Goal: Check status: Check status

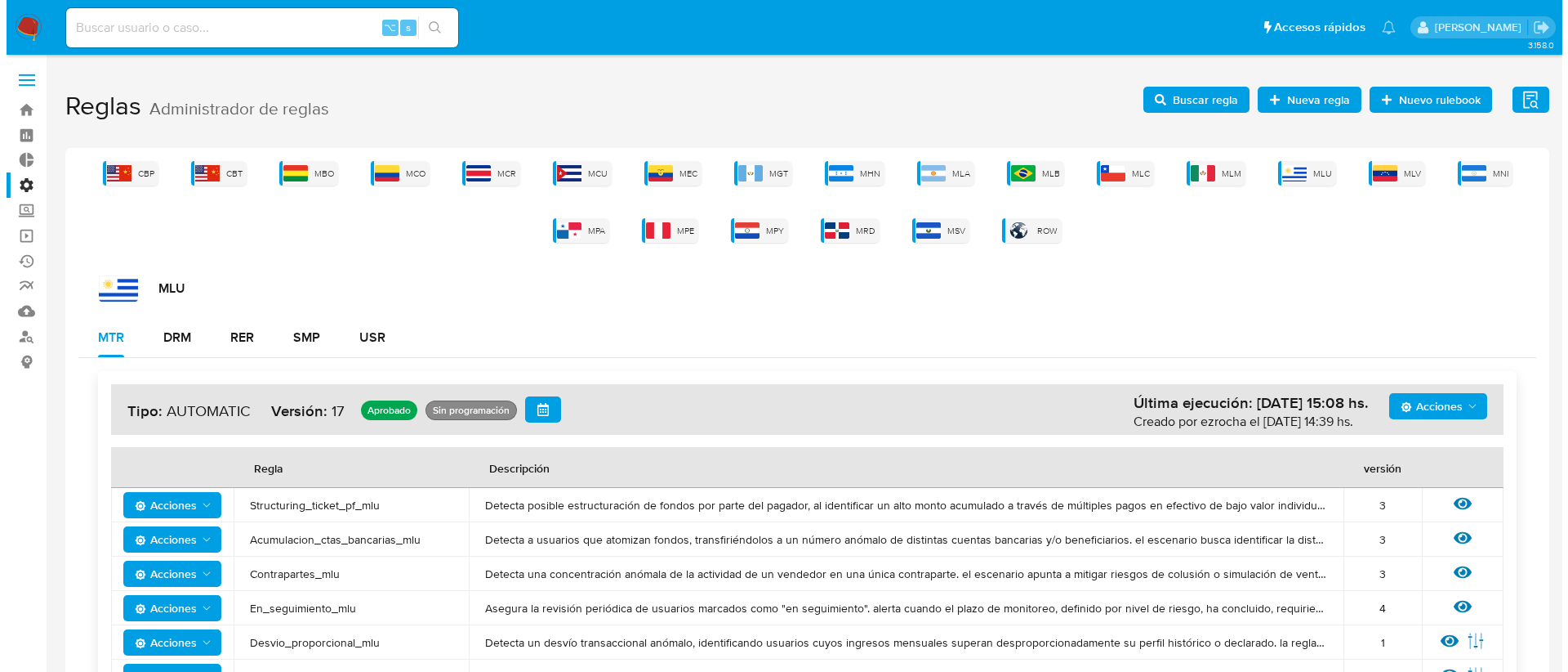
scroll to position [268, 0]
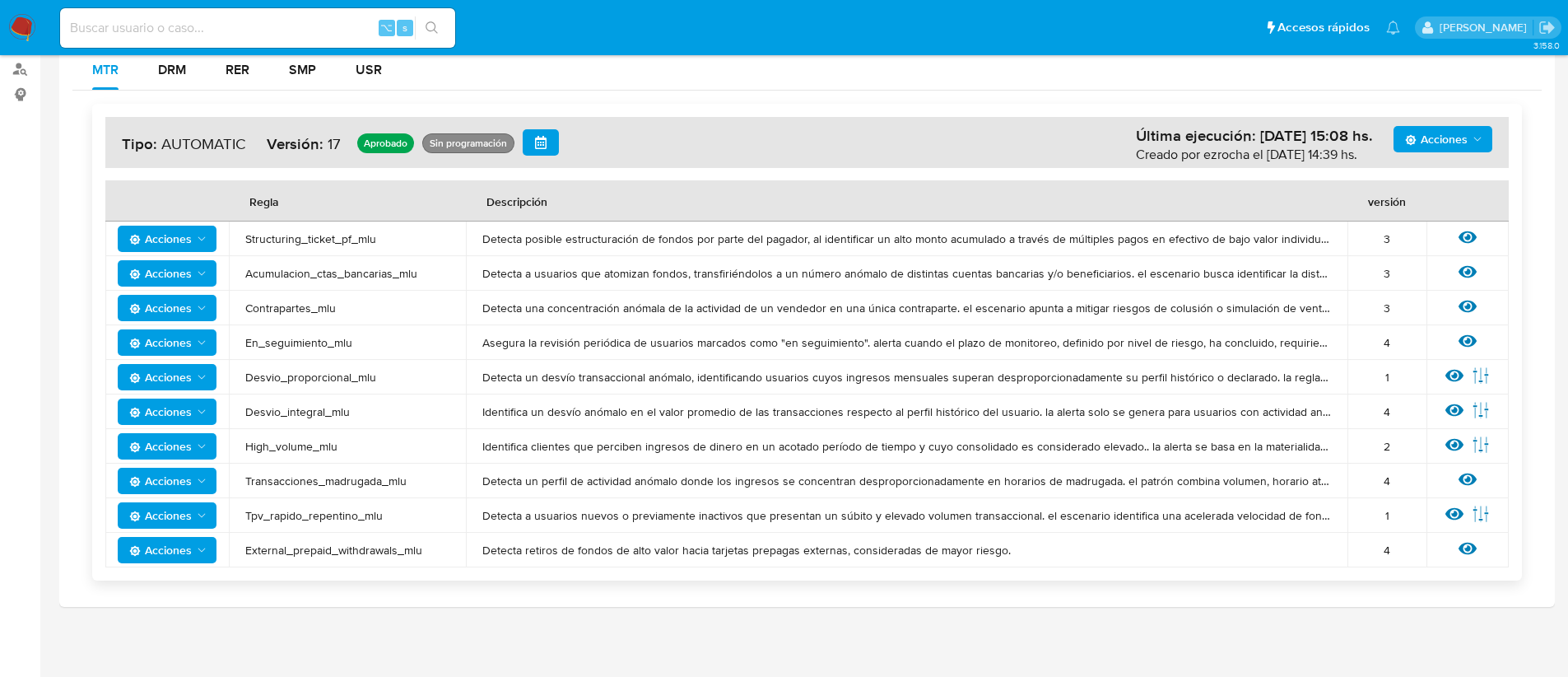
click at [171, 338] on span "Acciones" at bounding box center [160, 342] width 62 height 27
click at [185, 418] on button "Ver historico" at bounding box center [167, 423] width 148 height 40
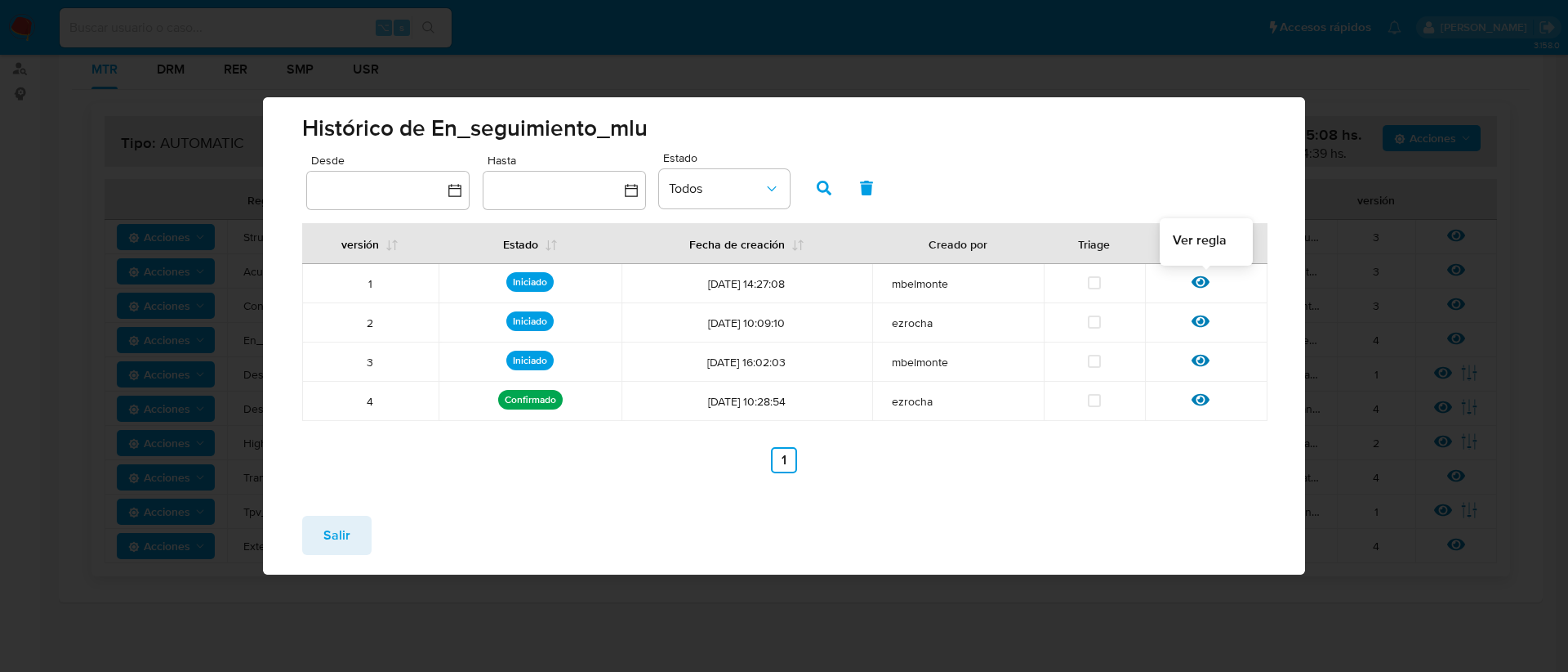
click at [1200, 287] on icon at bounding box center [1200, 282] width 18 height 18
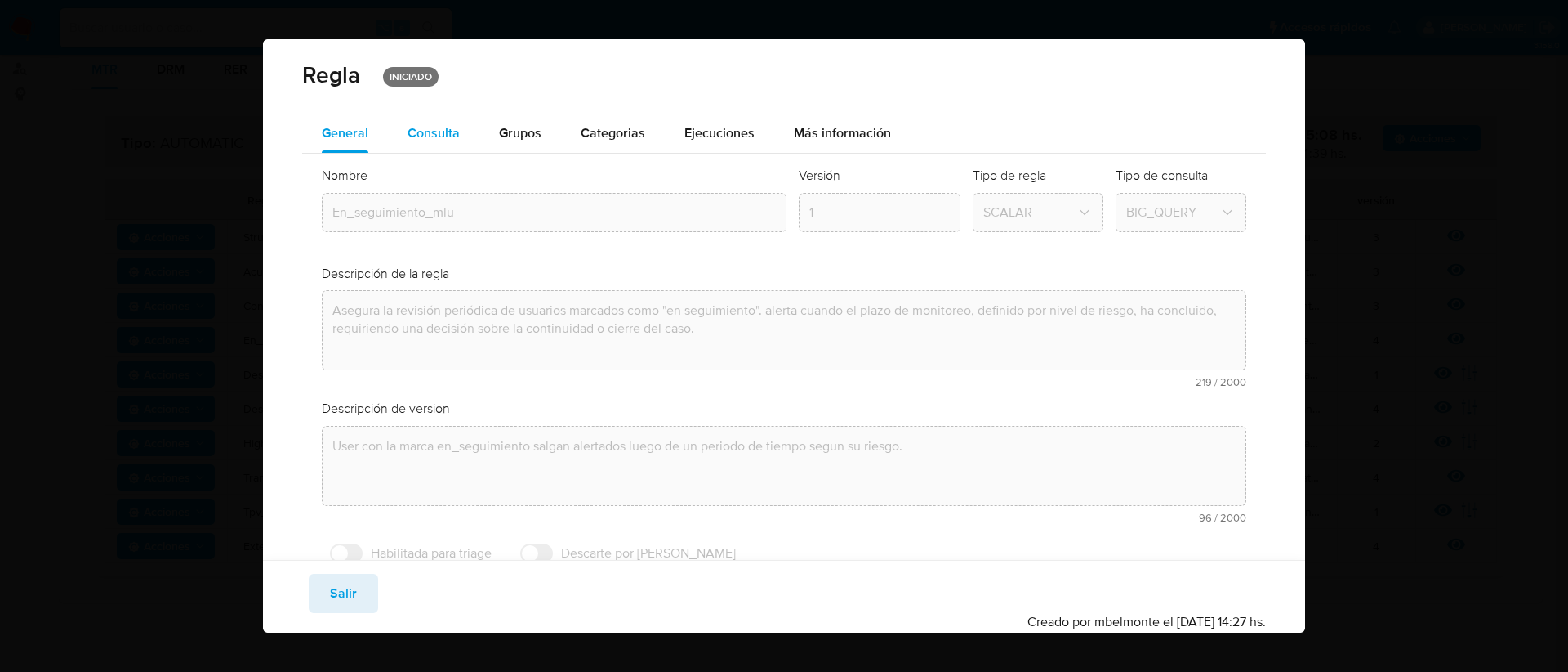
click at [420, 140] on span "Consulta" at bounding box center [433, 132] width 52 height 19
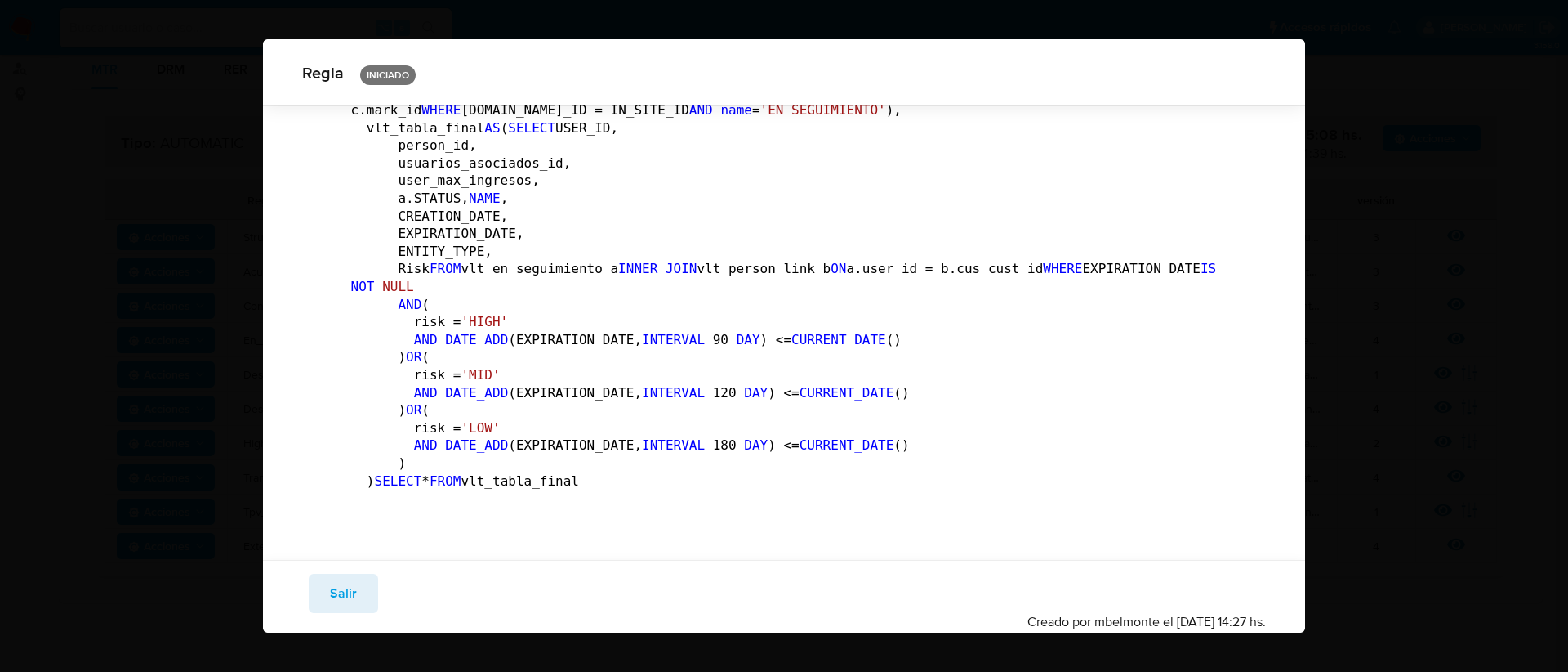
scroll to position [645, 0]
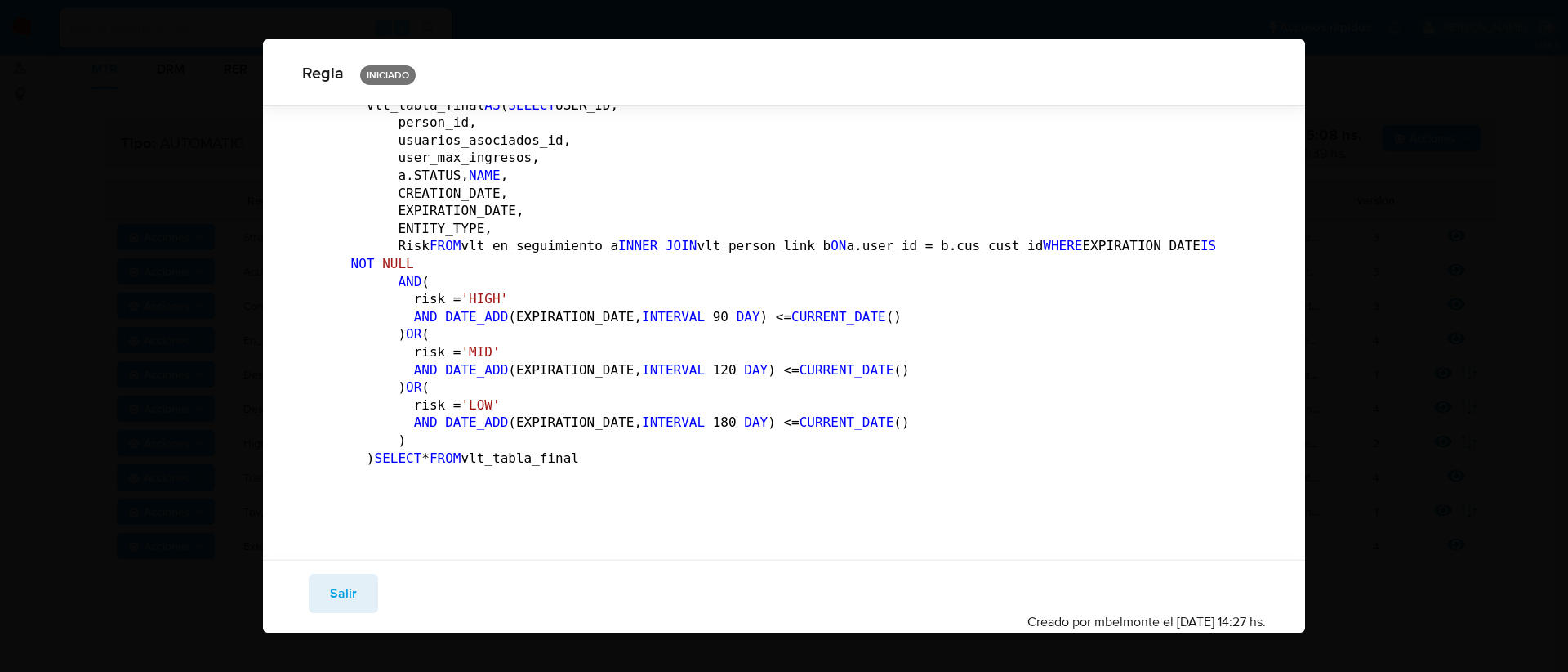
click at [350, 585] on span "Salir" at bounding box center [343, 593] width 26 height 36
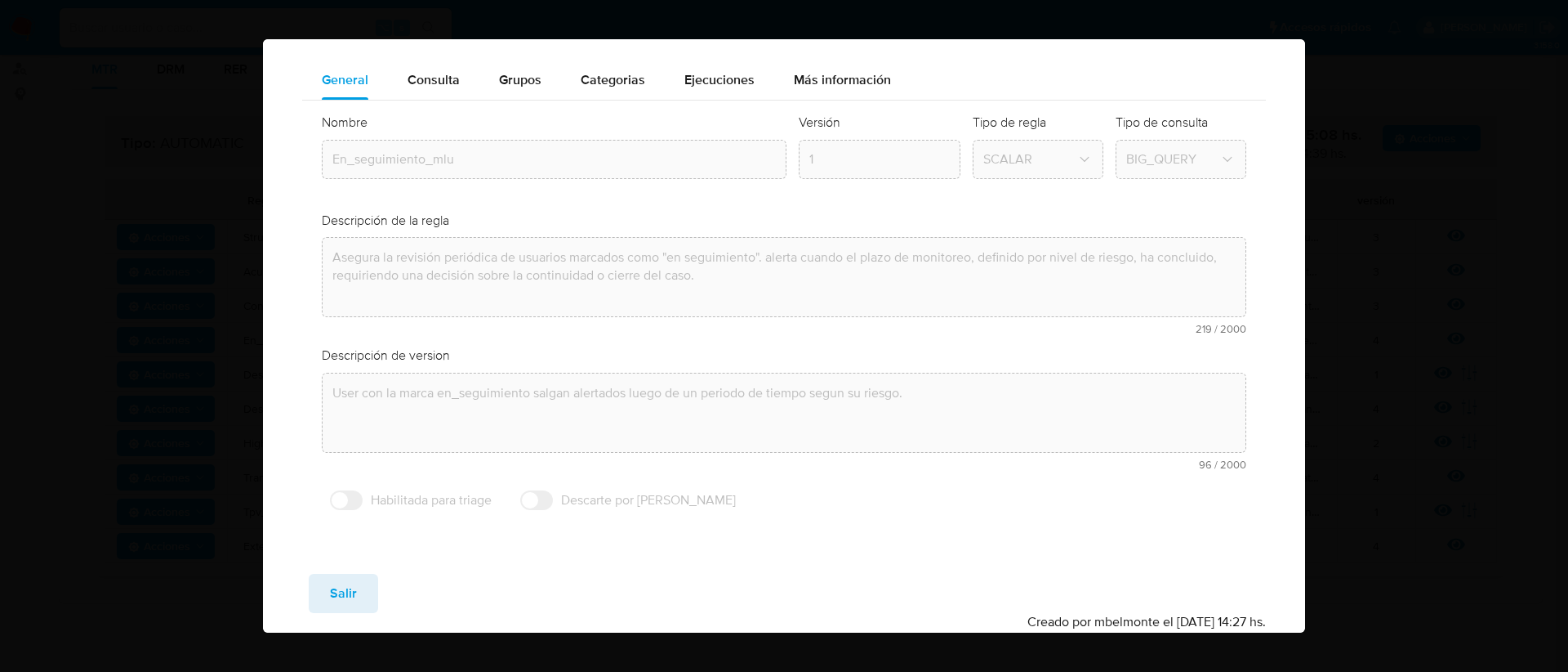
scroll to position [53, 0]
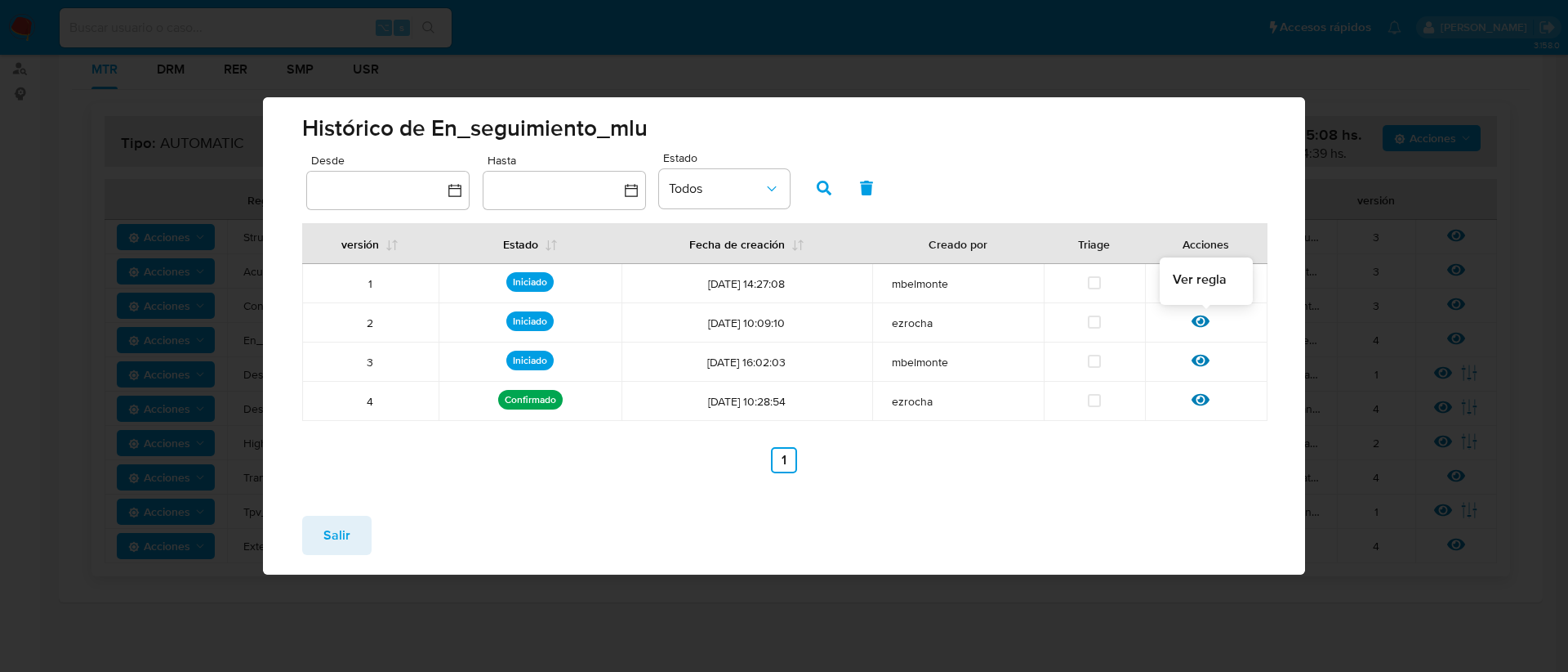
click at [1203, 321] on icon at bounding box center [1200, 321] width 18 height 18
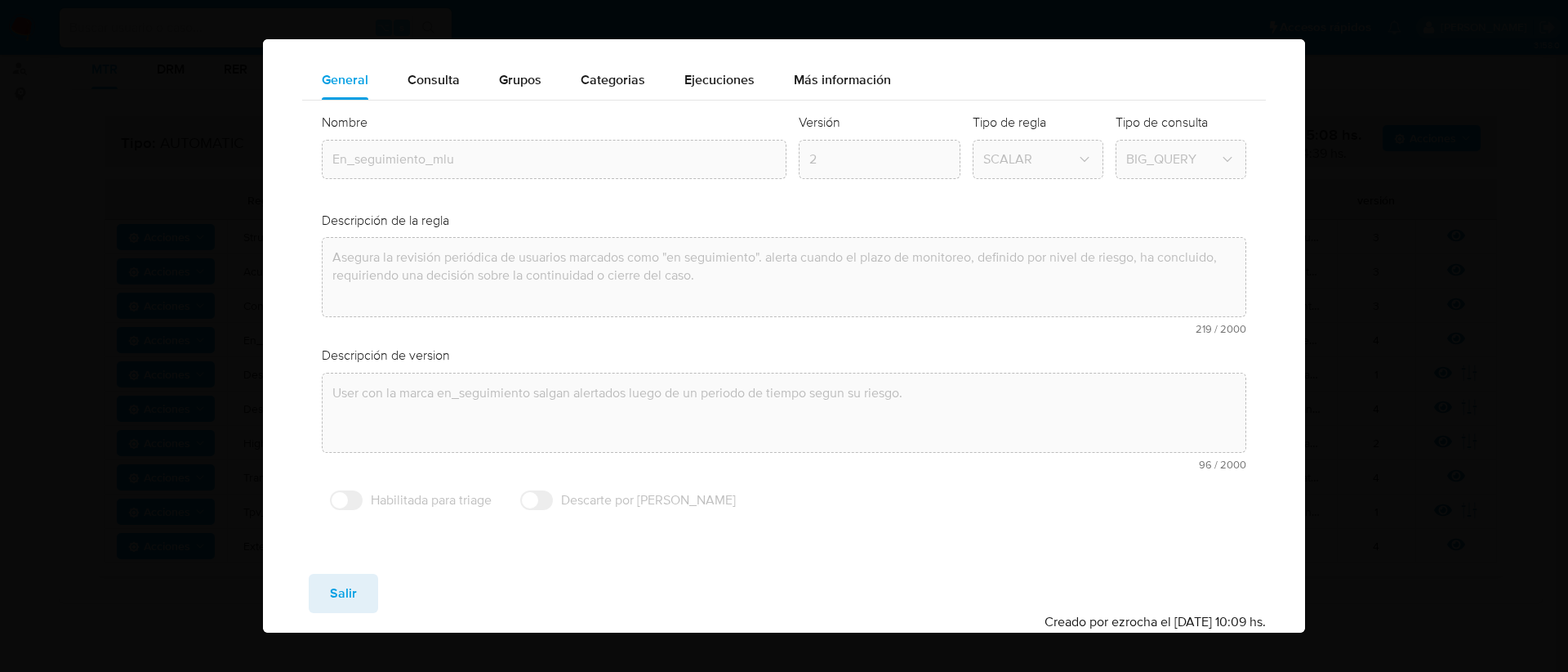
click at [447, 81] on span "Consulta" at bounding box center [433, 79] width 52 height 19
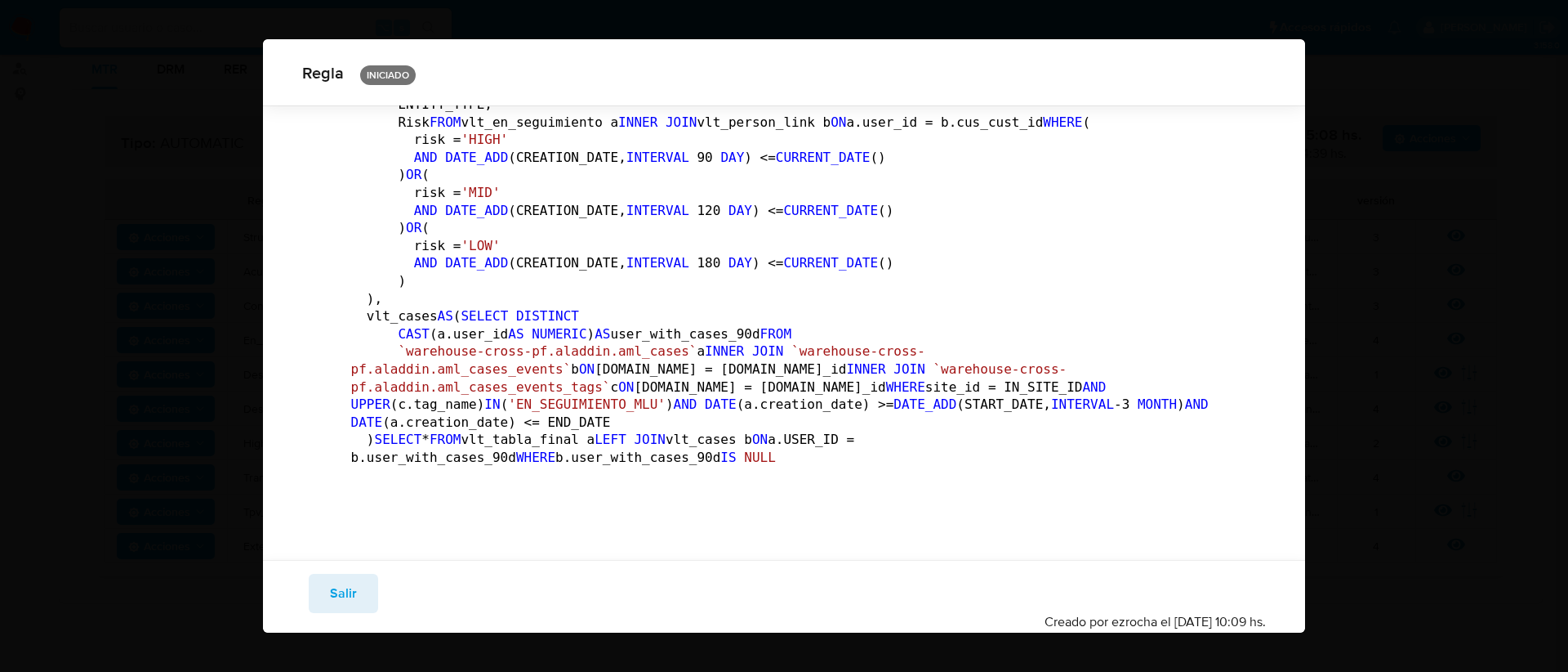
scroll to position [627, 0]
click at [351, 592] on span "Salir" at bounding box center [343, 593] width 26 height 36
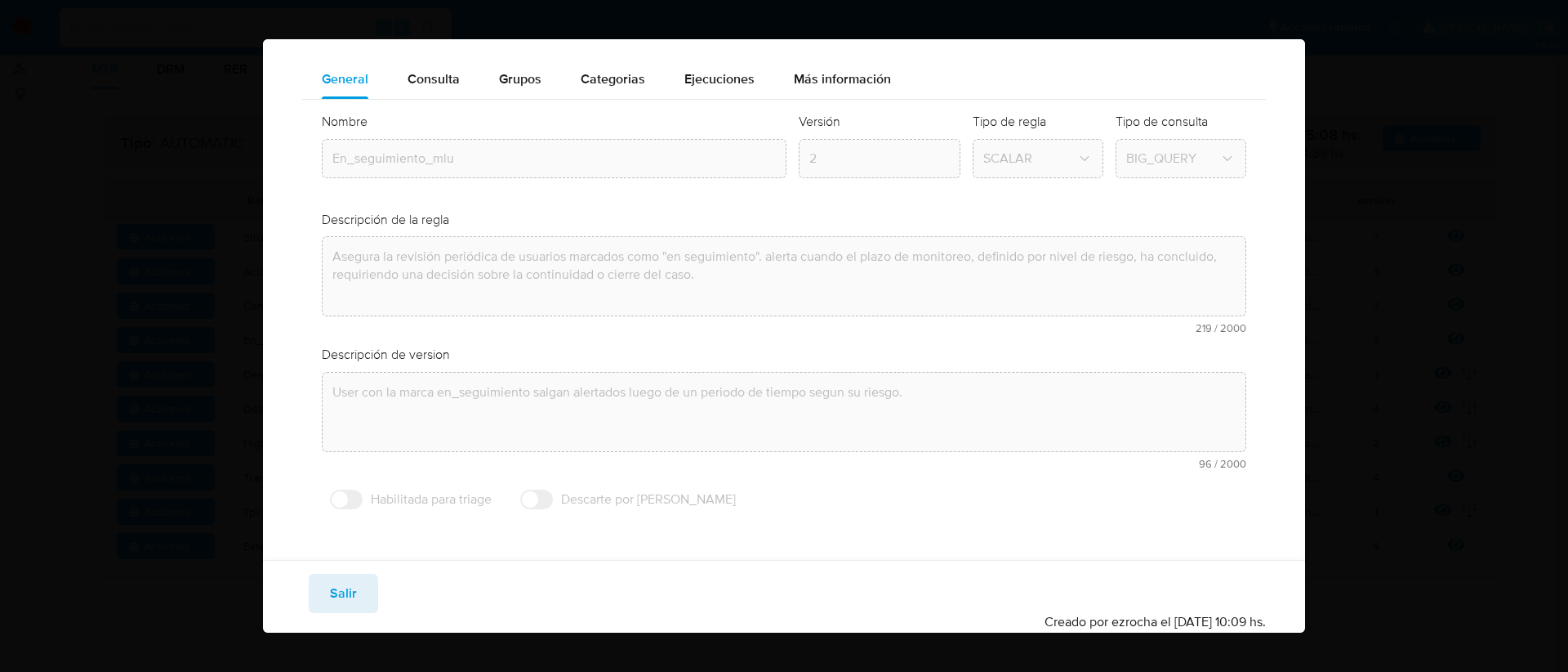
scroll to position [53, 0]
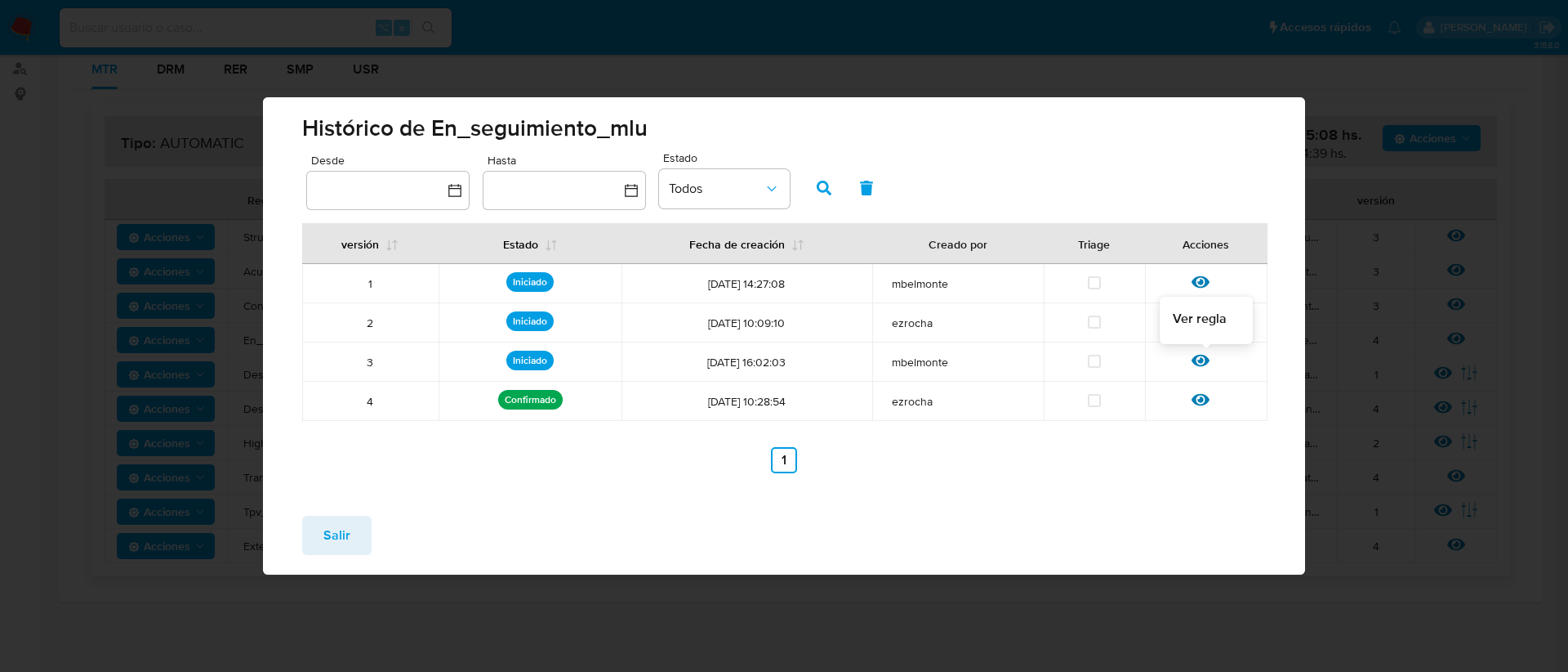
click at [1195, 361] on icon at bounding box center [1200, 361] width 18 height 12
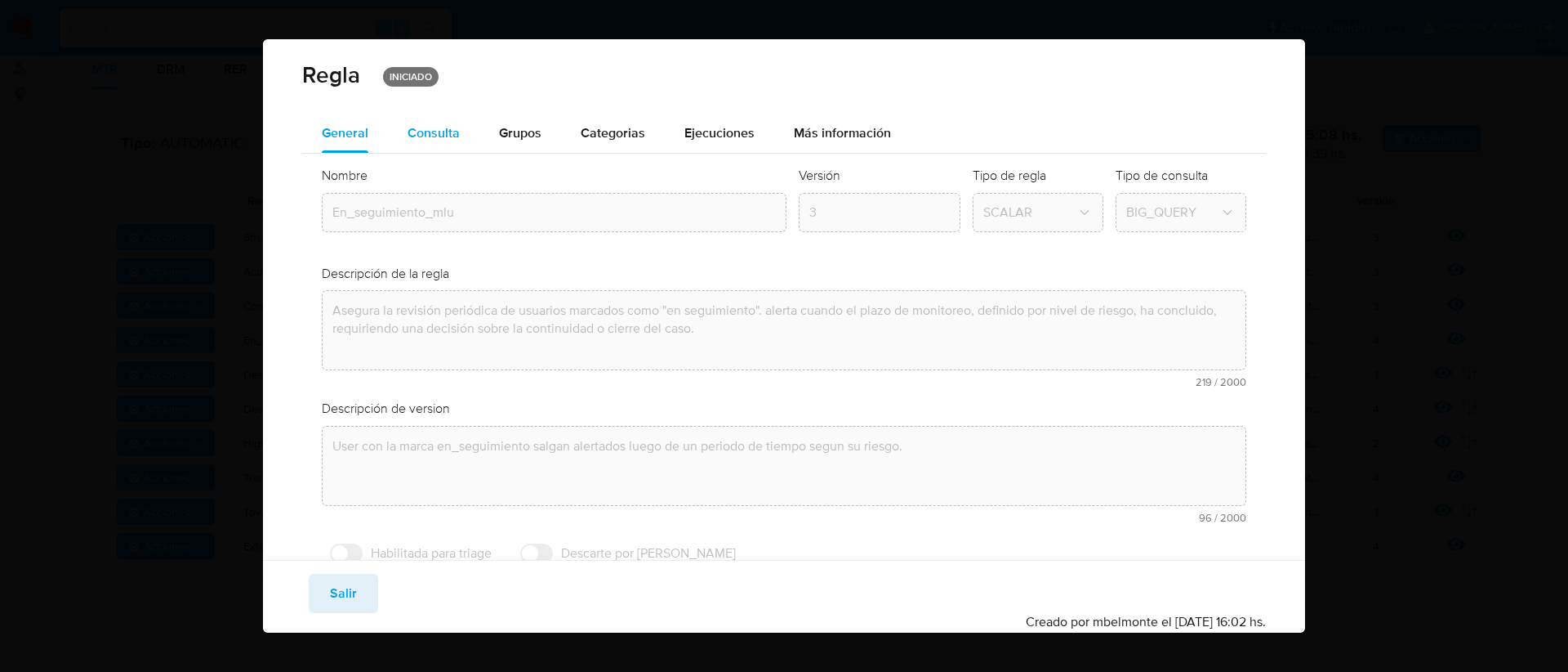
click at [408, 140] on span "Consulta" at bounding box center [433, 132] width 52 height 19
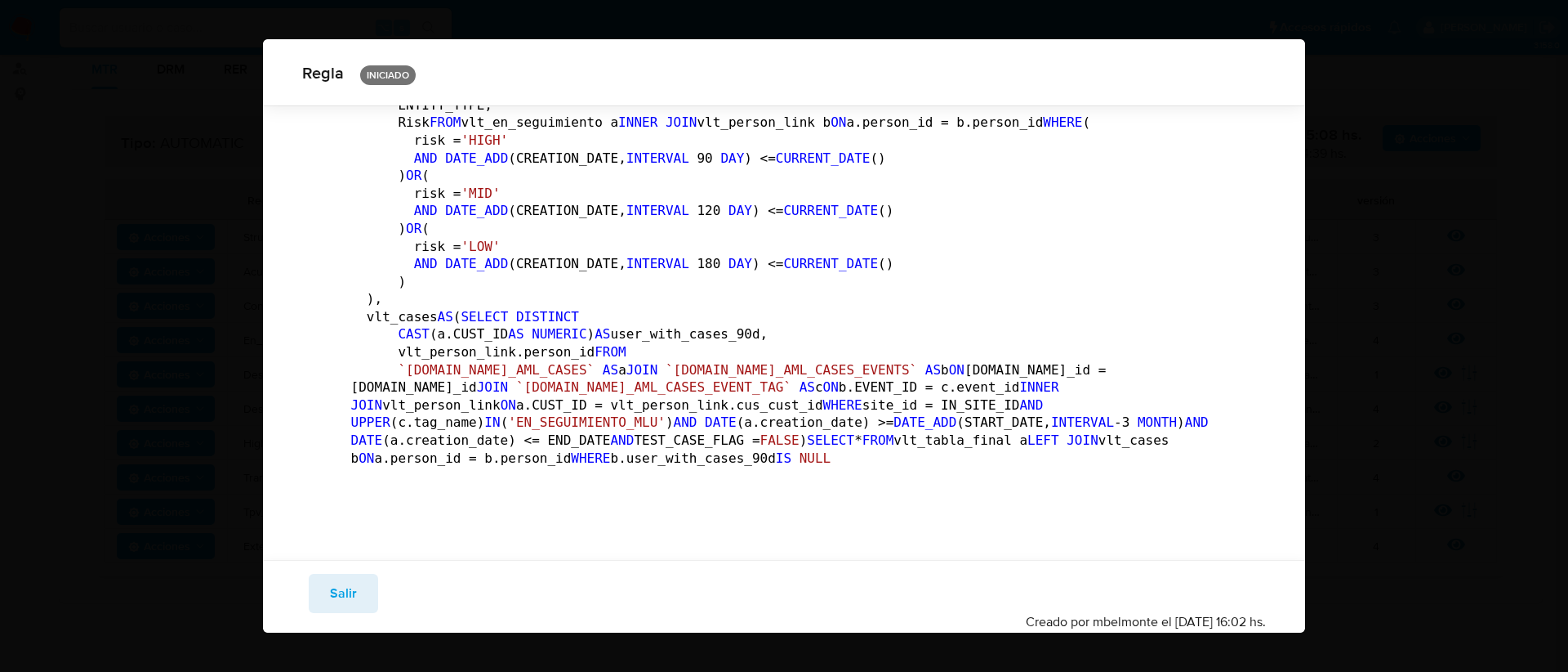
scroll to position [1269, 0]
click at [336, 599] on span "Salir" at bounding box center [343, 593] width 26 height 36
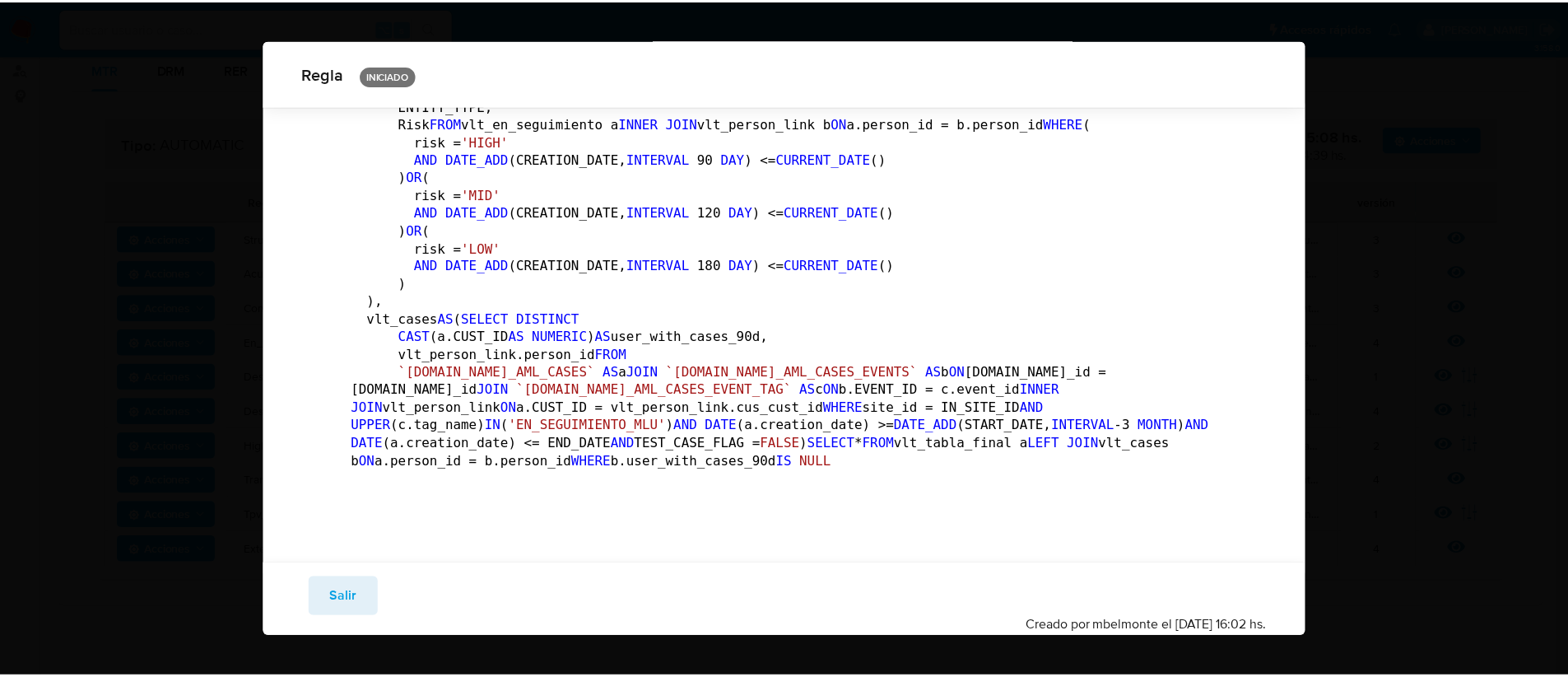
scroll to position [53, 0]
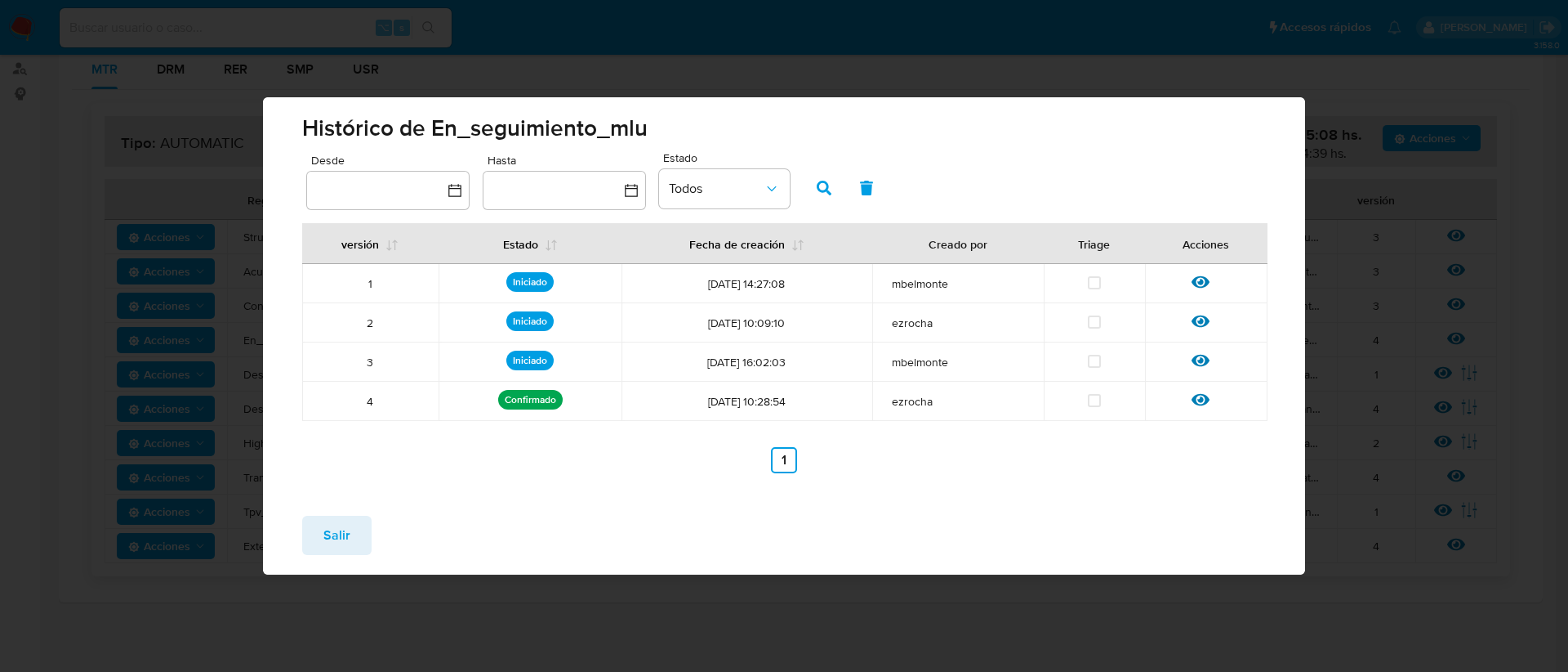
click at [345, 523] on span "Salir" at bounding box center [336, 535] width 26 height 36
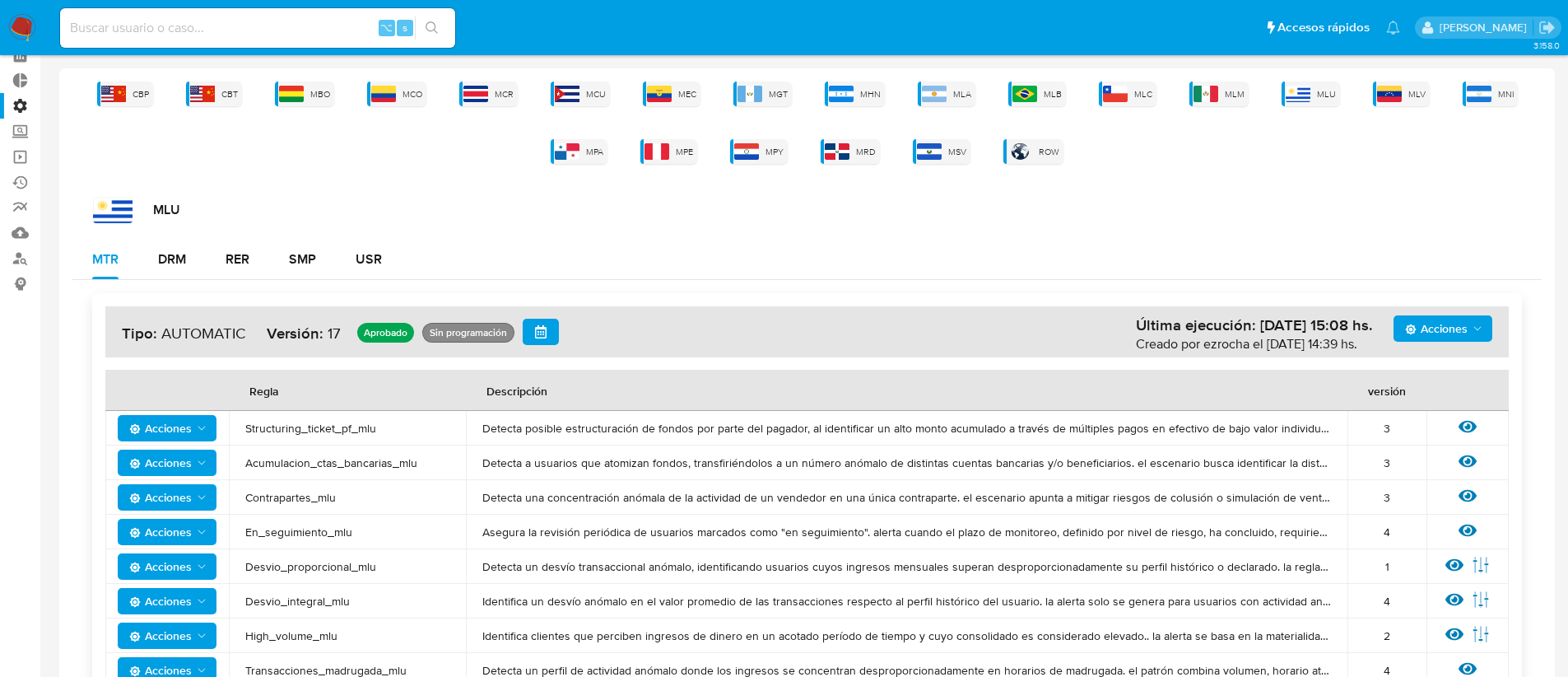
scroll to position [0, 0]
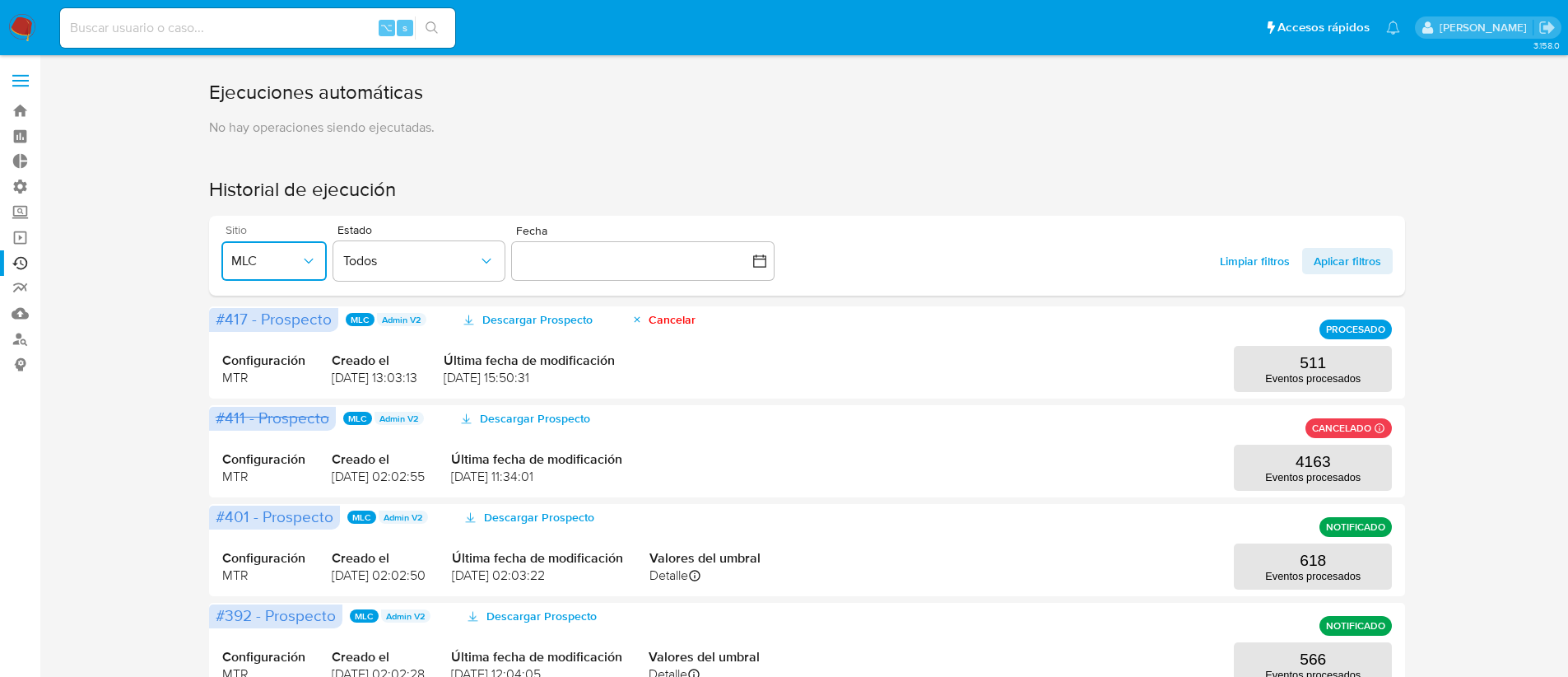
click at [291, 267] on span "MLC" at bounding box center [266, 261] width 69 height 17
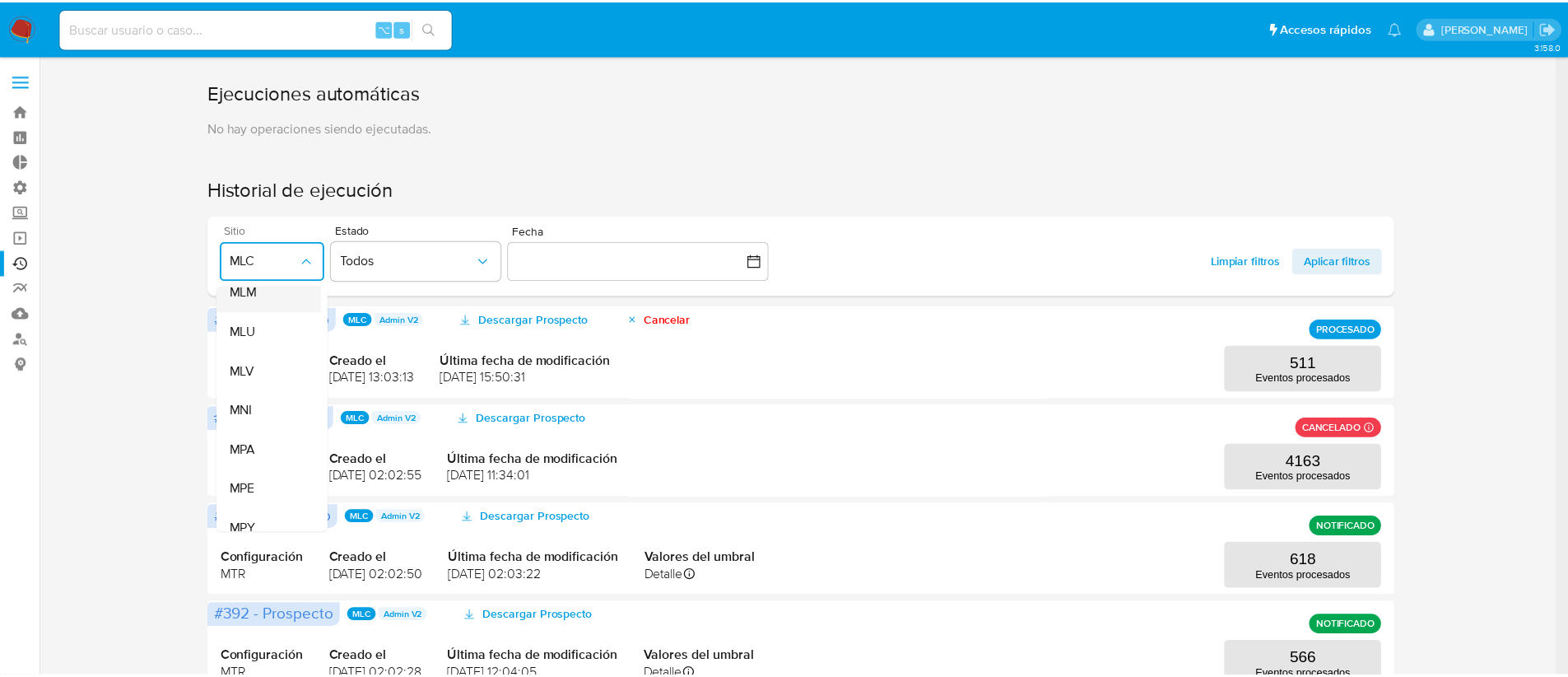
scroll to position [488, 0]
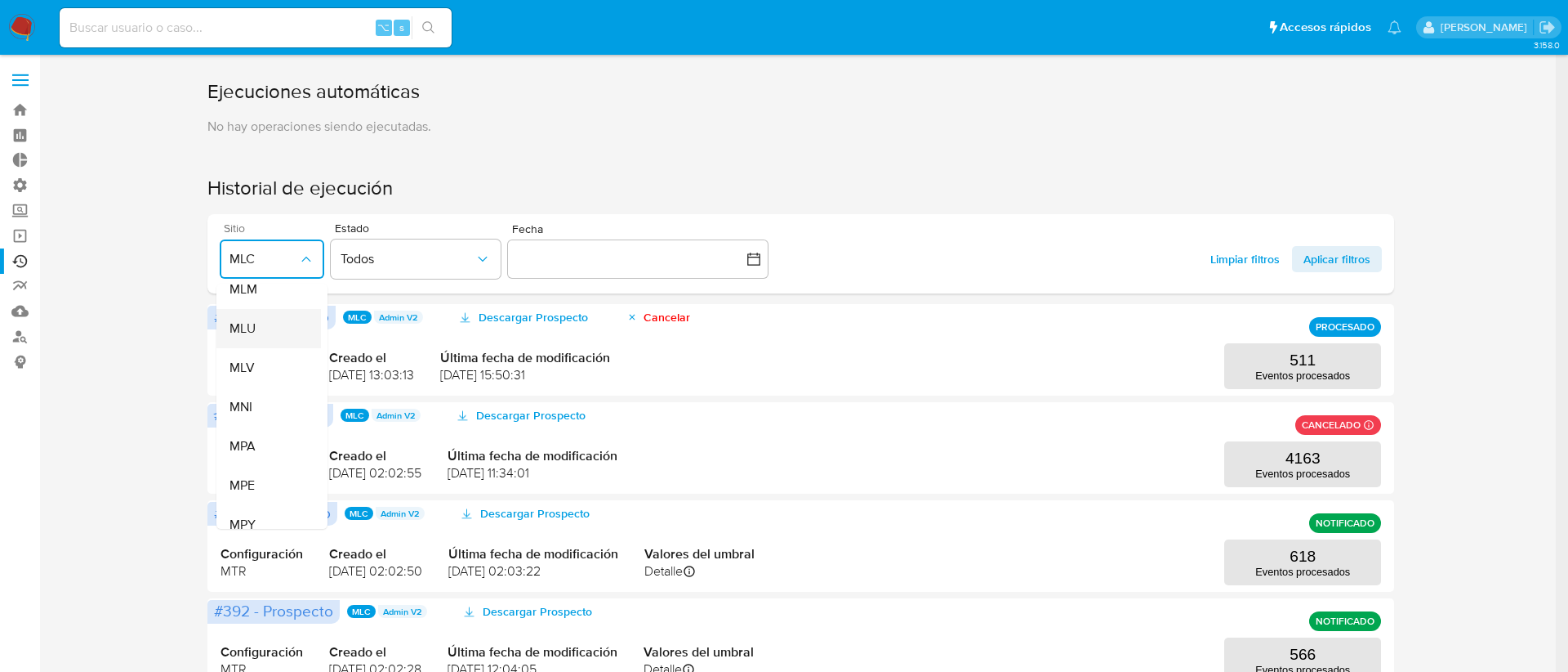
click at [254, 338] on div "MLU" at bounding box center [264, 329] width 69 height 39
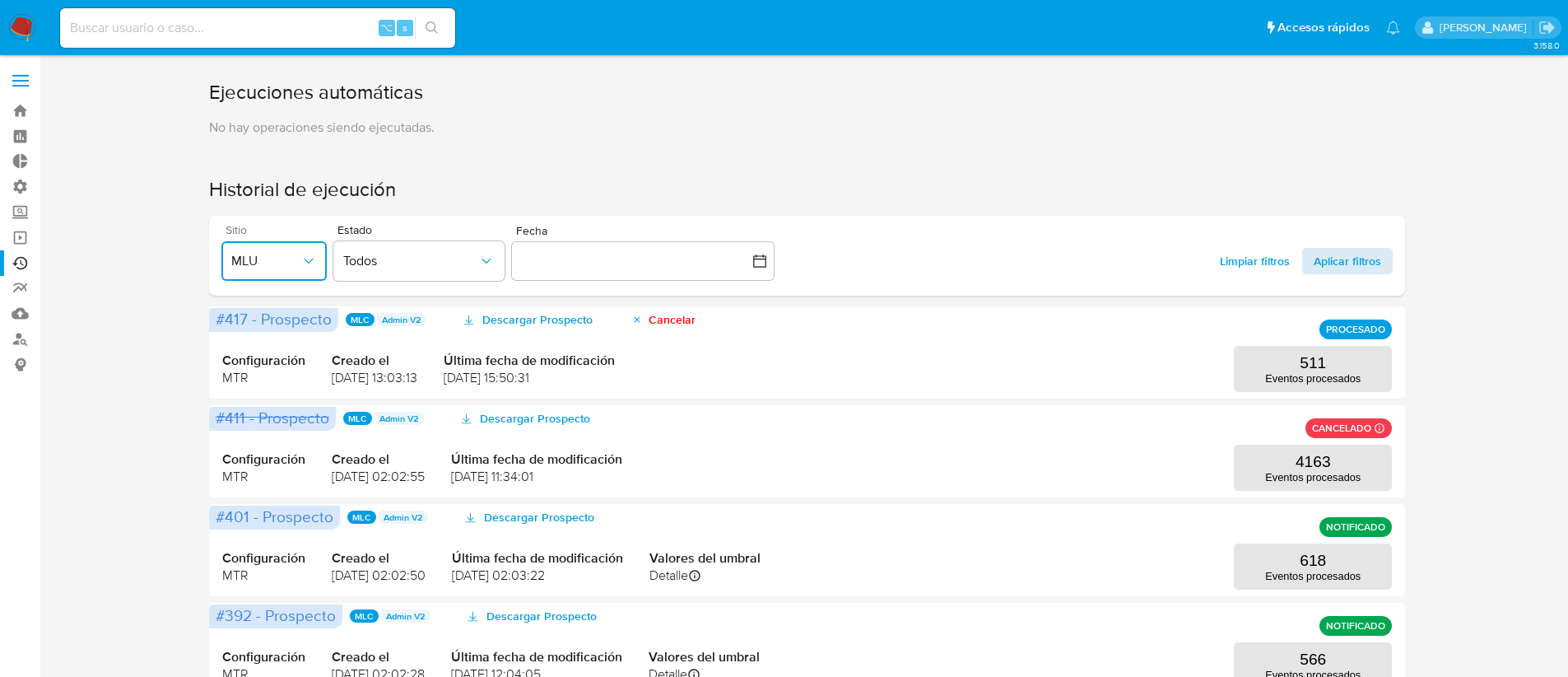
click at [1341, 265] on span "Aplicar filtros" at bounding box center [1347, 261] width 67 height 27
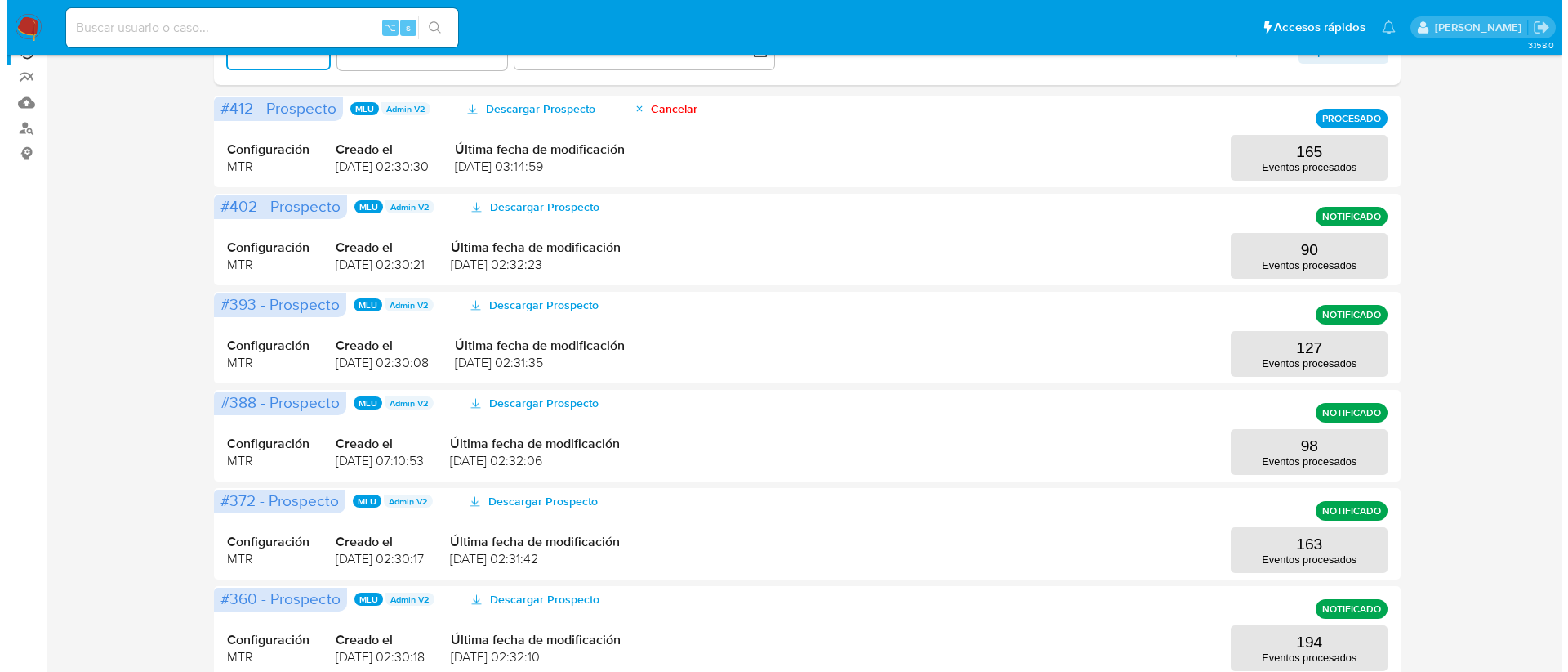
scroll to position [728, 0]
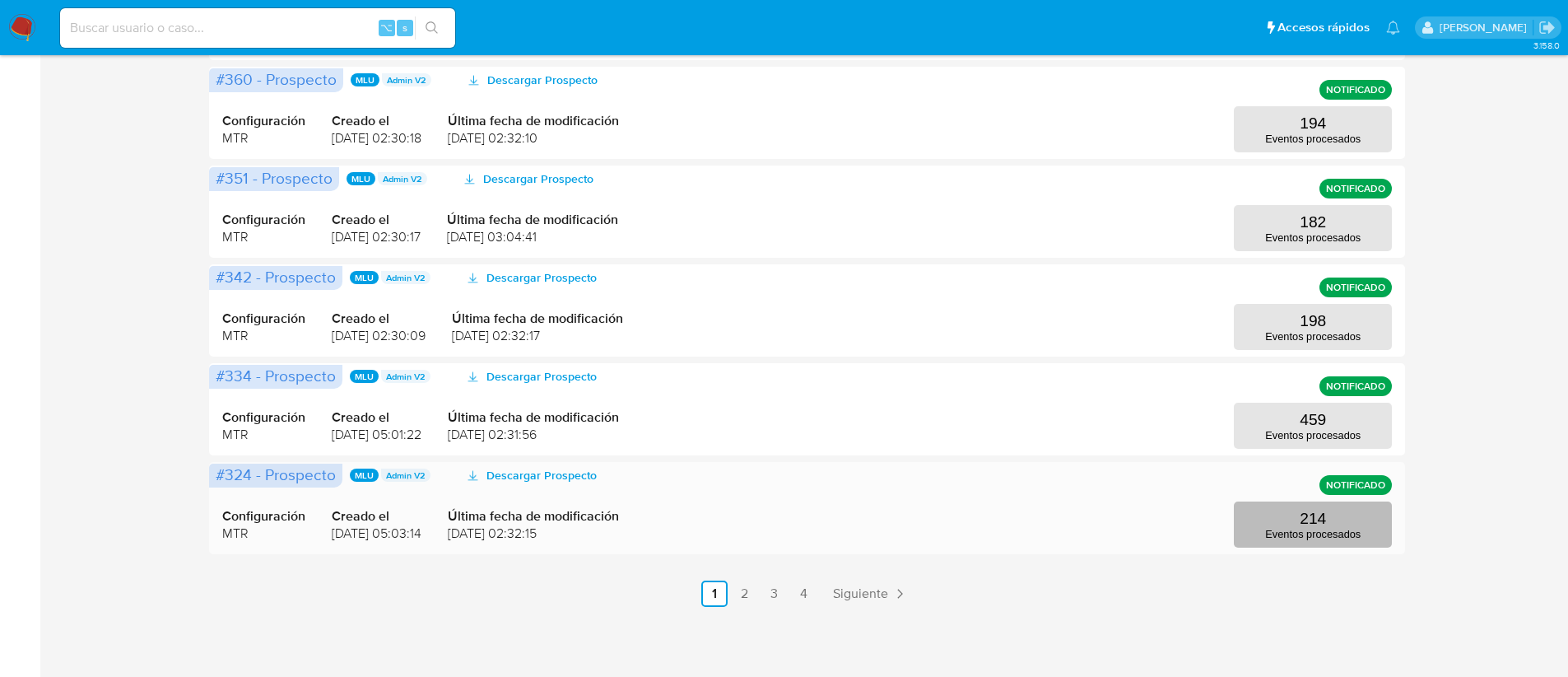
click at [1287, 541] on button "214 Eventos procesados" at bounding box center [1313, 524] width 158 height 46
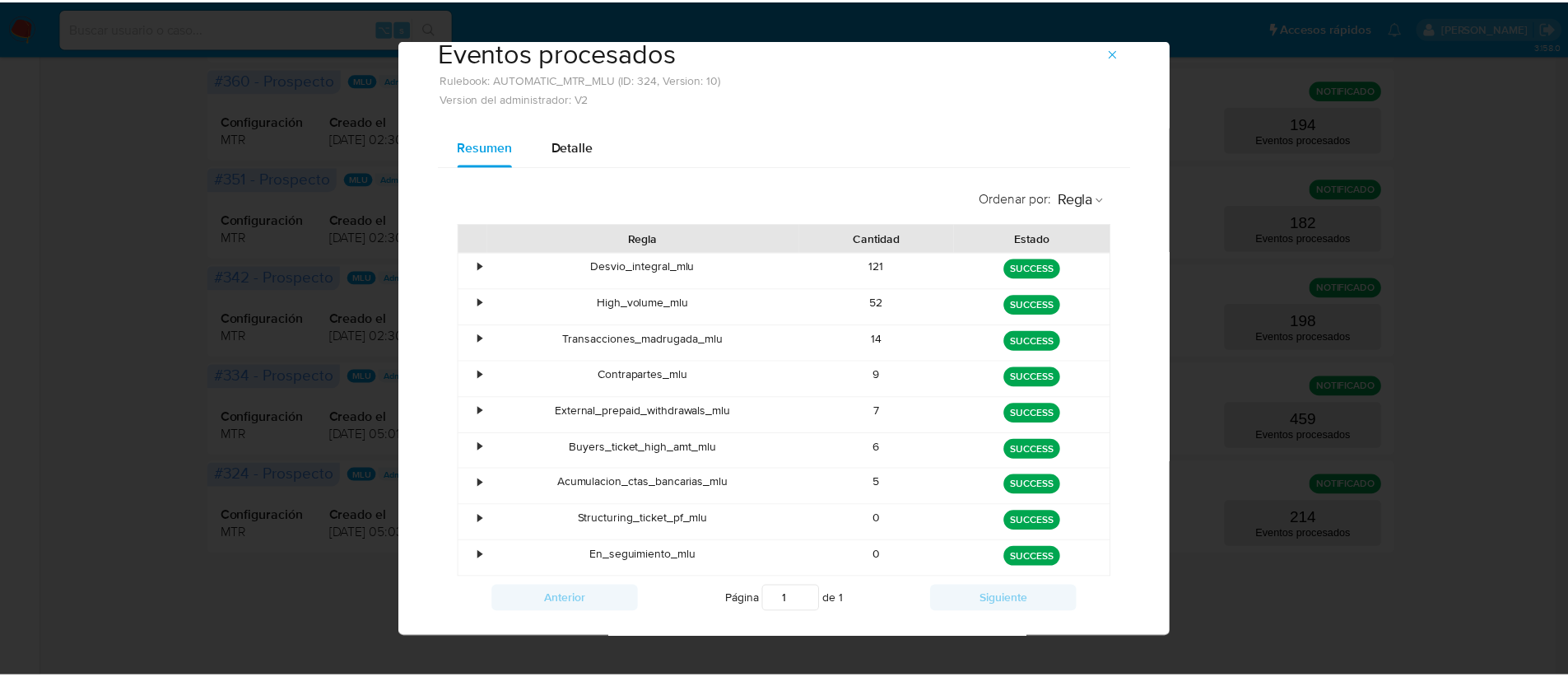
scroll to position [39, 0]
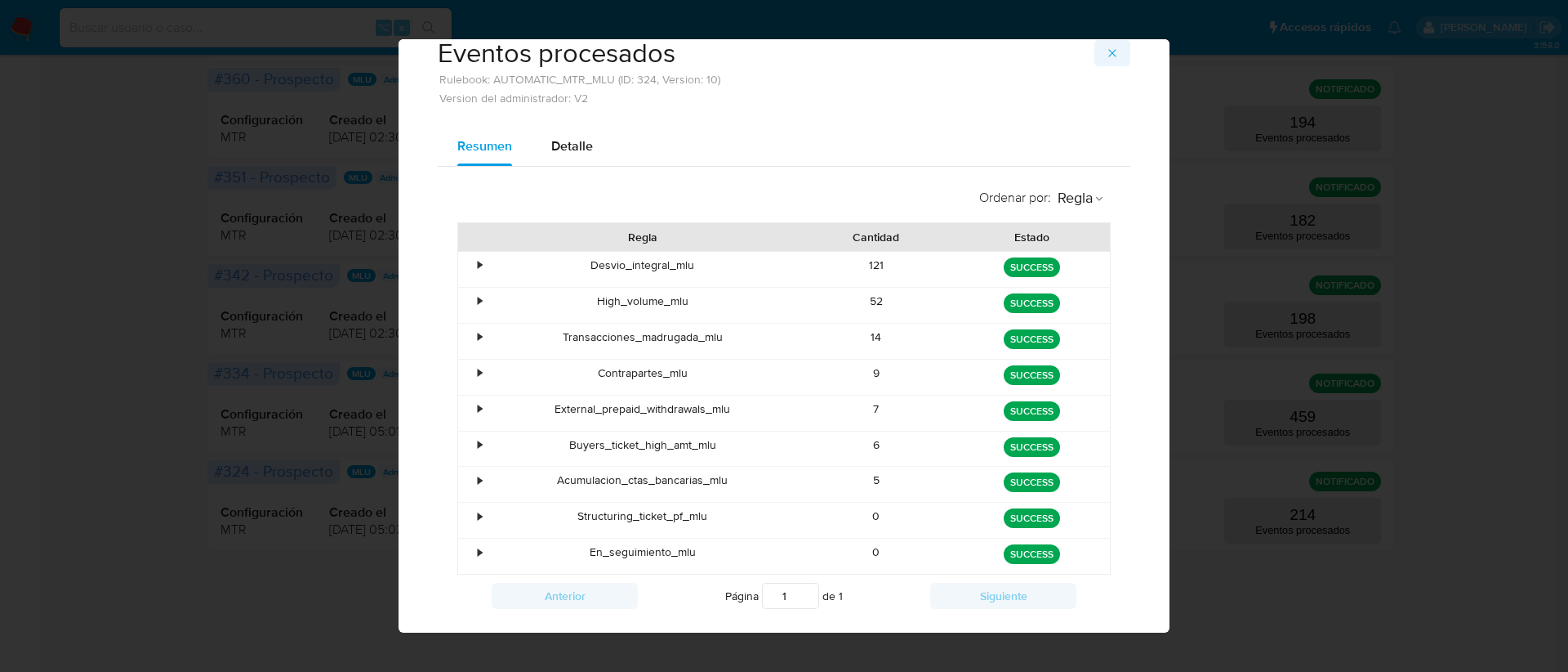
click at [1108, 54] on icon "button" at bounding box center [1112, 52] width 13 height 13
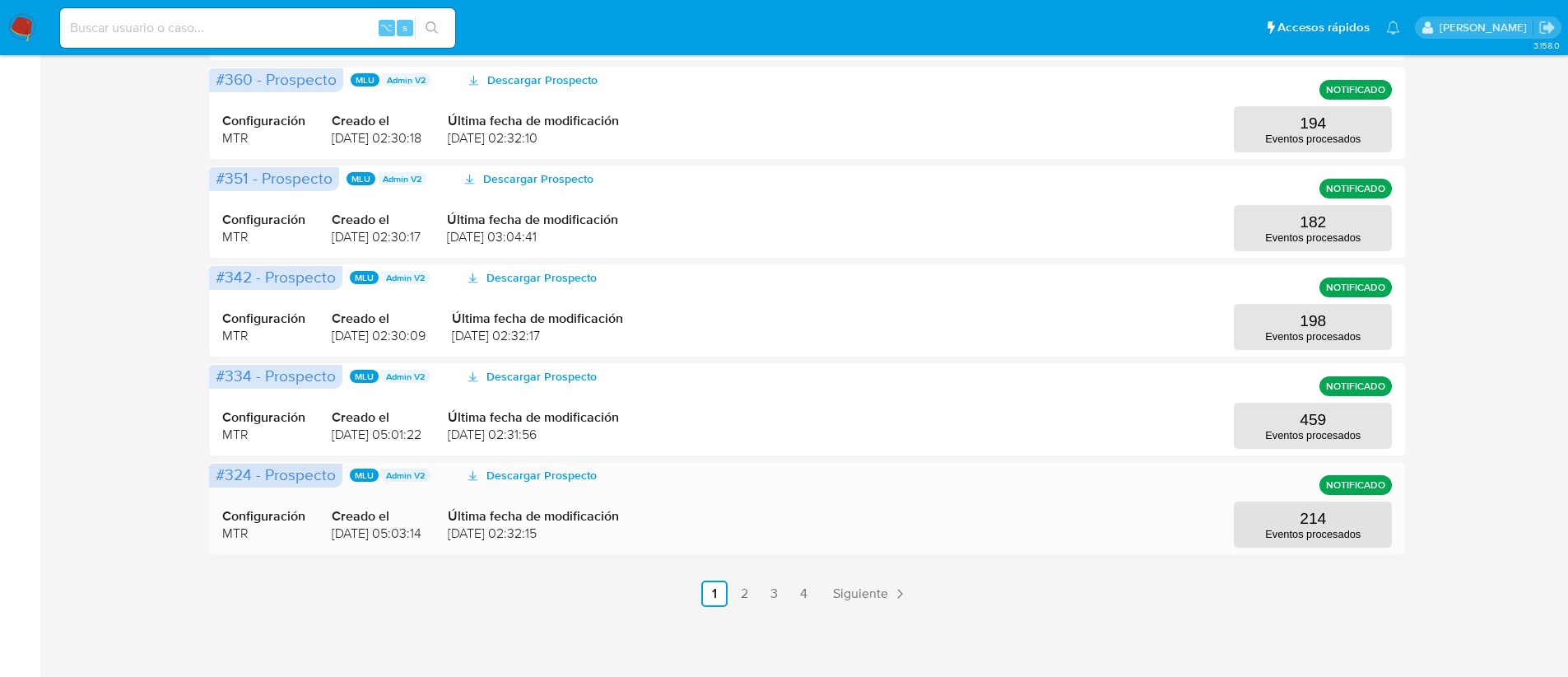
scroll to position [115, 0]
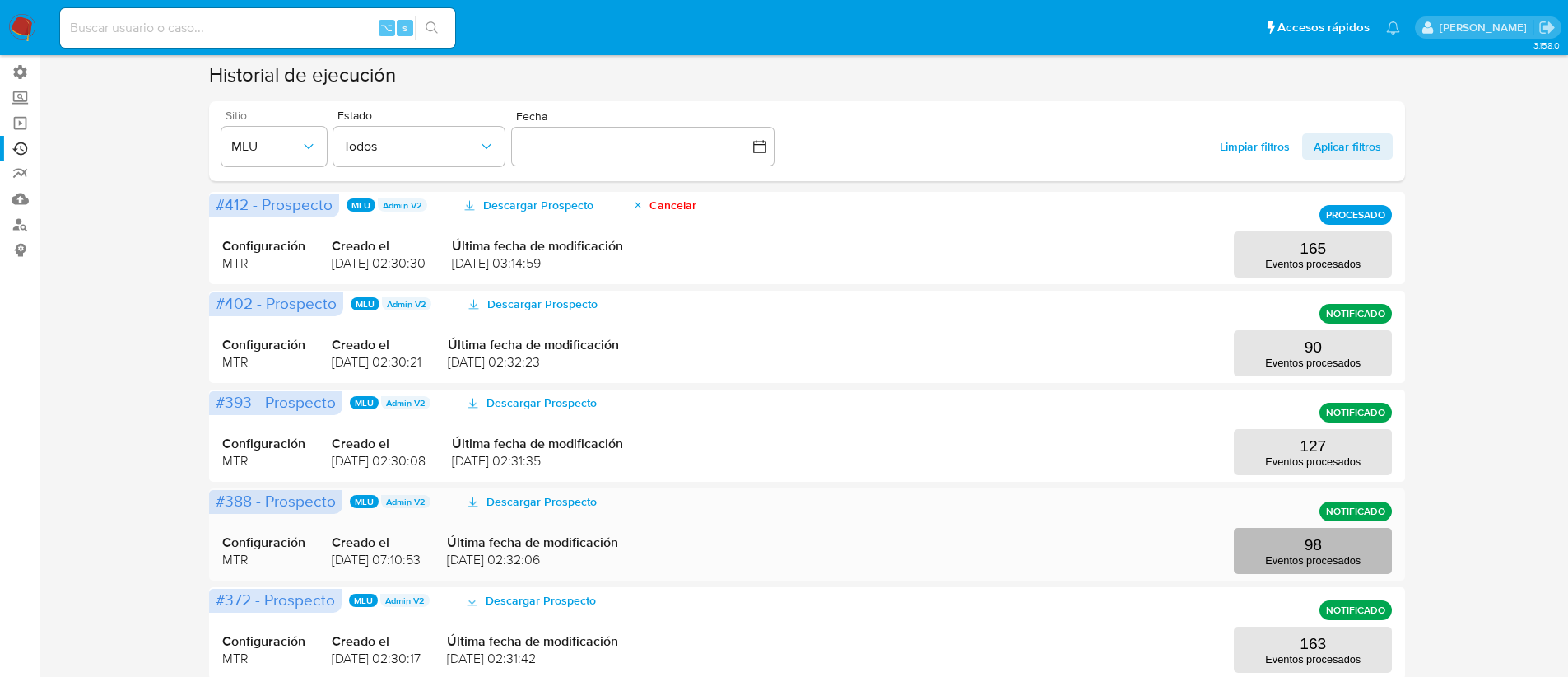
click at [1289, 564] on p "Eventos procesados" at bounding box center [1312, 560] width 96 height 12
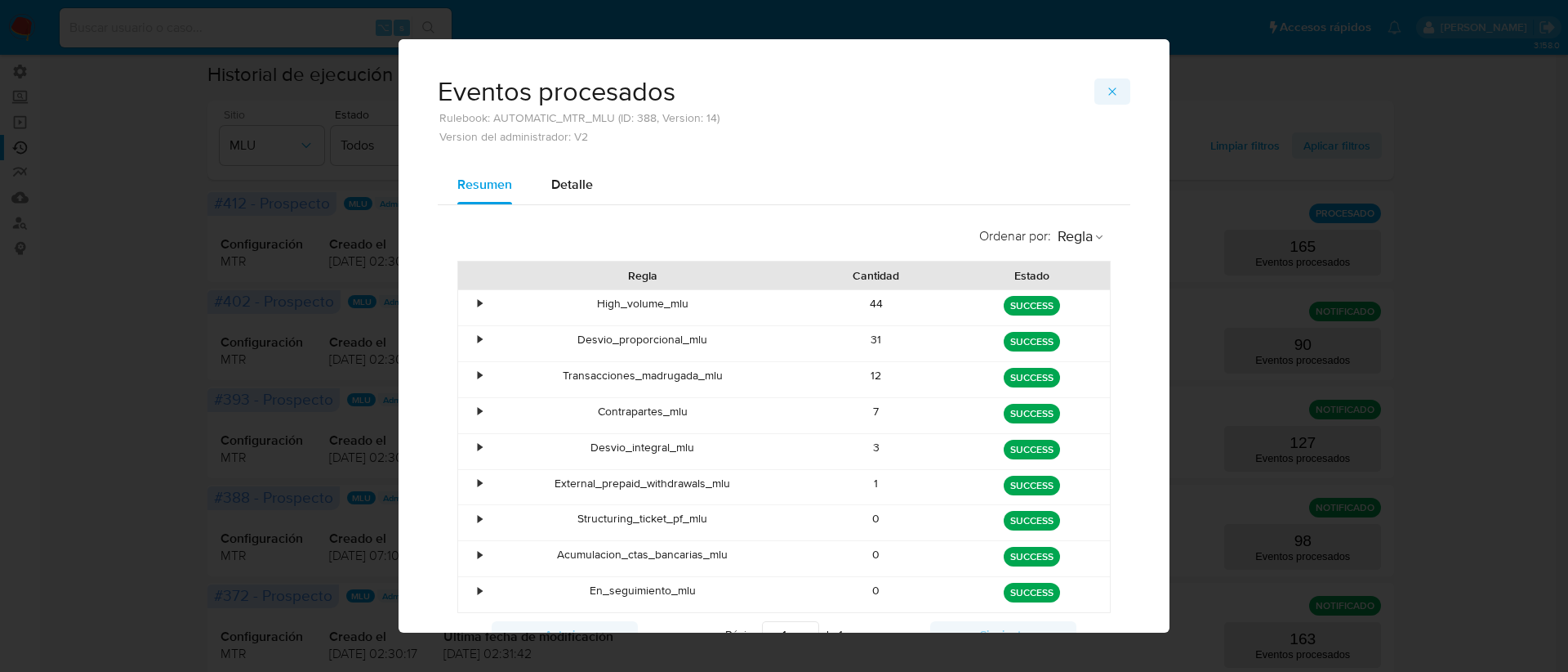
click at [1117, 85] on button "button" at bounding box center [1112, 91] width 36 height 26
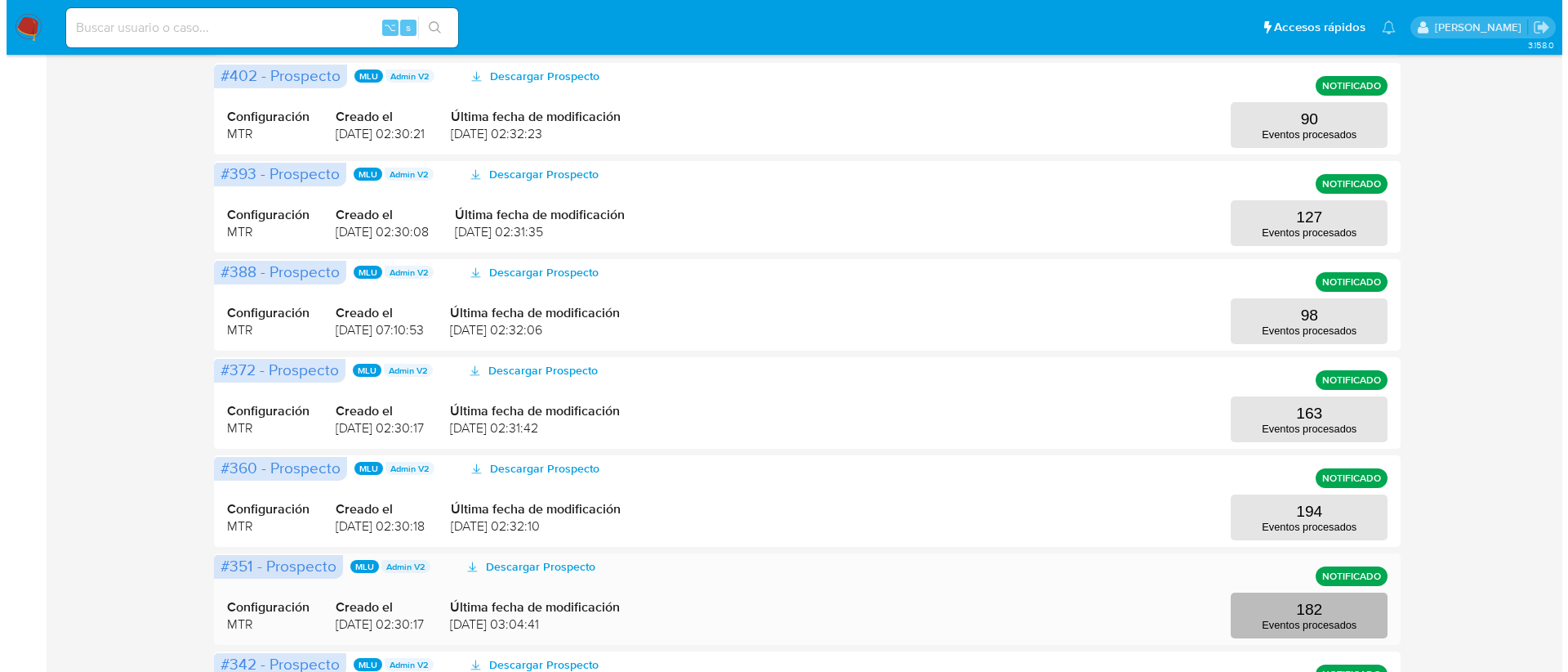
scroll to position [403, 0]
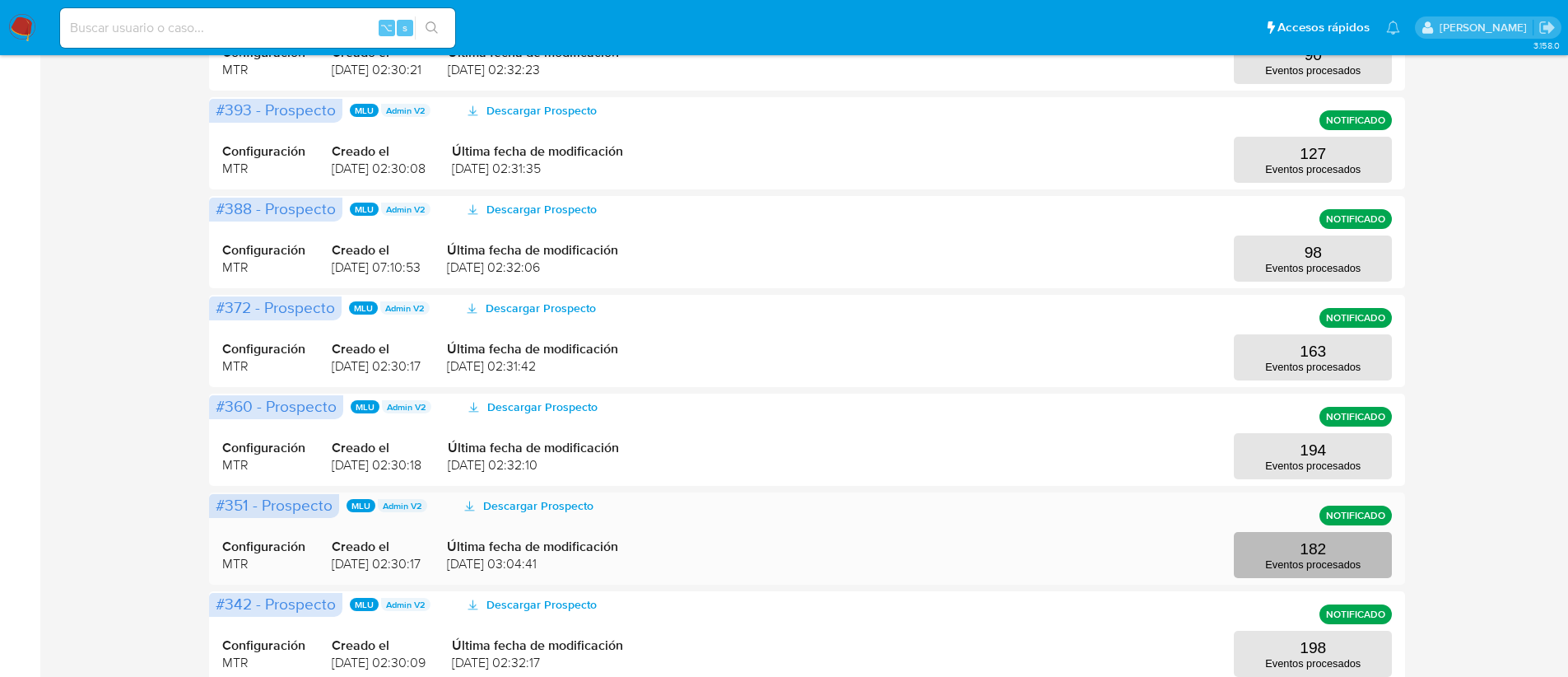
click at [1288, 558] on p "Eventos procesados" at bounding box center [1312, 564] width 96 height 12
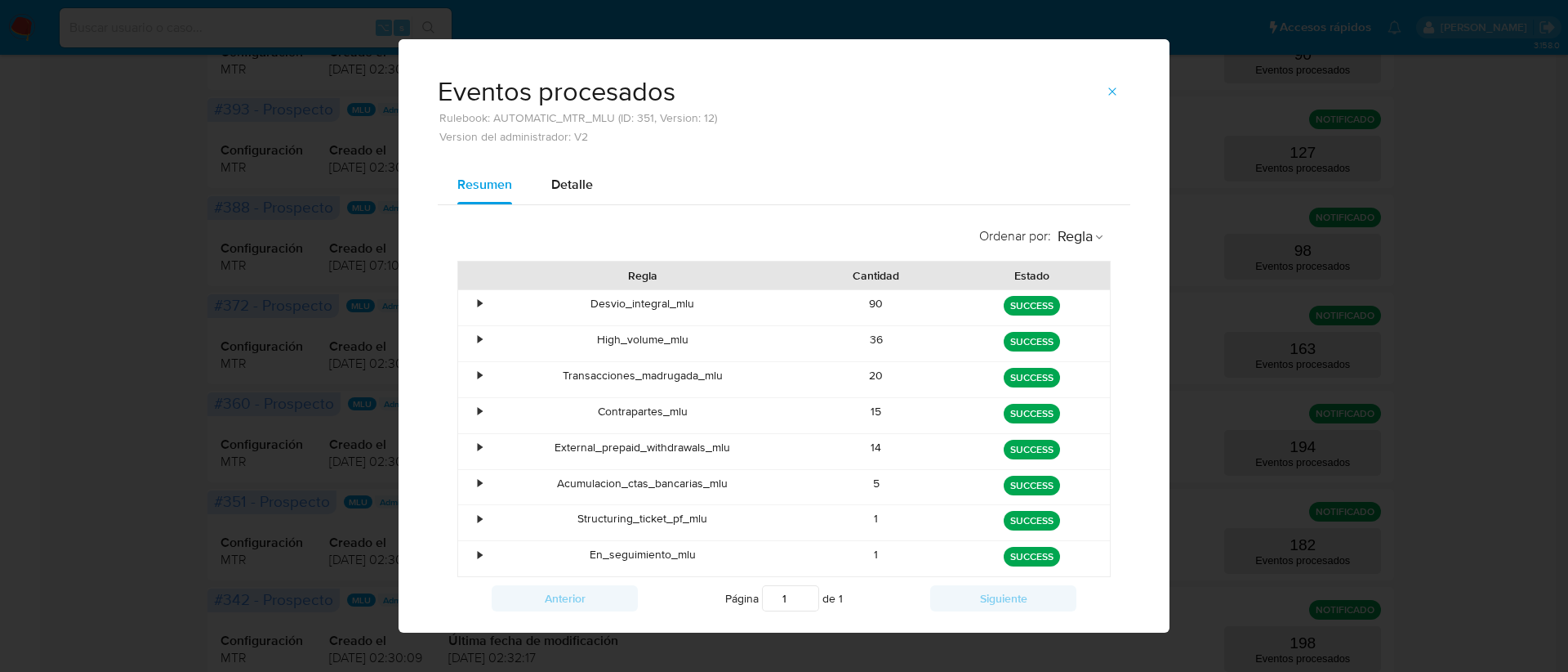
click at [480, 554] on div "•" at bounding box center [472, 558] width 28 height 35
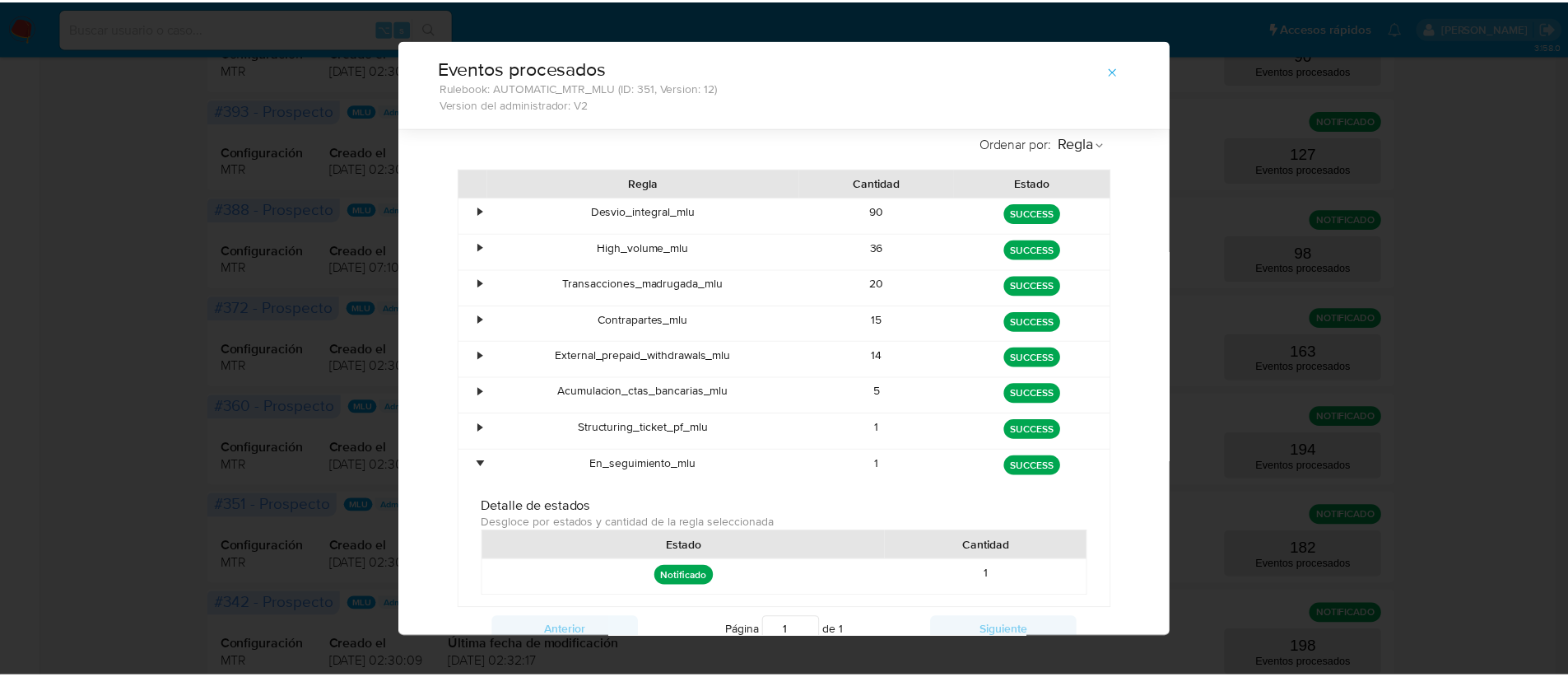
scroll to position [0, 0]
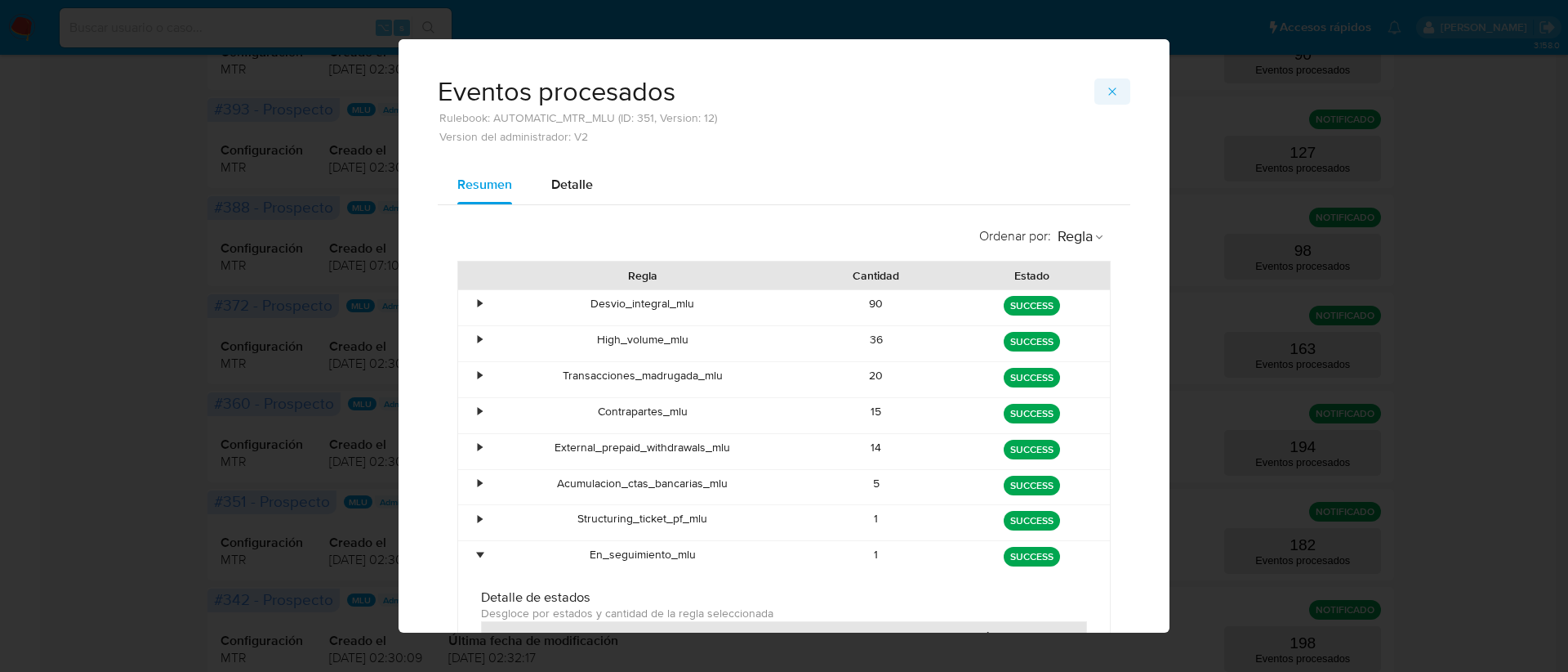
click at [1111, 92] on icon "button" at bounding box center [1112, 91] width 13 height 13
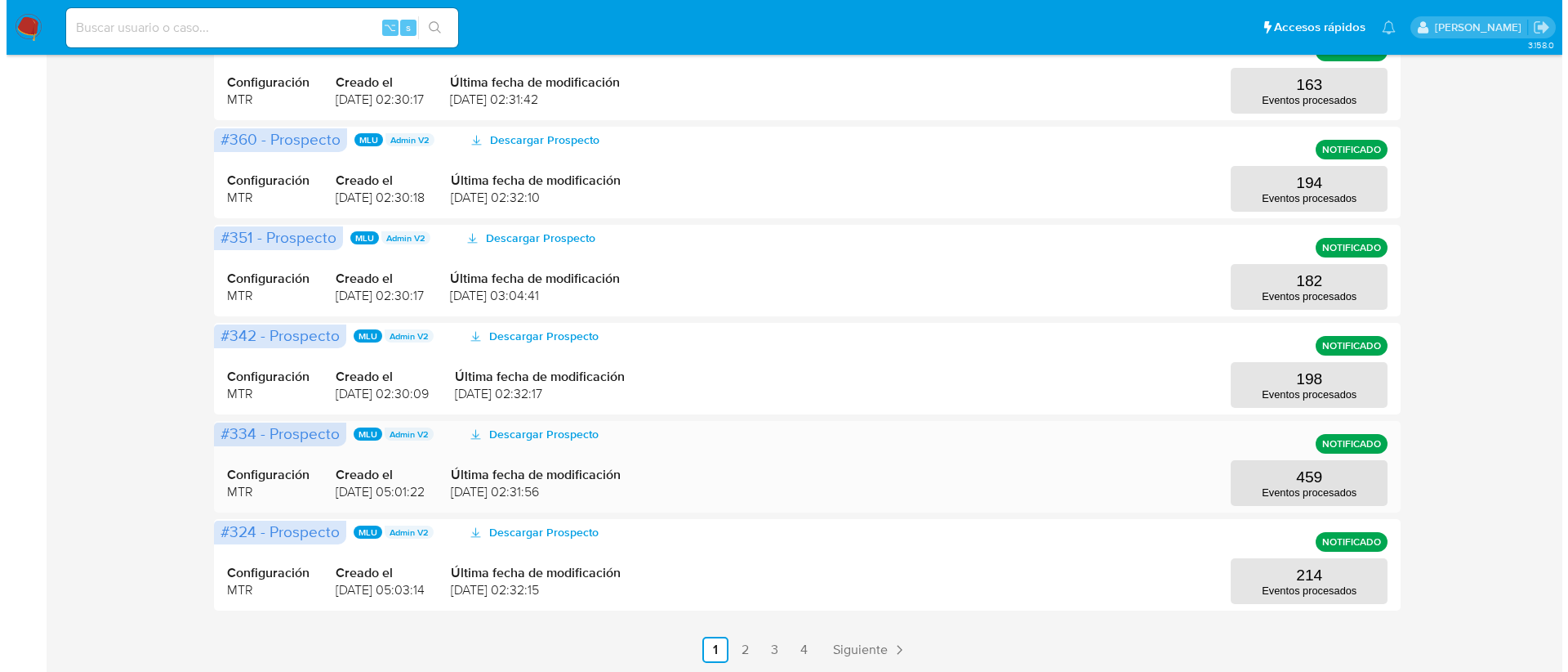
scroll to position [707, 0]
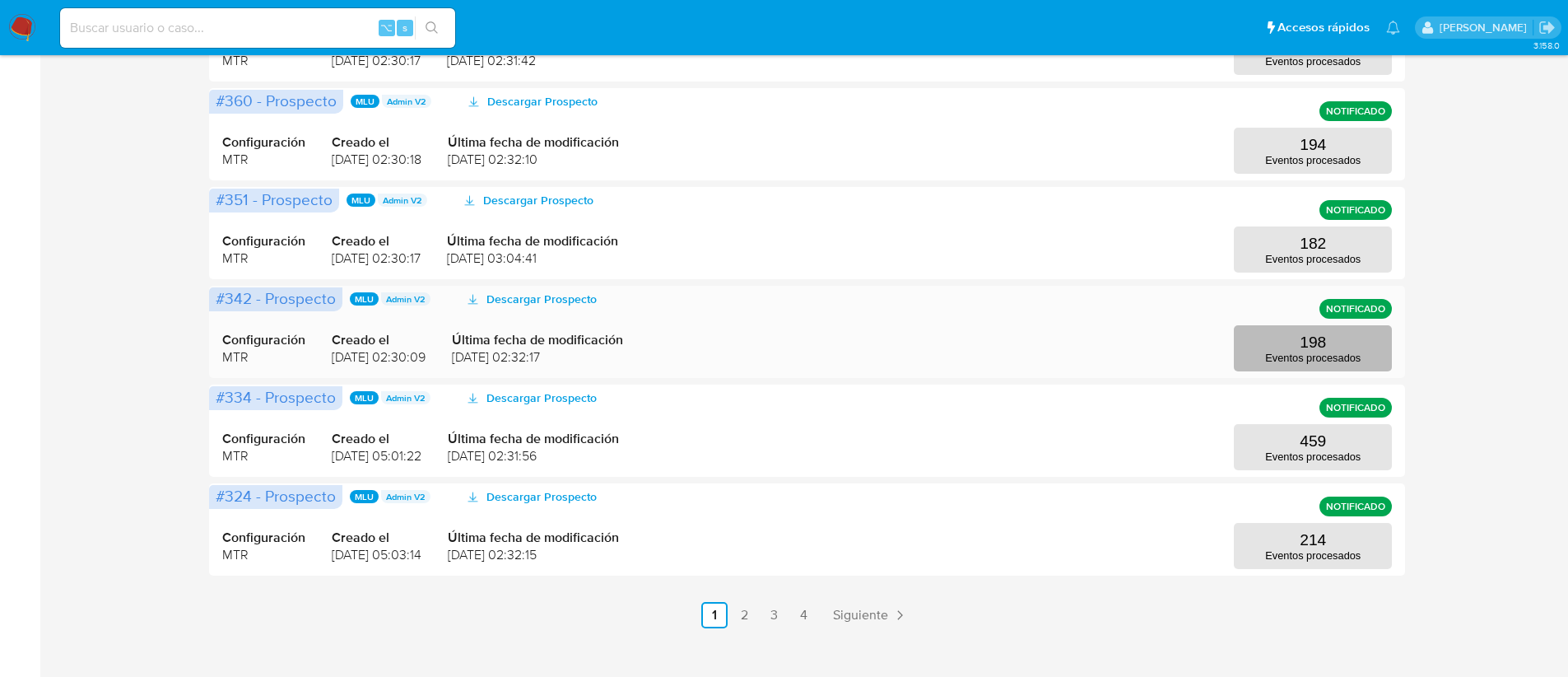
click at [1321, 364] on button "198 Eventos procesados" at bounding box center [1313, 348] width 158 height 46
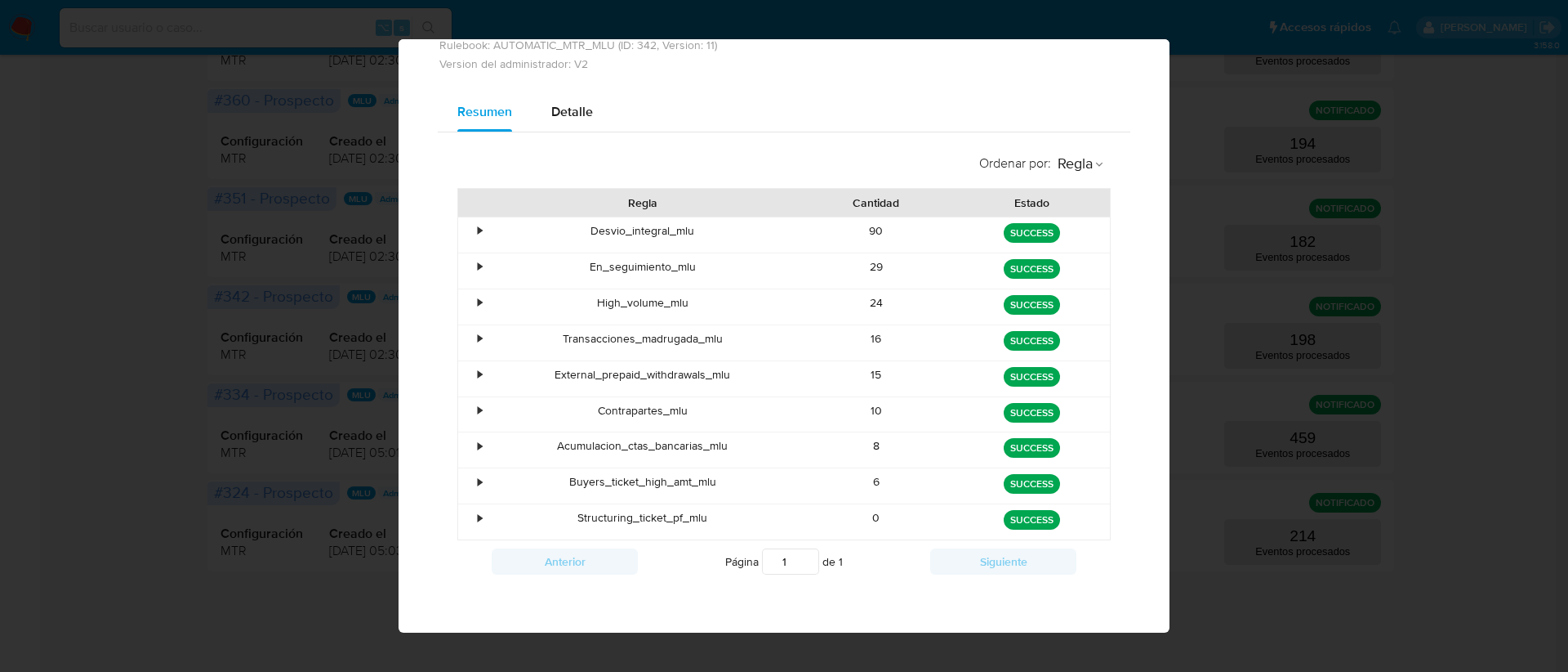
scroll to position [76, 0]
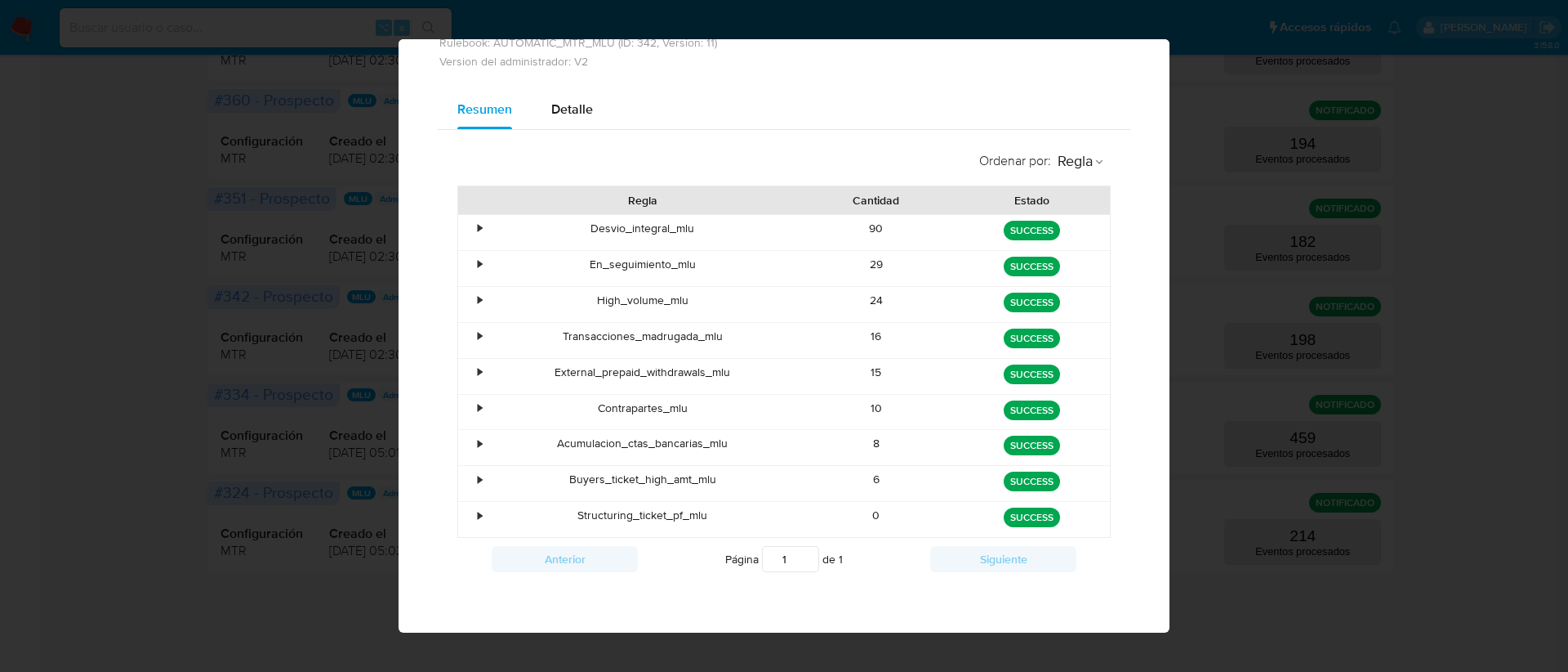
click at [478, 266] on div "•" at bounding box center [480, 265] width 4 height 16
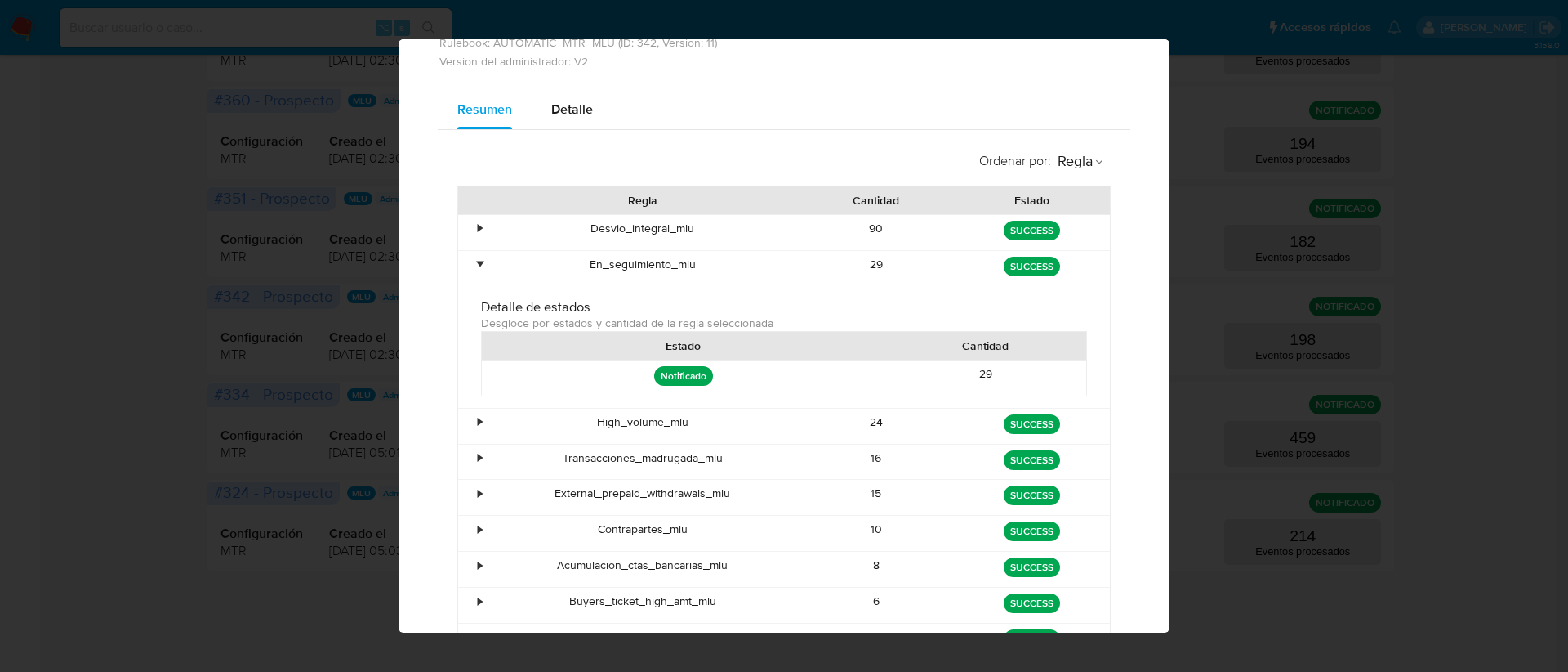
click at [478, 266] on div "•" at bounding box center [480, 265] width 4 height 16
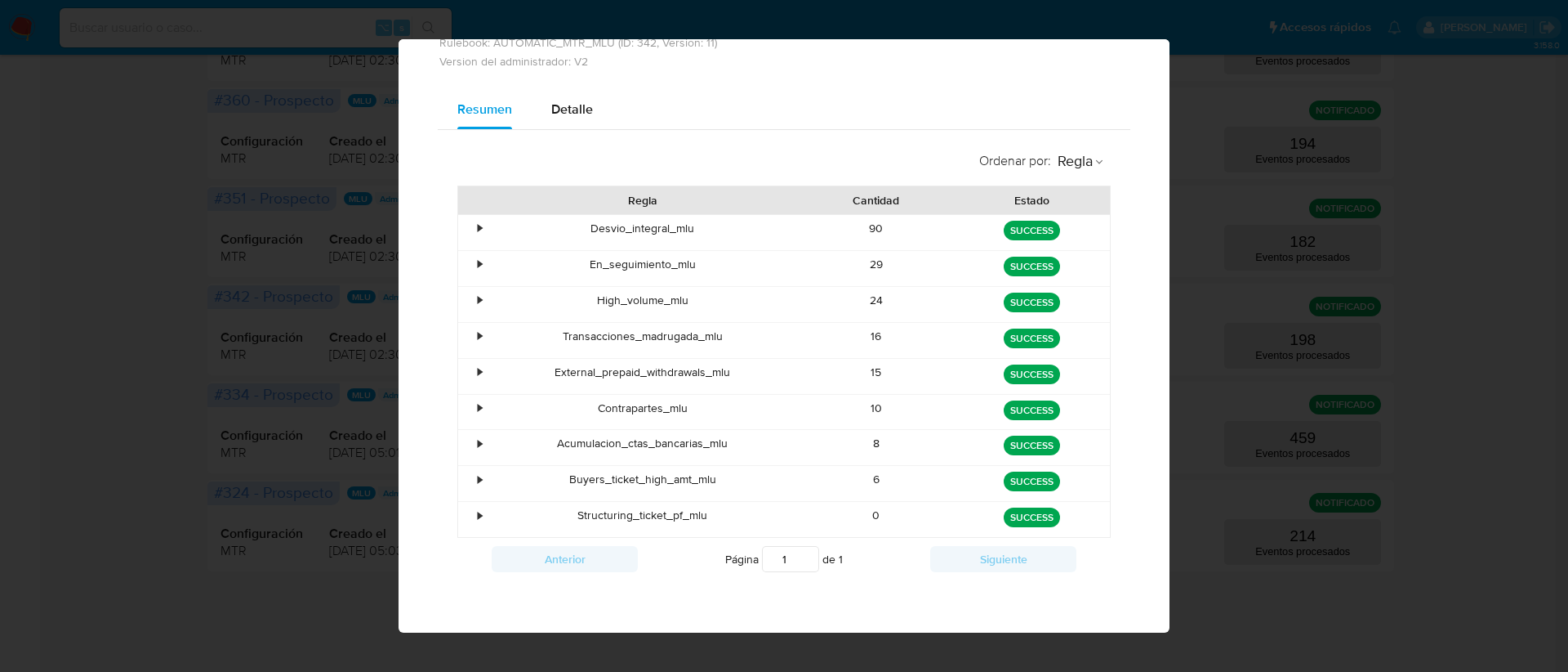
click at [478, 266] on div "•" at bounding box center [480, 265] width 4 height 16
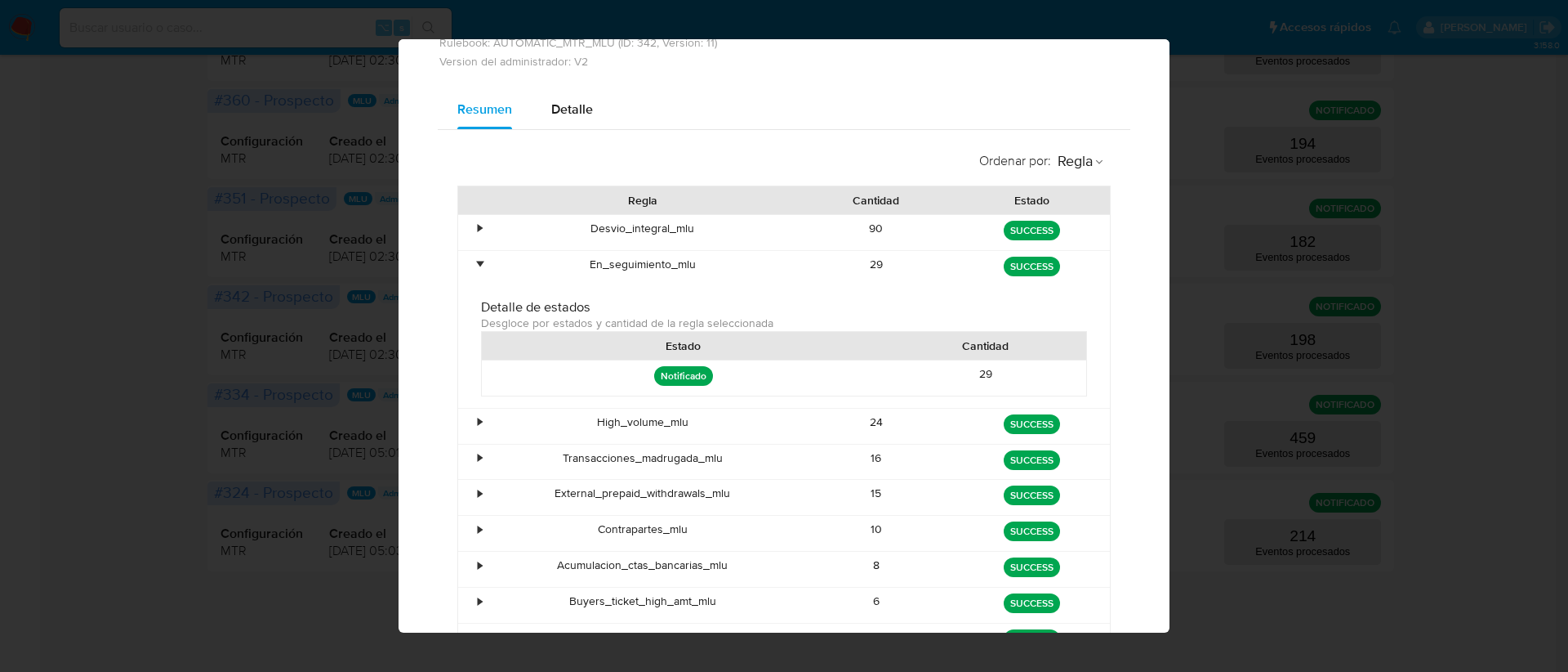
click at [478, 266] on div "•" at bounding box center [480, 265] width 4 height 16
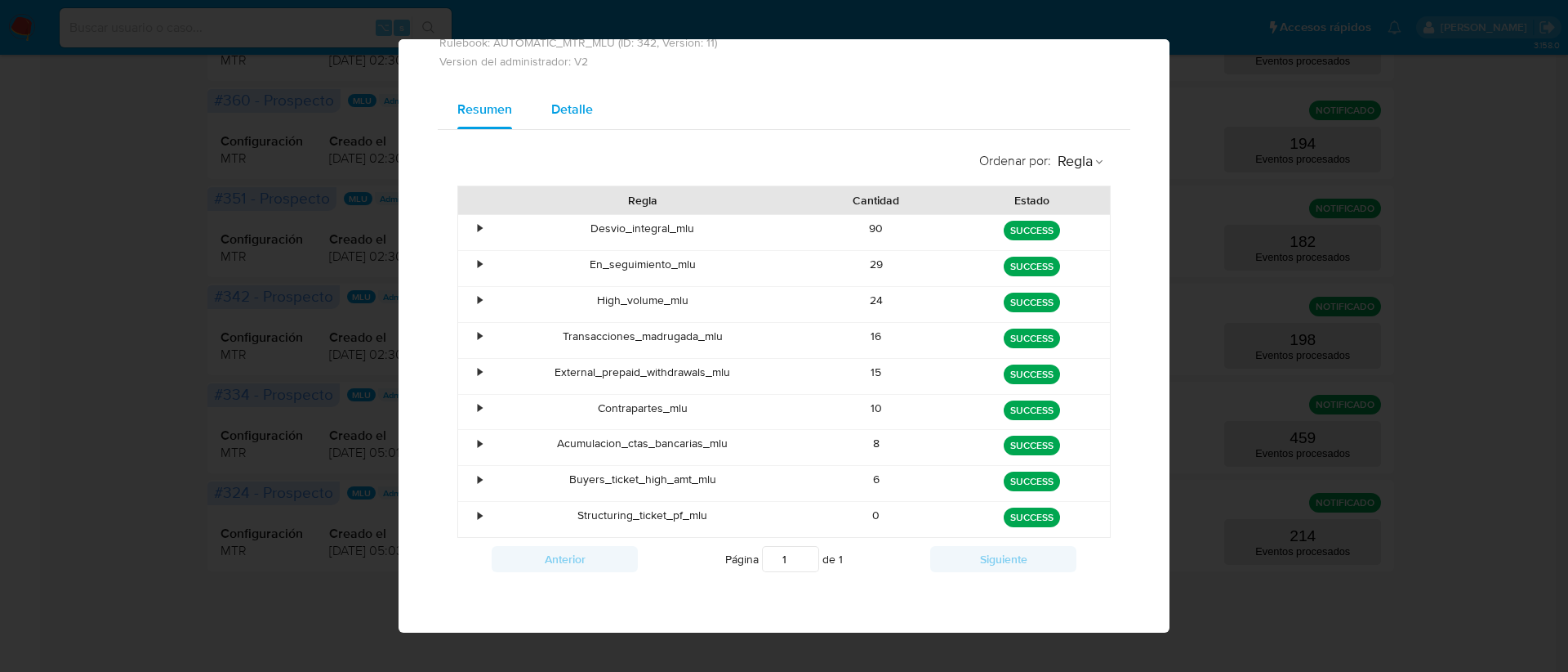
click at [561, 108] on span "Detalle" at bounding box center [572, 109] width 41 height 19
select select "10"
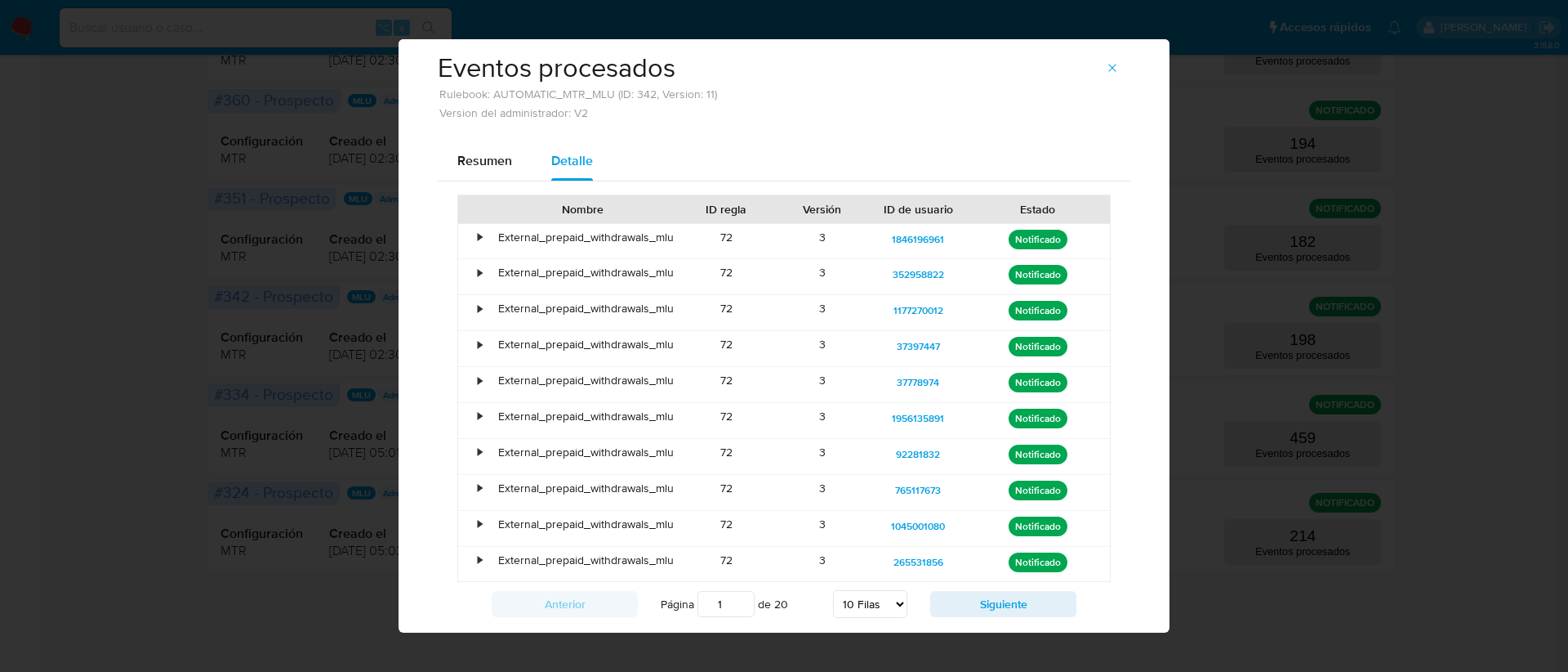
scroll to position [70, 0]
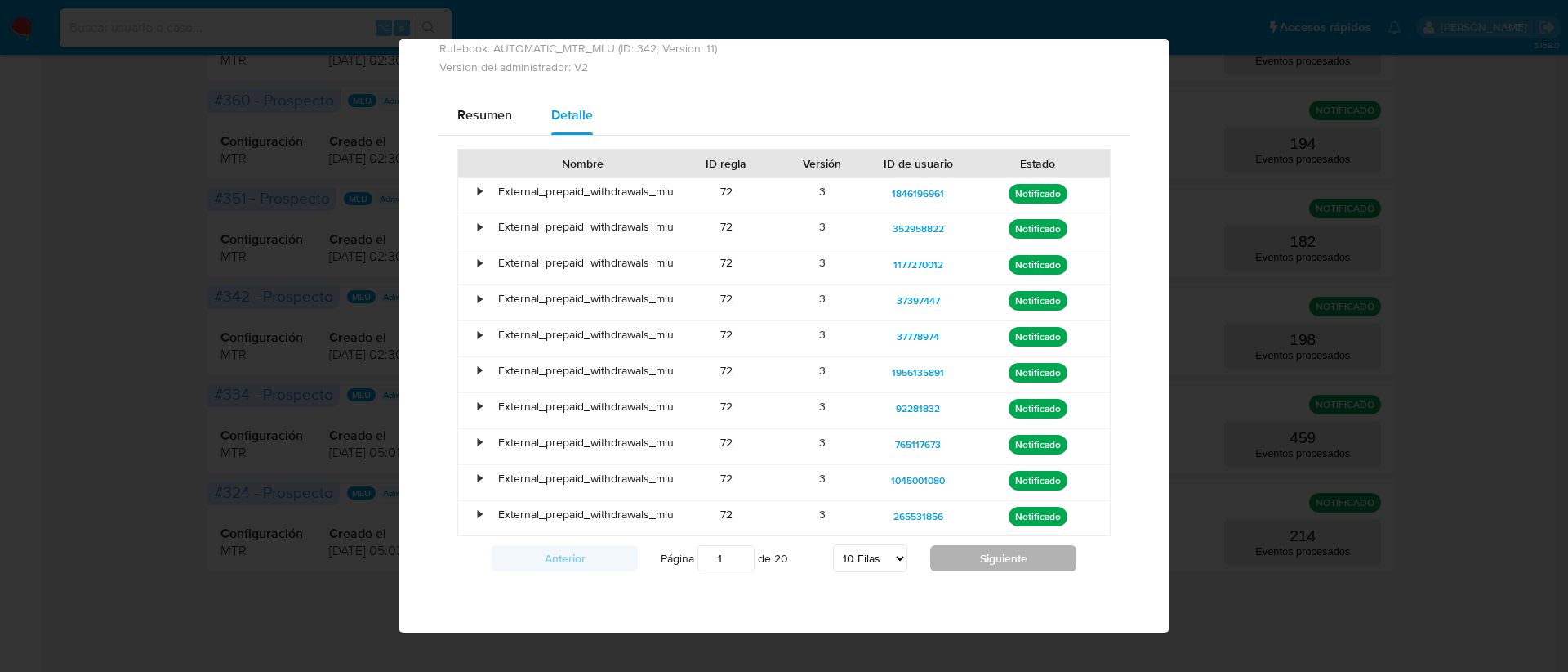
click at [980, 557] on button "Siguiente" at bounding box center [1003, 558] width 146 height 26
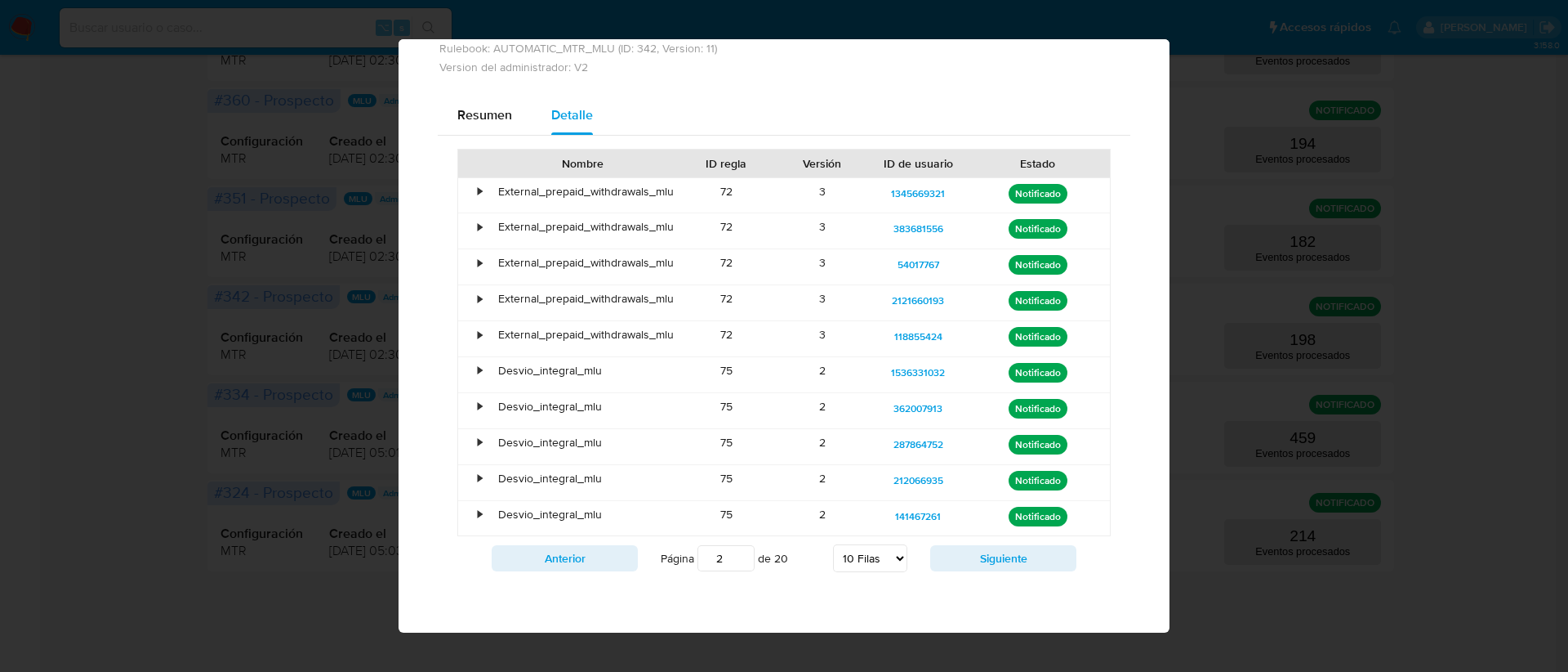
click at [980, 557] on button "Siguiente" at bounding box center [1003, 558] width 146 height 26
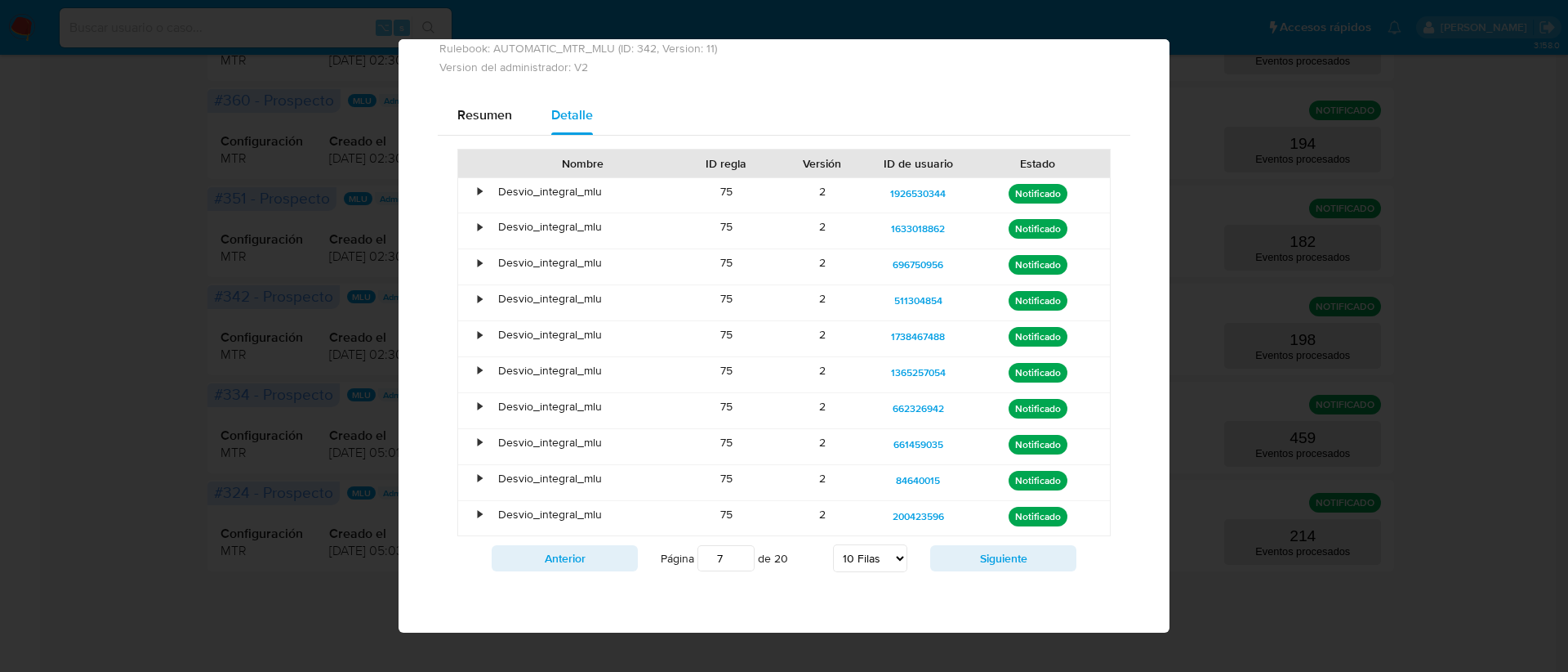
click at [980, 557] on button "Siguiente" at bounding box center [1003, 558] width 146 height 26
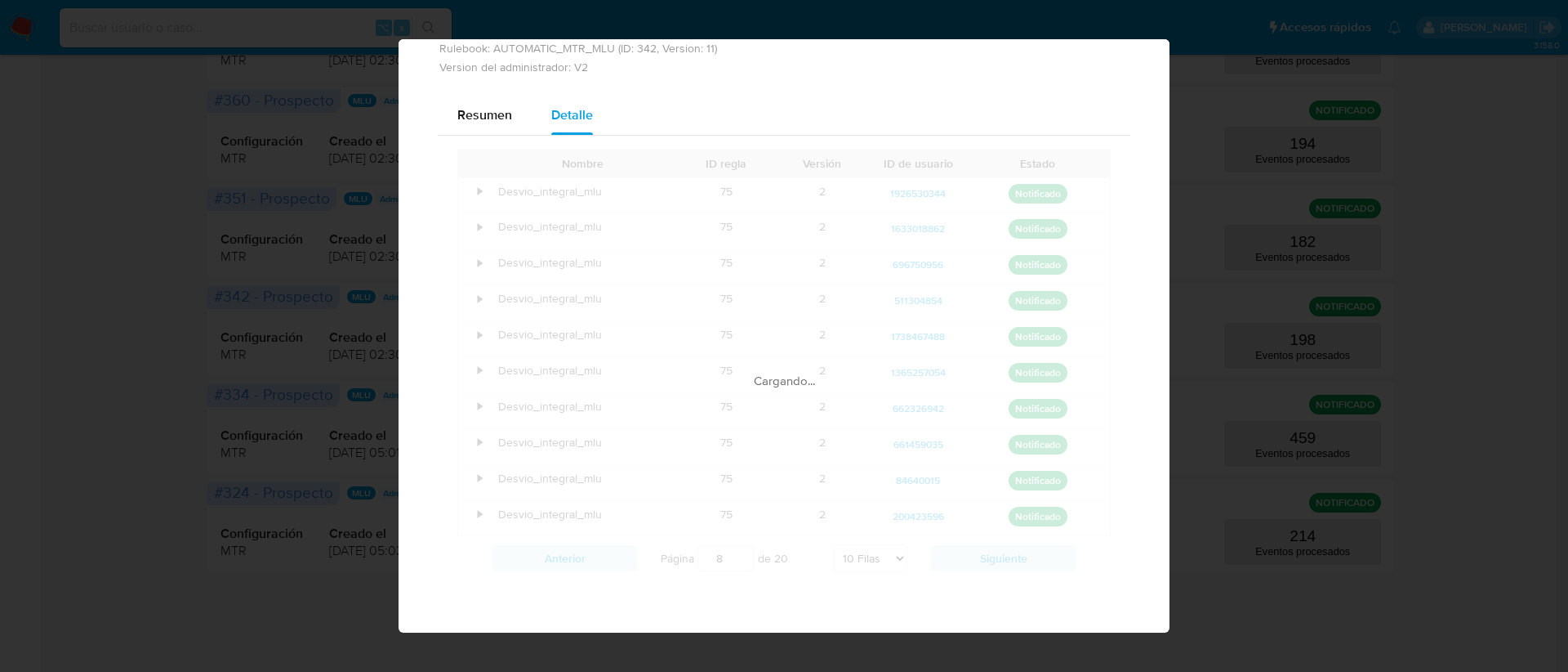
click at [980, 557] on button "Siguiente" at bounding box center [1003, 558] width 146 height 26
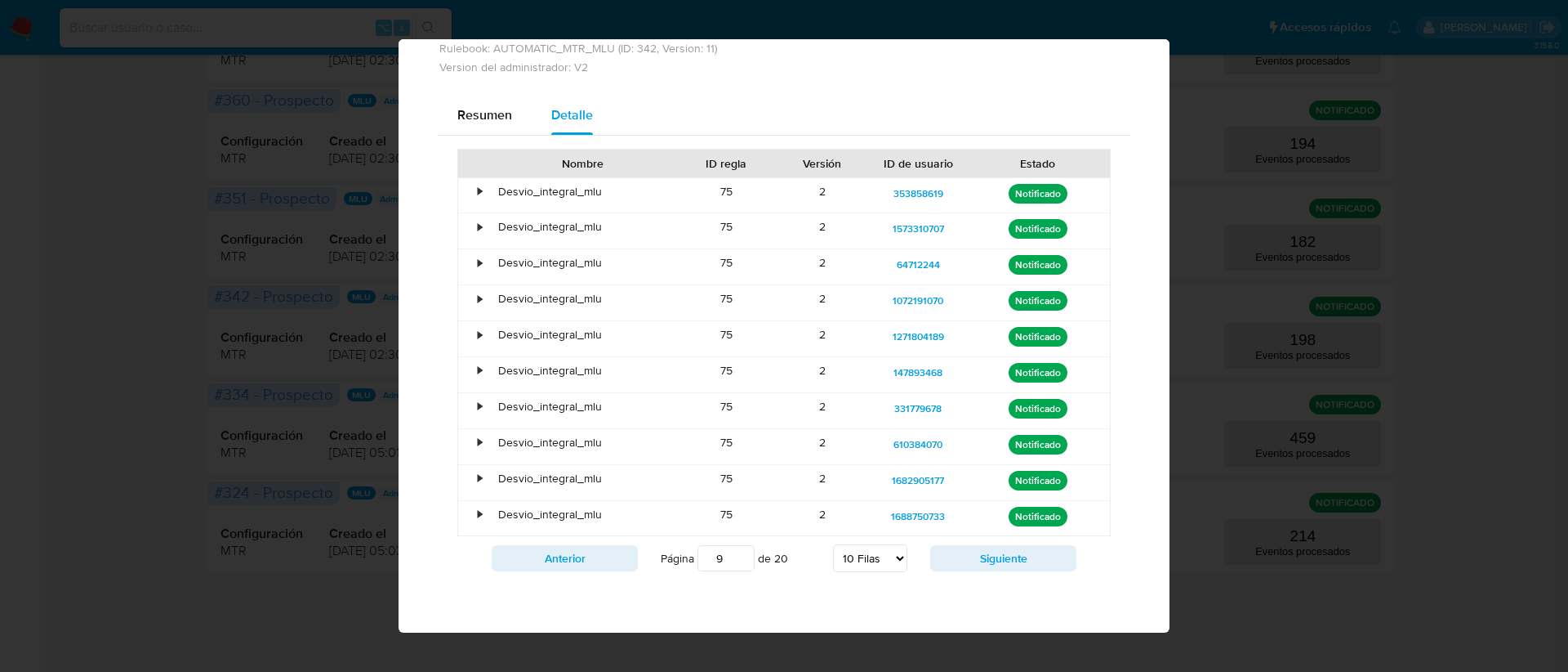
click at [980, 557] on button "Siguiente" at bounding box center [1003, 558] width 146 height 26
click at [478, 264] on div "•" at bounding box center [480, 263] width 4 height 16
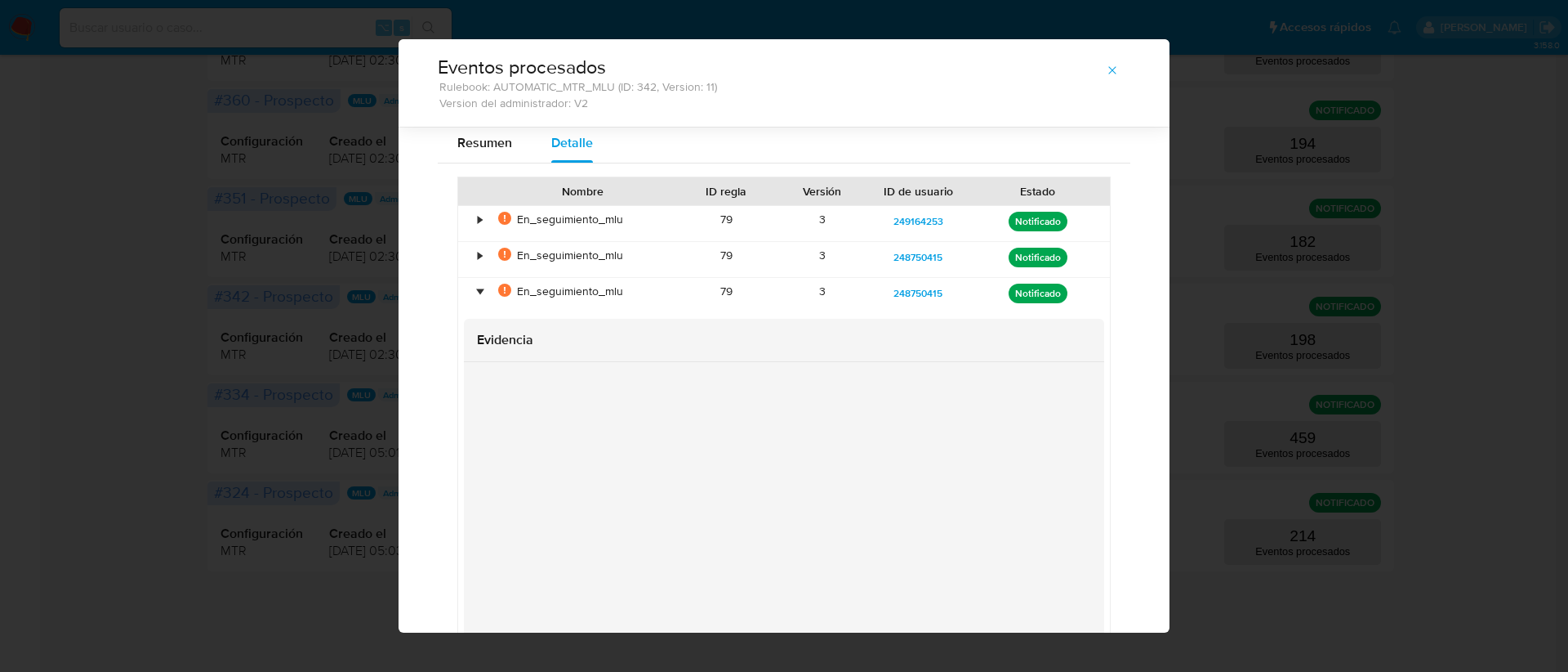
scroll to position [0, 0]
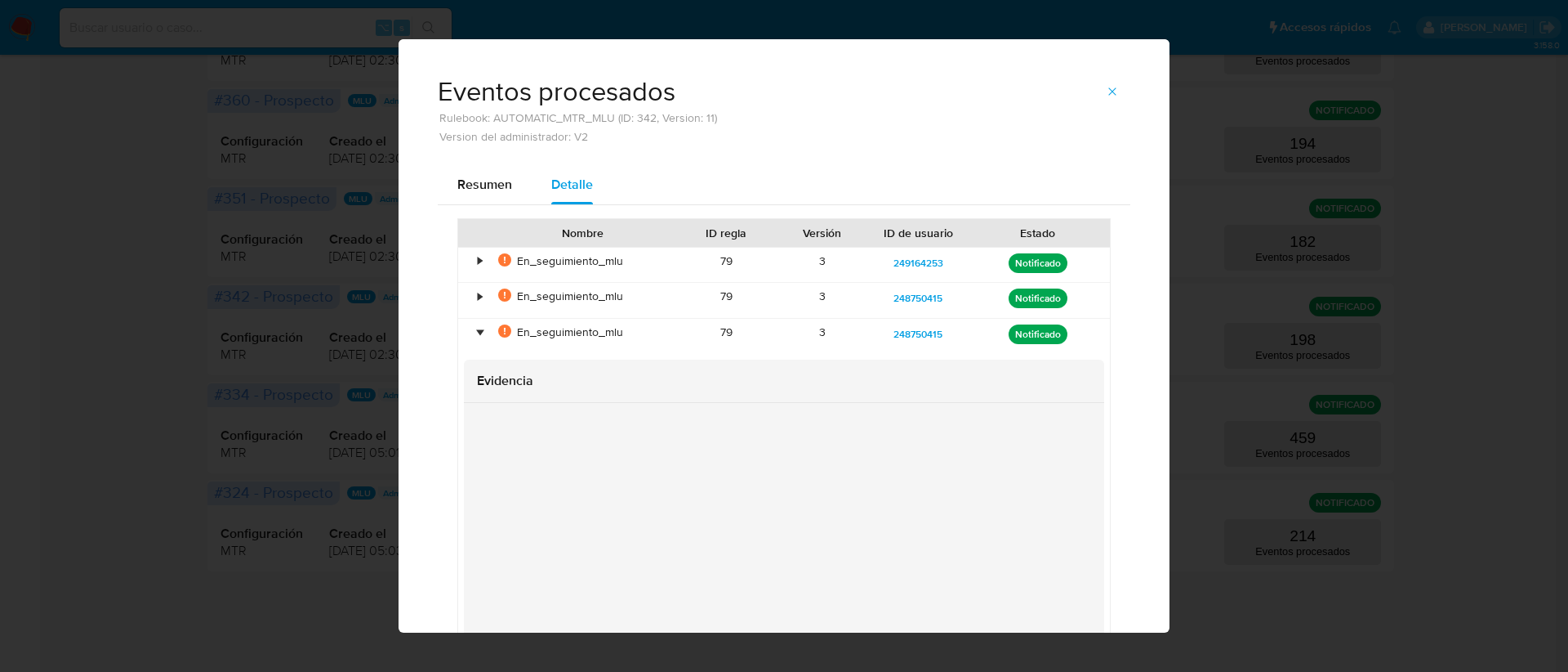
click at [478, 329] on div "•" at bounding box center [480, 333] width 4 height 16
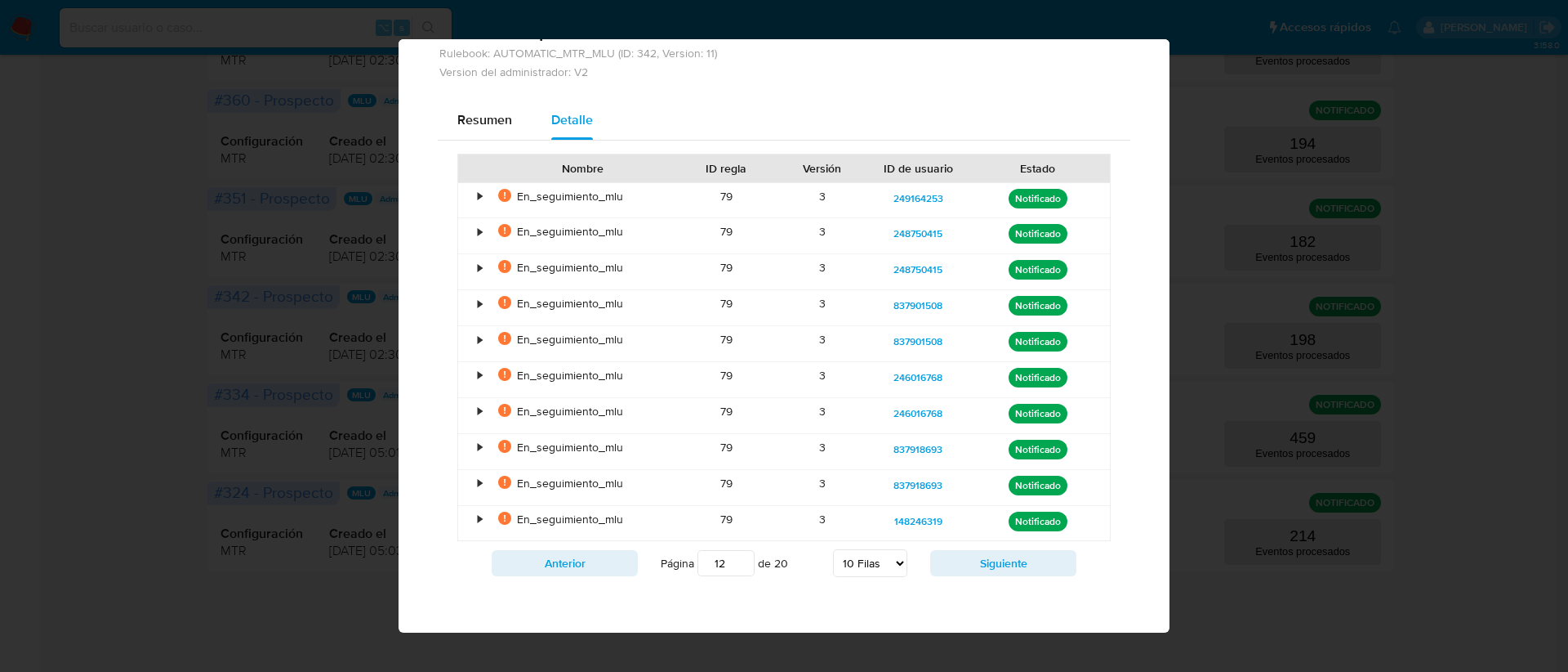
scroll to position [70, 0]
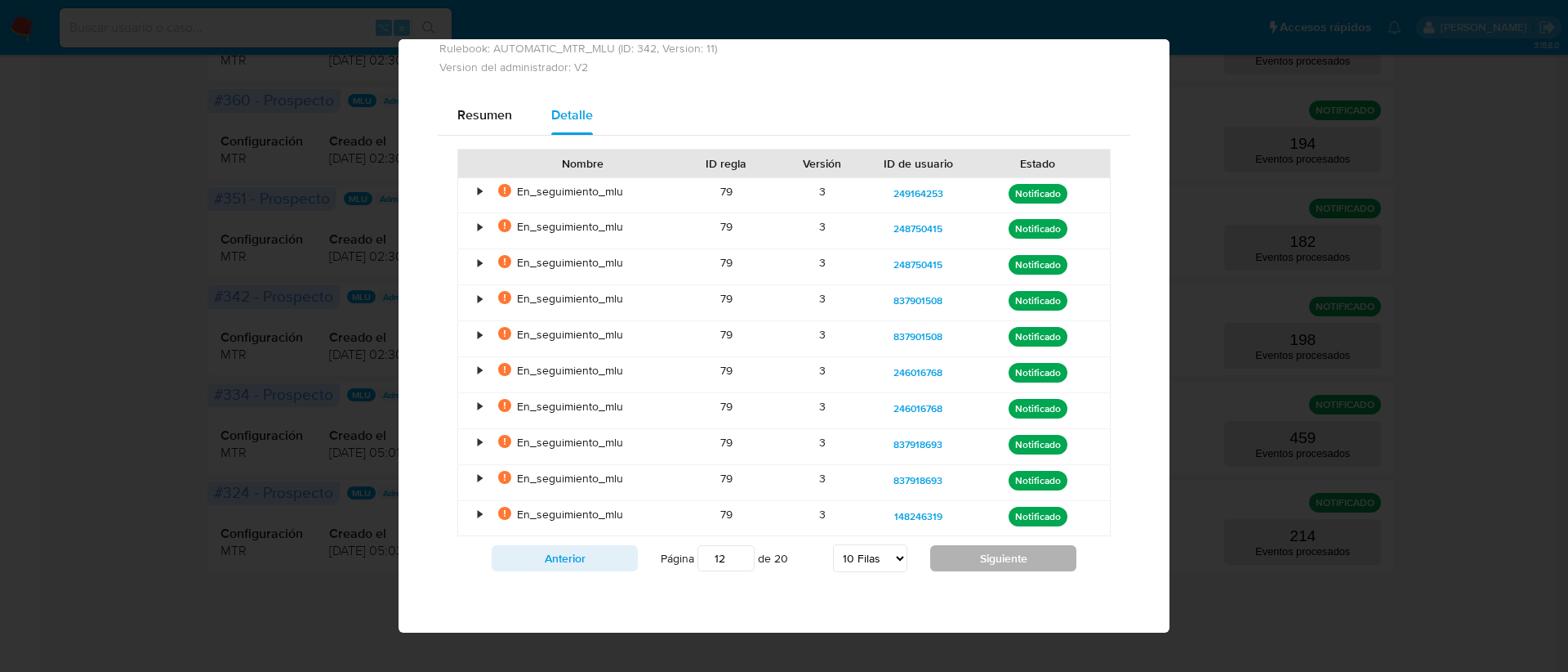
click at [938, 555] on button "Siguiente" at bounding box center [1003, 558] width 146 height 26
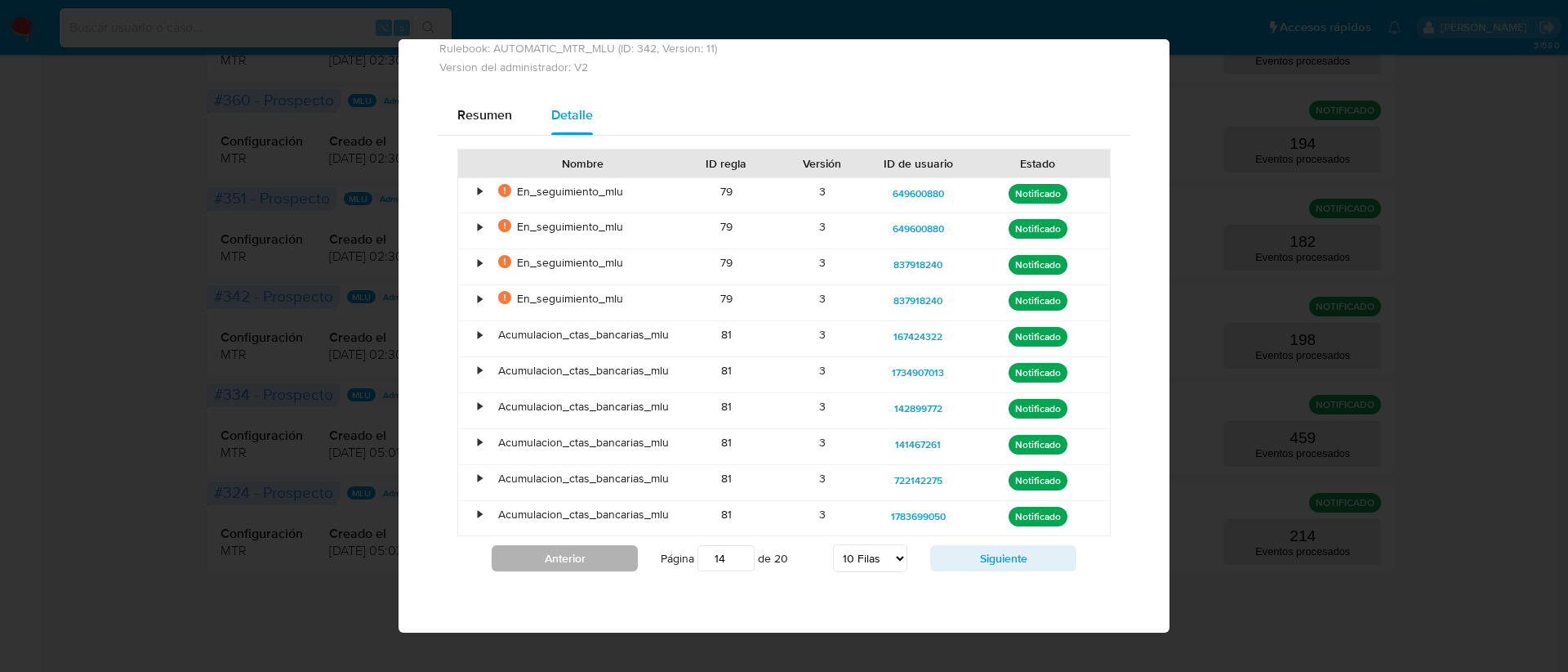
click at [582, 550] on button "Anterior" at bounding box center [564, 558] width 146 height 26
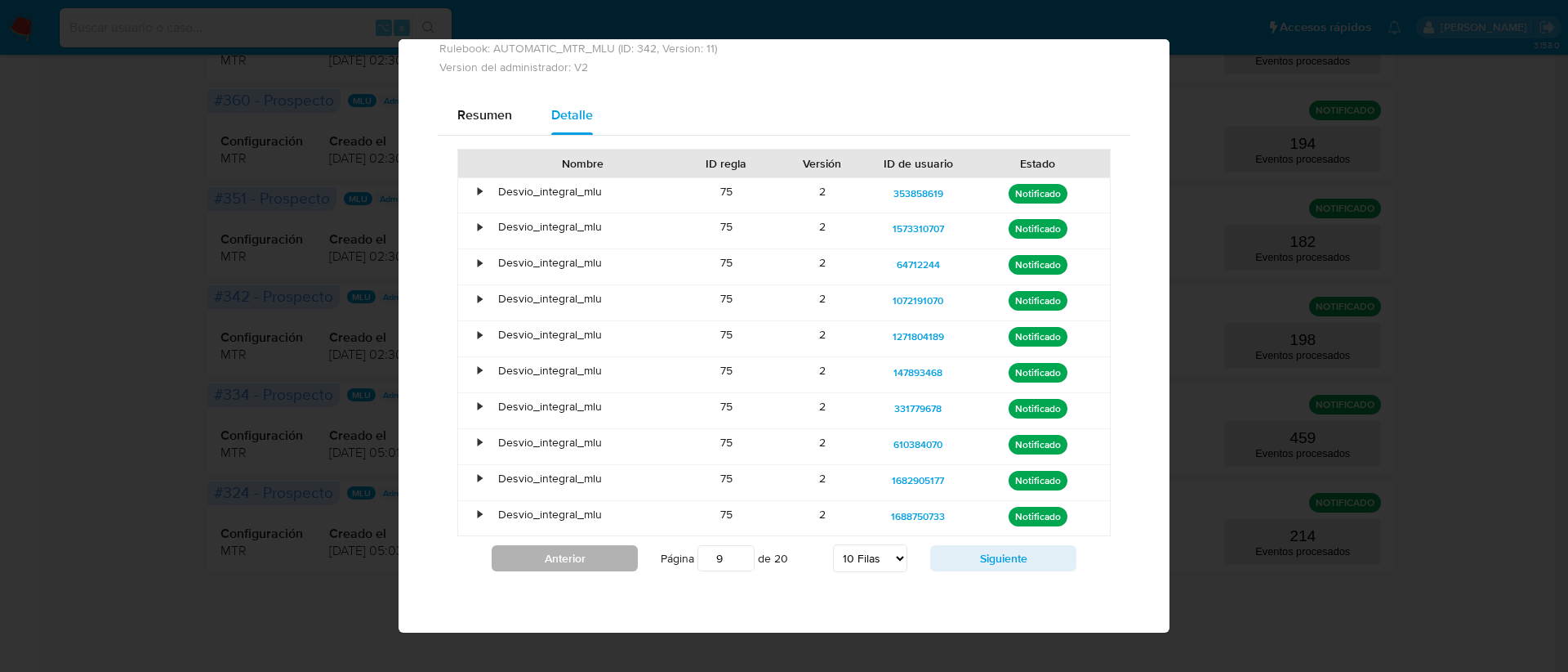
click at [582, 550] on button "Anterior" at bounding box center [564, 558] width 146 height 26
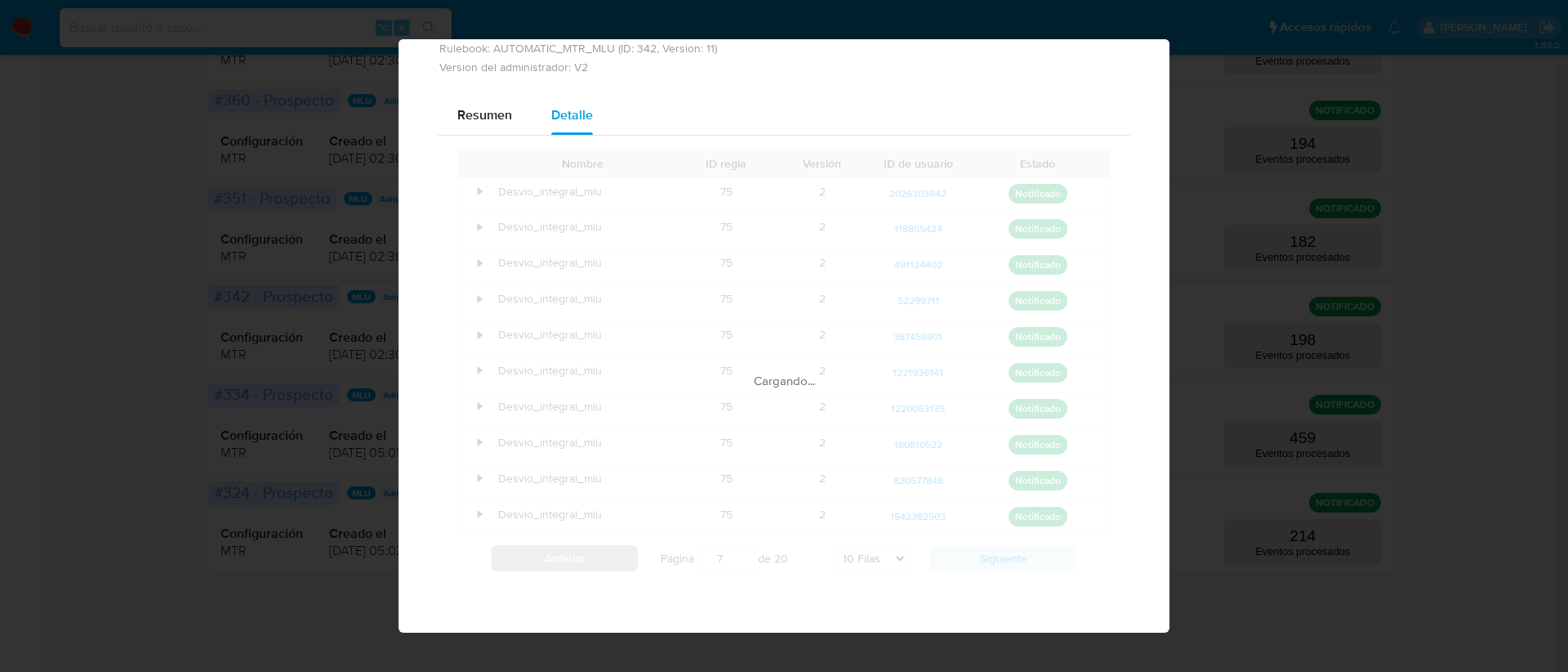
click at [582, 550] on div "Cargando..." at bounding box center [784, 365] width 653 height 433
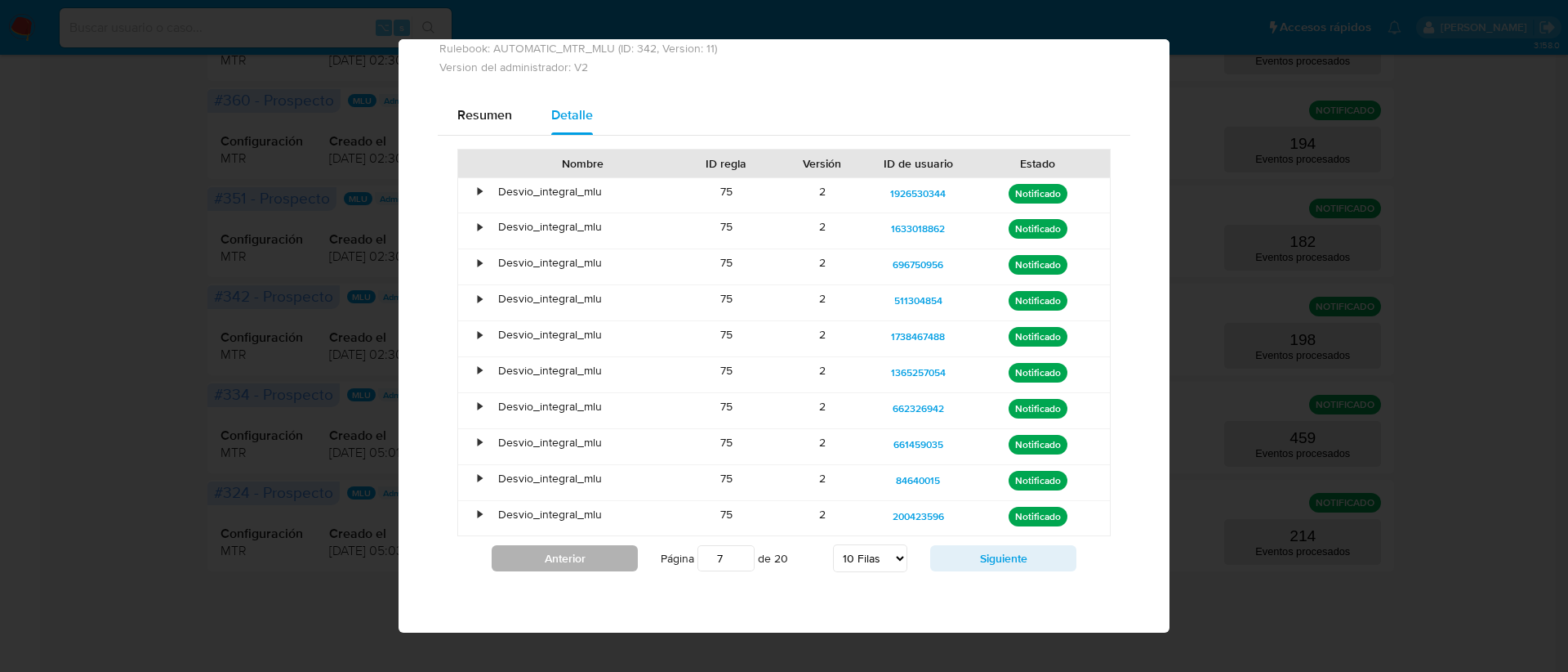
click at [582, 550] on button "Anterior" at bounding box center [564, 558] width 146 height 26
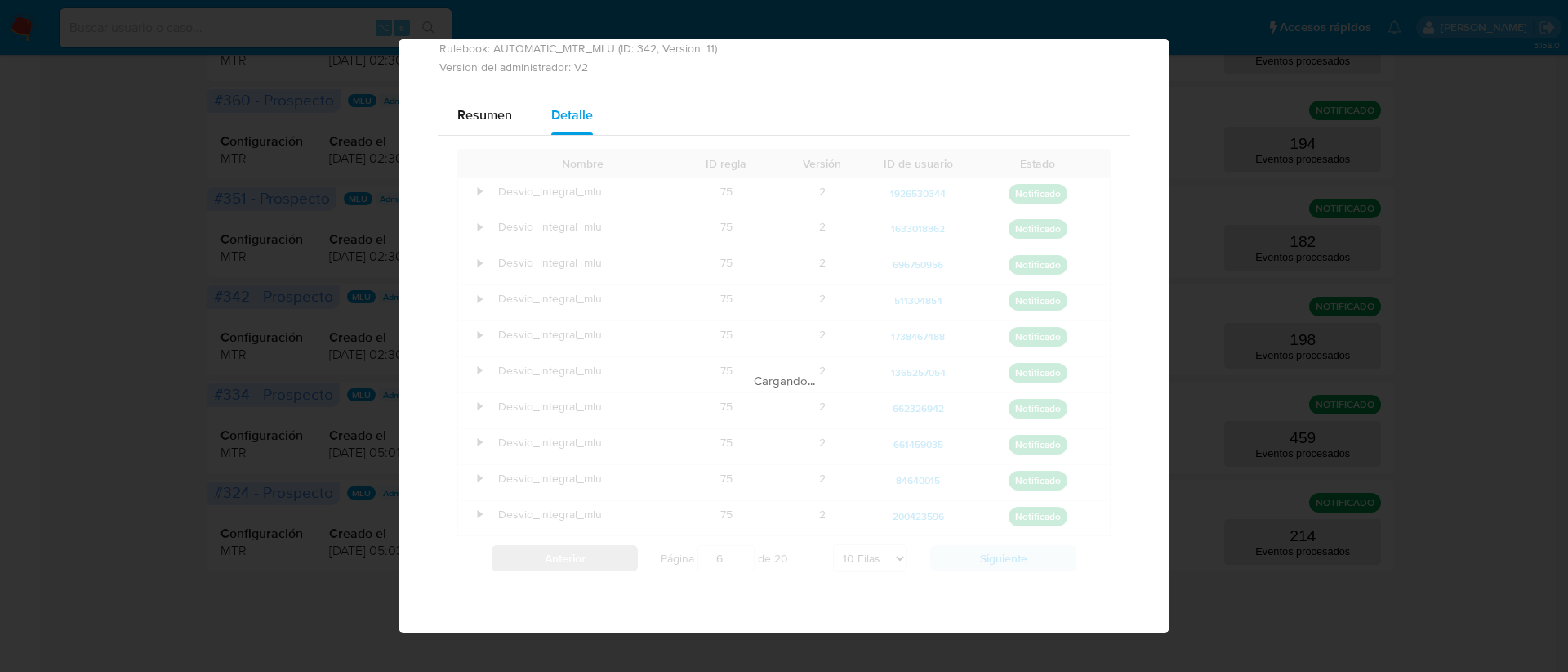
click at [582, 550] on div "Cargando..." at bounding box center [784, 365] width 653 height 433
click at [582, 550] on button "Anterior" at bounding box center [564, 558] width 146 height 26
click at [582, 550] on div "Cargando..." at bounding box center [784, 365] width 653 height 433
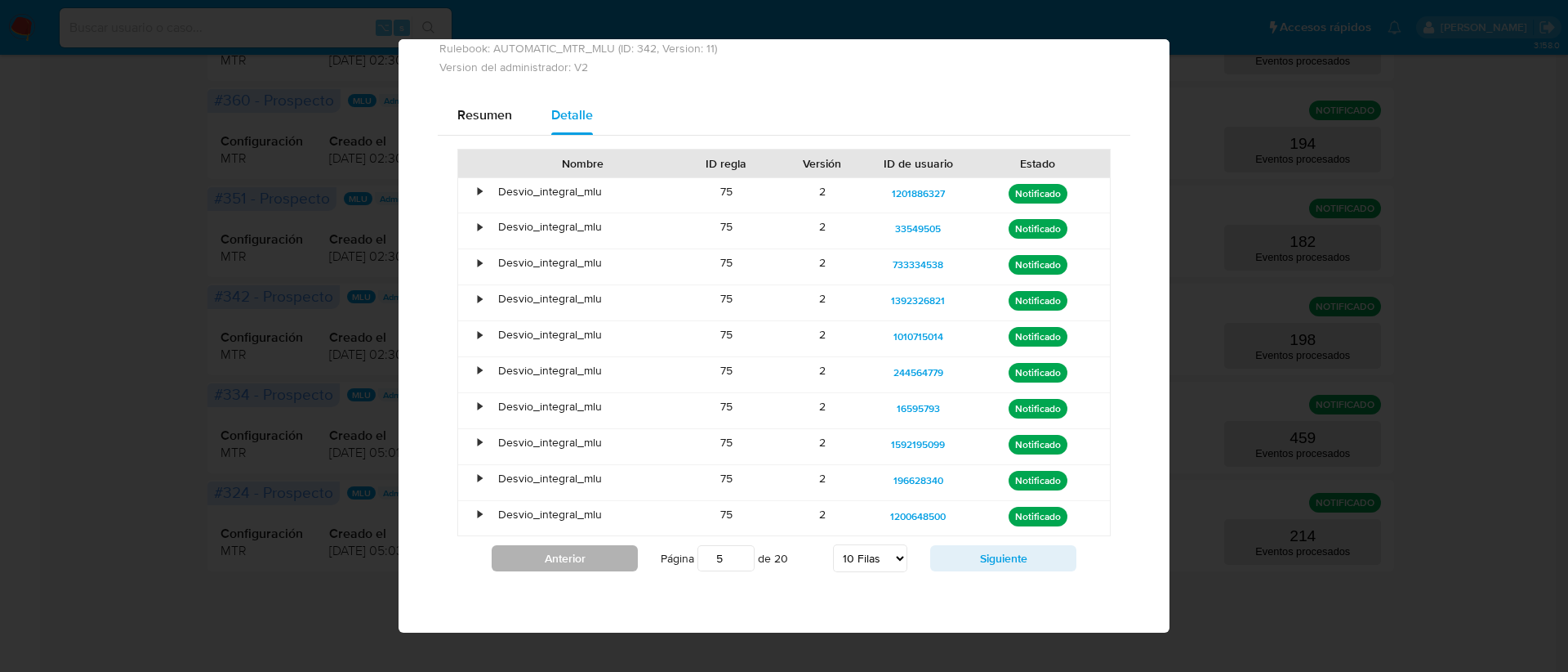
click at [582, 550] on button "Anterior" at bounding box center [564, 558] width 146 height 26
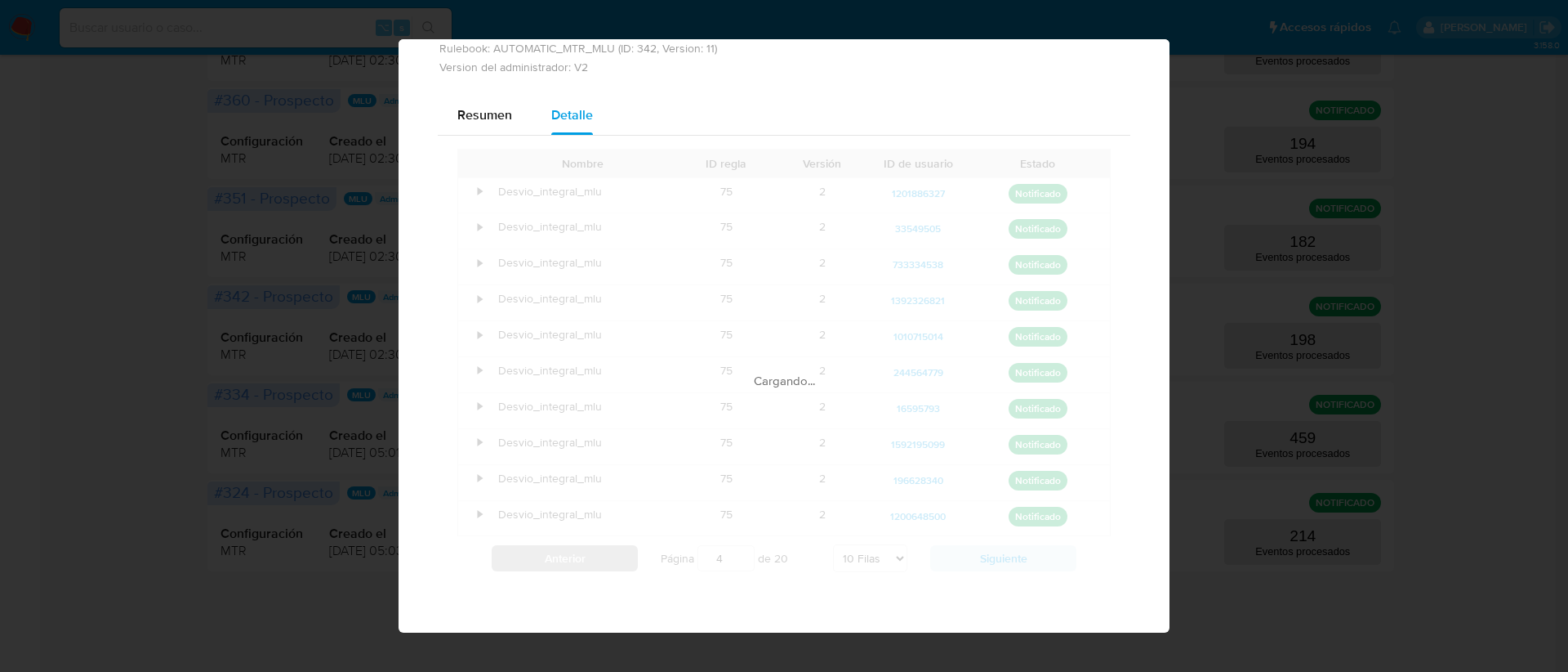
click at [582, 550] on div "Cargando..." at bounding box center [784, 365] width 653 height 433
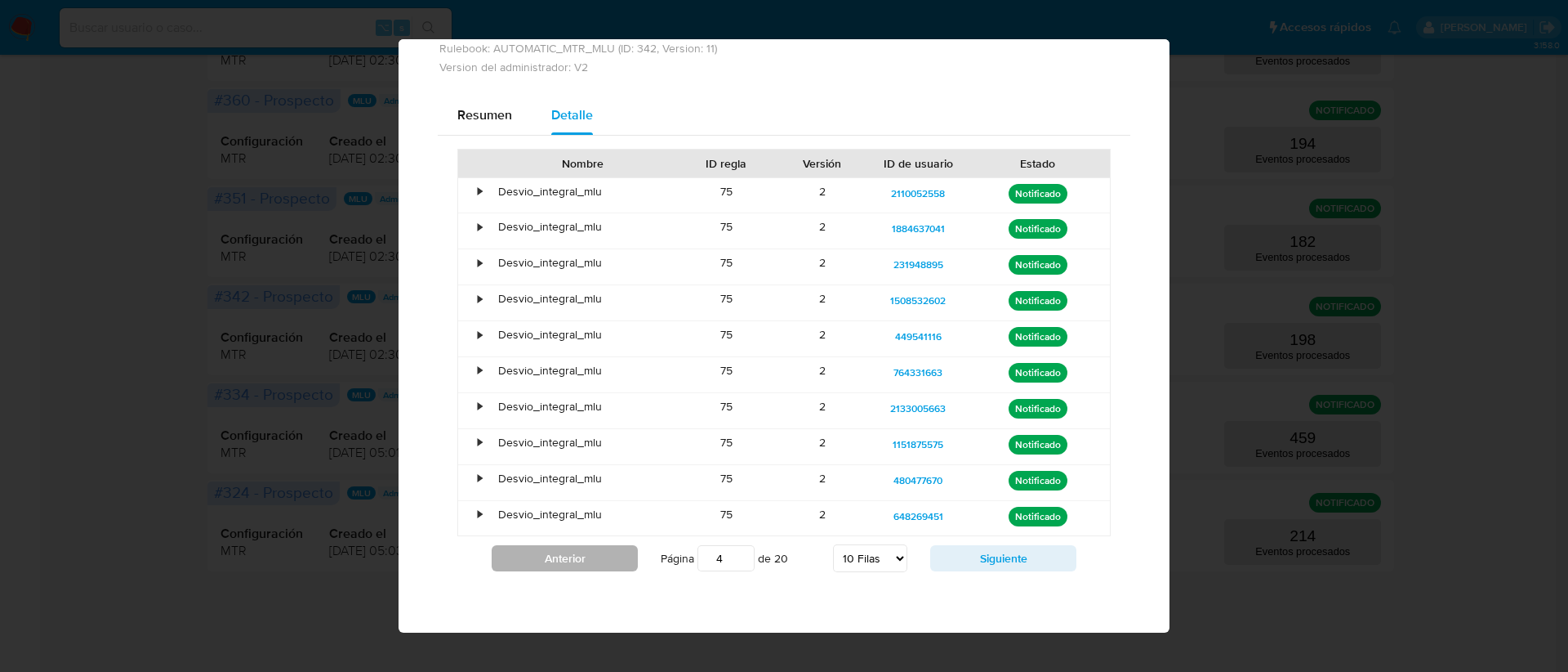
click at [582, 550] on button "Anterior" at bounding box center [564, 558] width 146 height 26
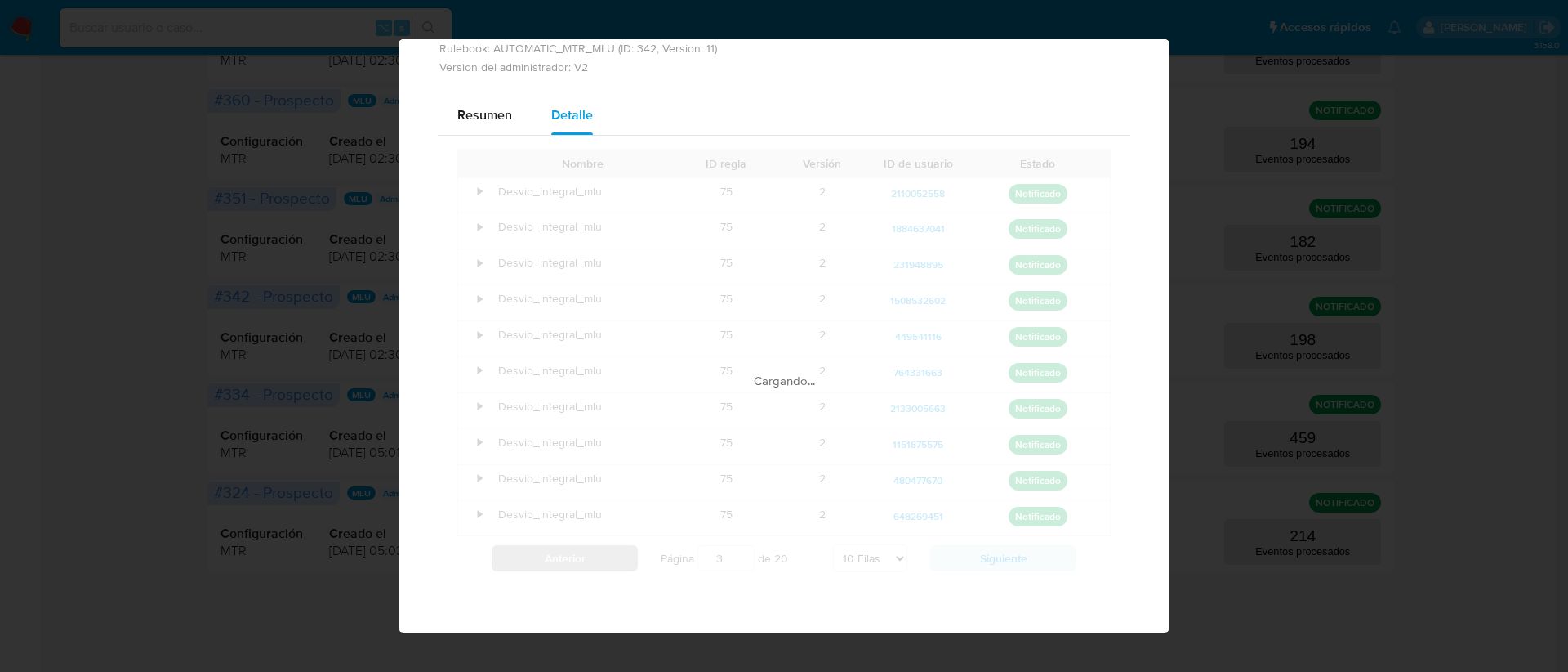
click at [582, 550] on div "Cargando..." at bounding box center [784, 365] width 653 height 433
click at [582, 550] on div "Nombre ID [PERSON_NAME] Versión ID de usuario Estado • Desvio_integral_mlu 75 2…" at bounding box center [784, 365] width 653 height 433
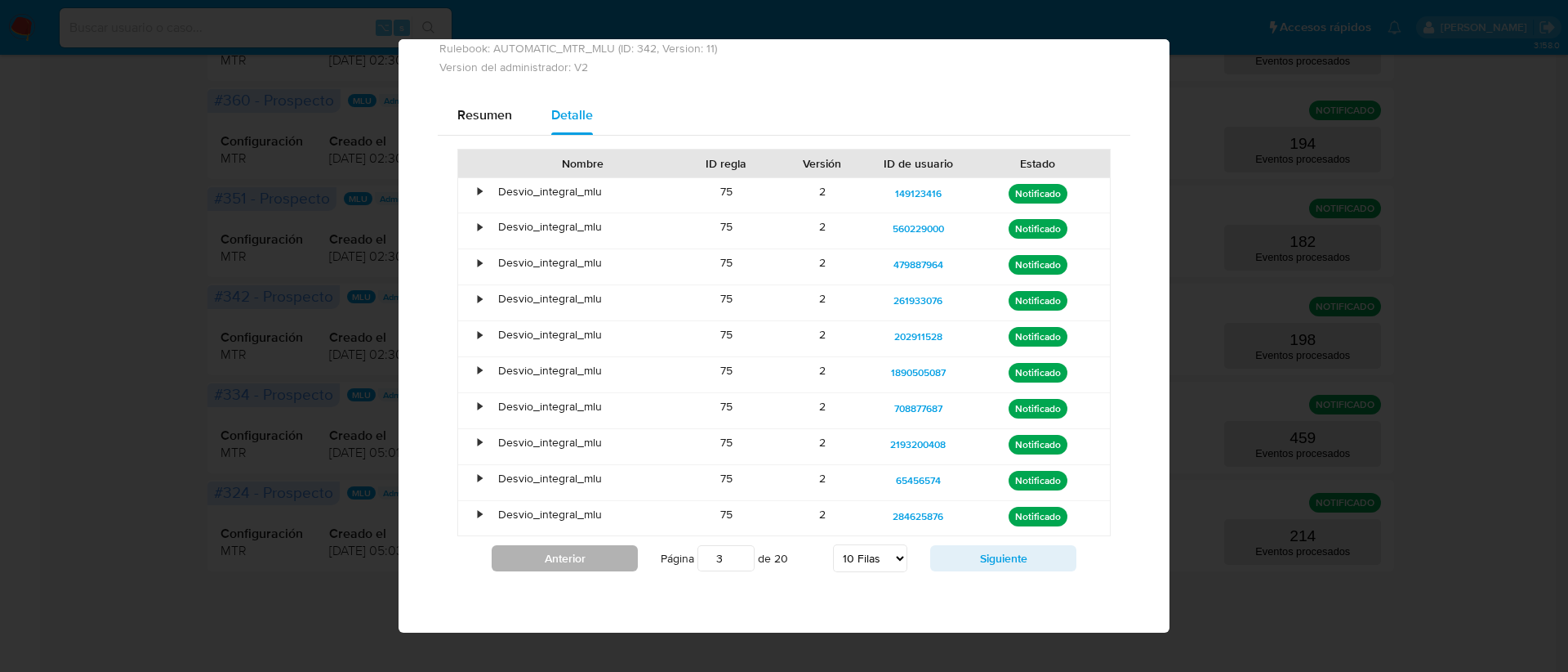
click at [582, 550] on button "Anterior" at bounding box center [564, 558] width 146 height 26
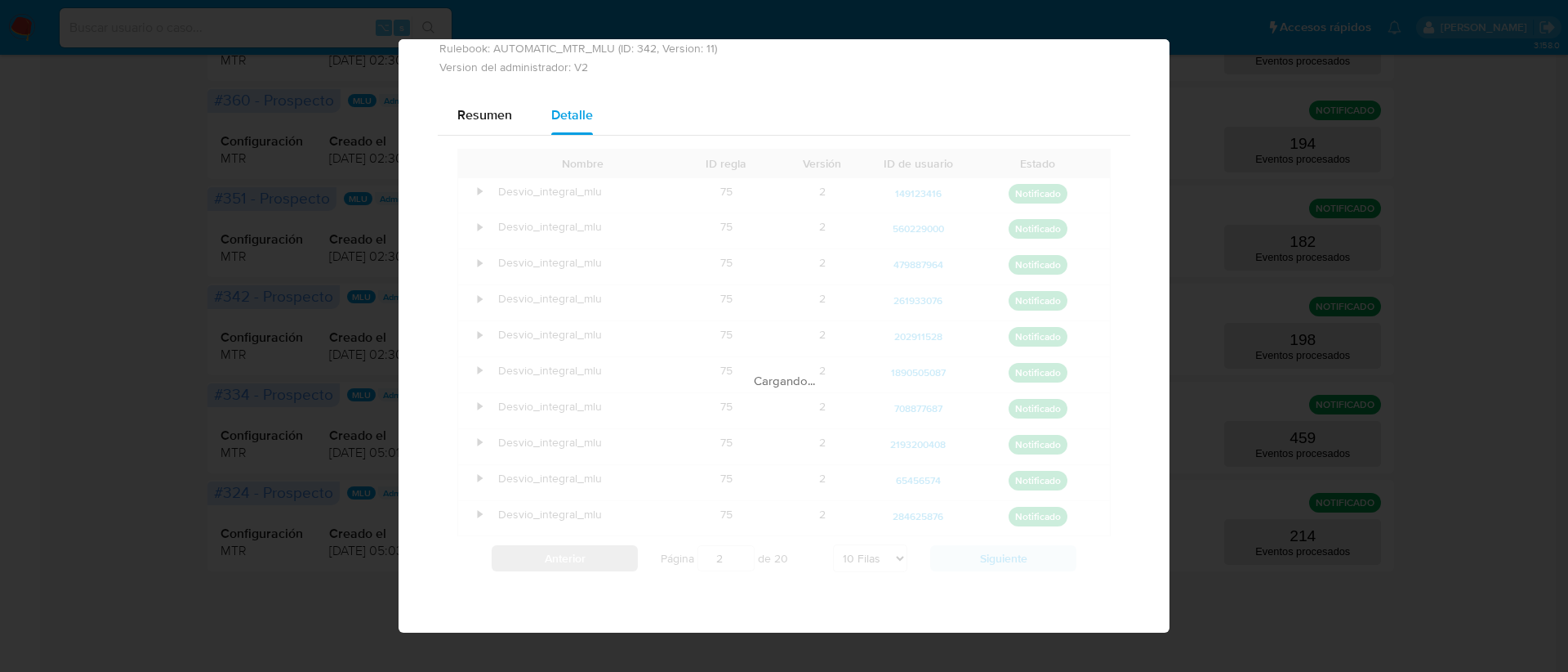
click at [582, 550] on div "Cargando..." at bounding box center [784, 365] width 653 height 433
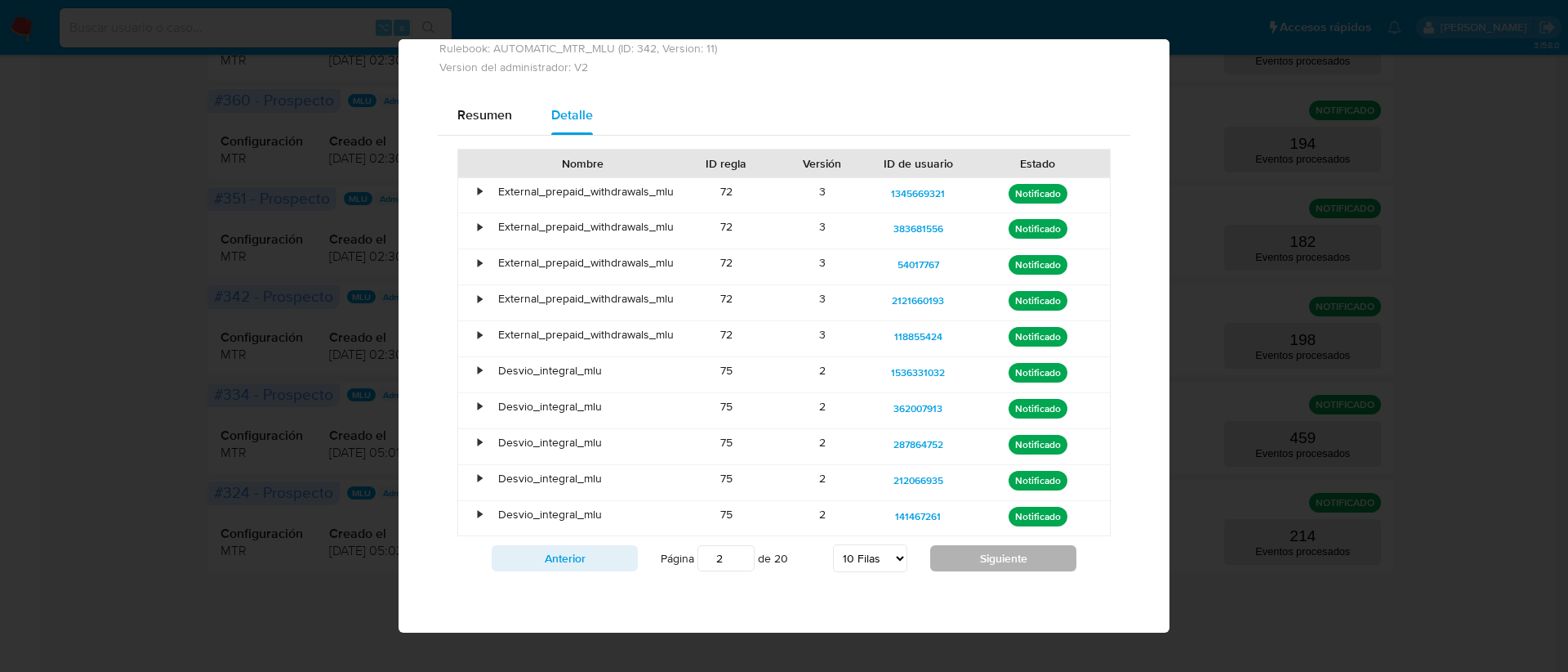
click at [1030, 560] on button "Siguiente" at bounding box center [1003, 558] width 146 height 26
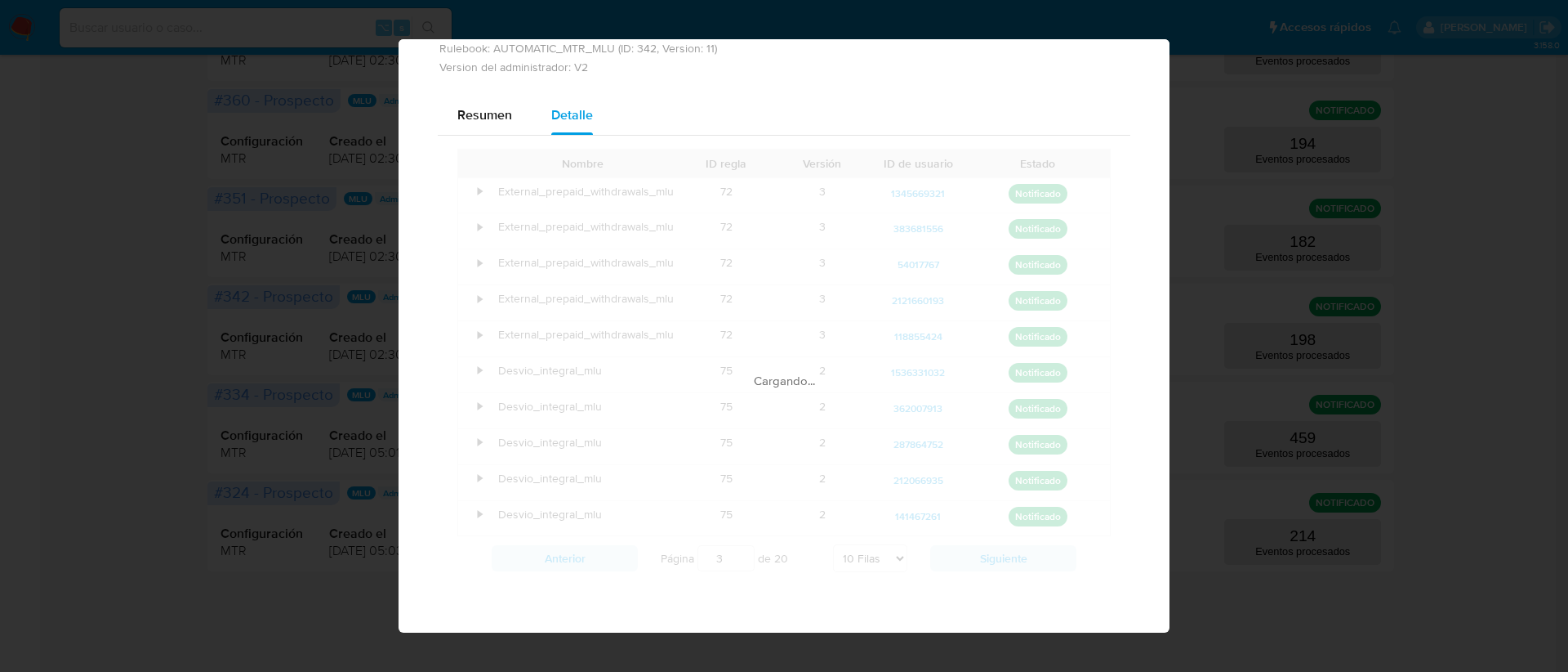
click at [1030, 560] on div "Cargando..." at bounding box center [784, 365] width 653 height 433
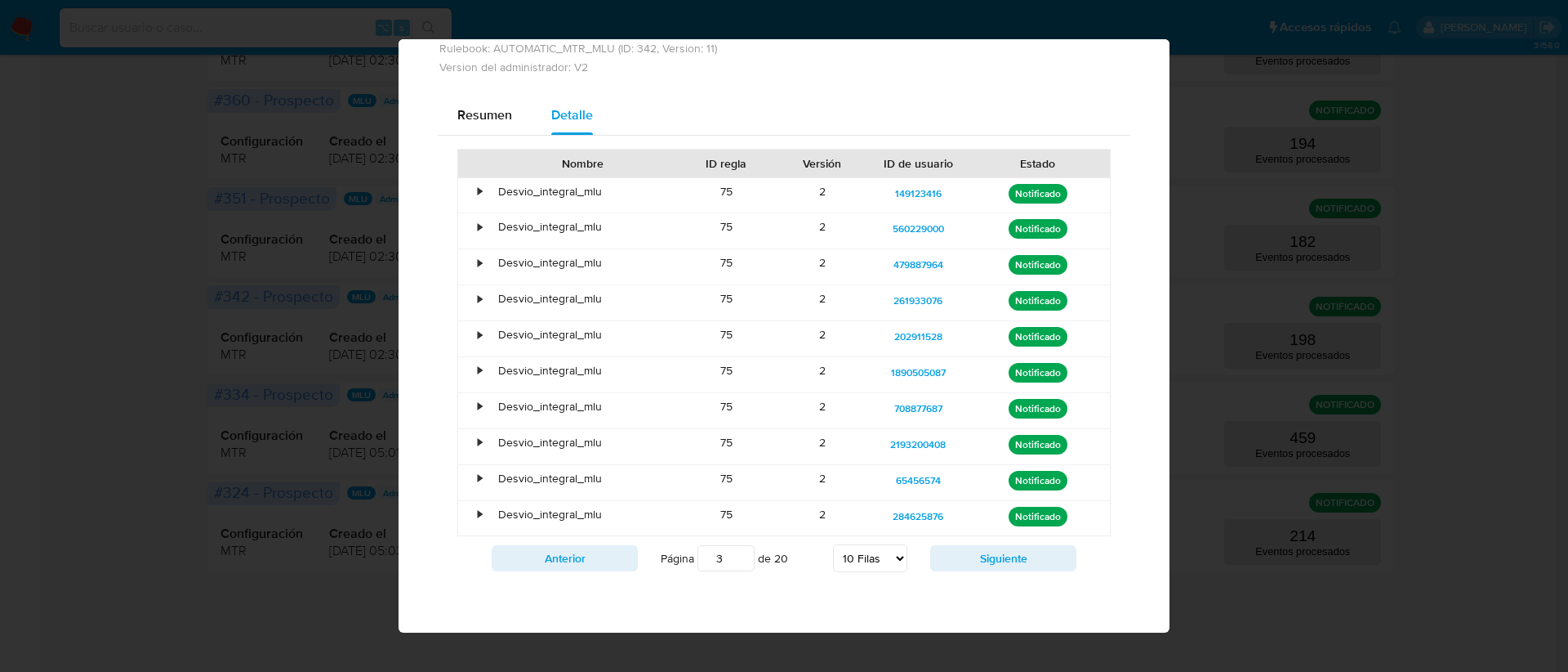
click at [1030, 560] on div "Nombre ID [PERSON_NAME] Versión ID de usuario Estado • Desvio_integral_mlu 75 2…" at bounding box center [784, 365] width 653 height 433
click at [1030, 560] on button "Siguiente" at bounding box center [1003, 558] width 146 height 26
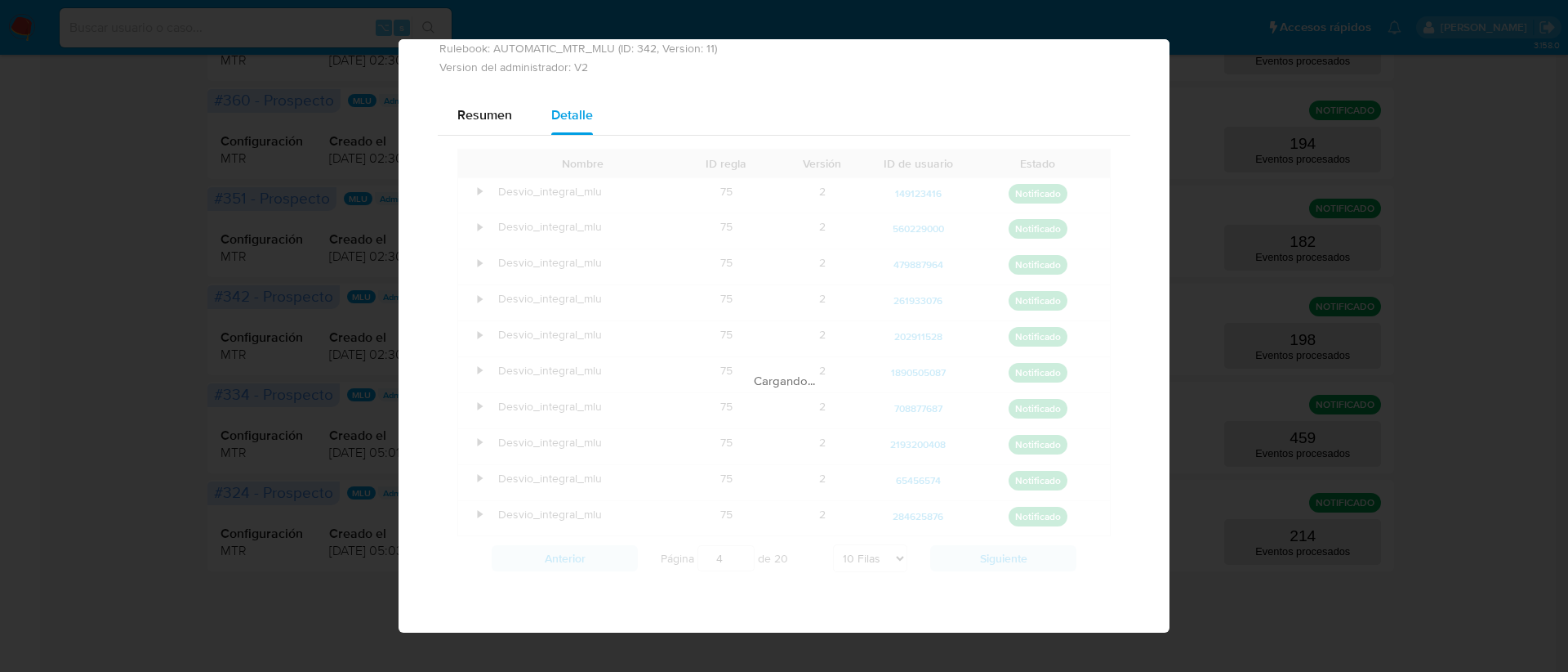
click at [1030, 560] on div "Cargando..." at bounding box center [784, 365] width 653 height 433
click at [1030, 560] on div "Nombre ID [PERSON_NAME] Versión ID de usuario Estado • Desvio_integral_mlu 75 2…" at bounding box center [784, 365] width 653 height 433
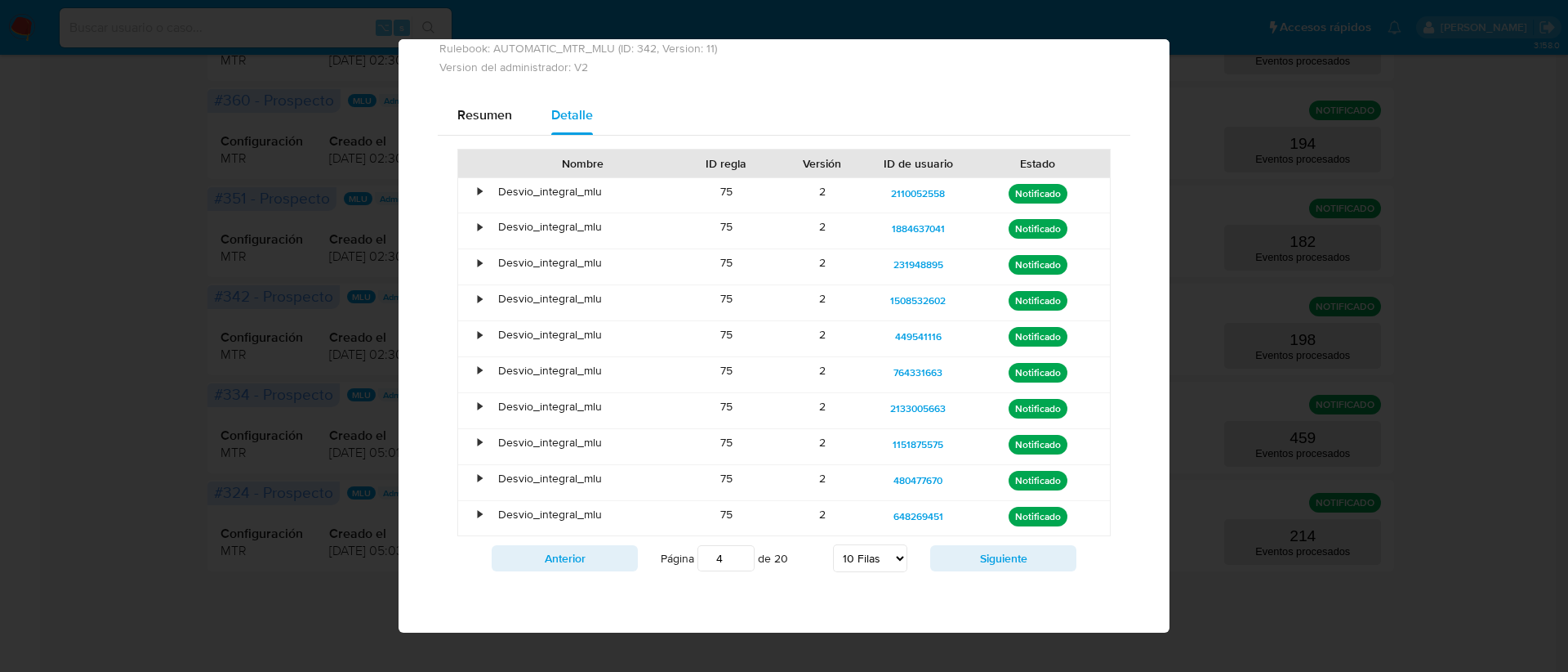
click at [1030, 560] on button "Siguiente" at bounding box center [1003, 558] width 146 height 26
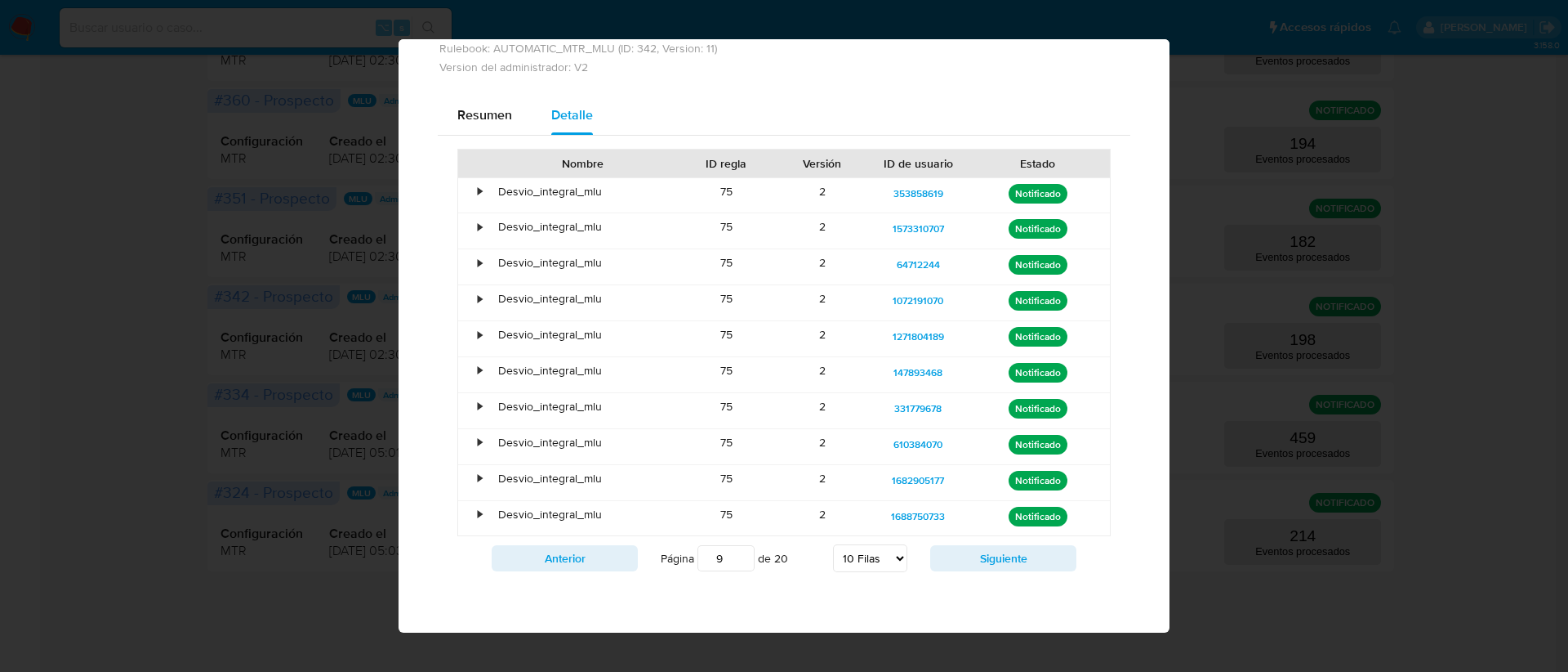
click at [1030, 560] on button "Siguiente" at bounding box center [1003, 558] width 146 height 26
type input "11"
drag, startPoint x: 947, startPoint y: 373, endPoint x: 884, endPoint y: 375, distance: 63.0
click at [884, 375] on div "85294826" at bounding box center [919, 373] width 73 height 20
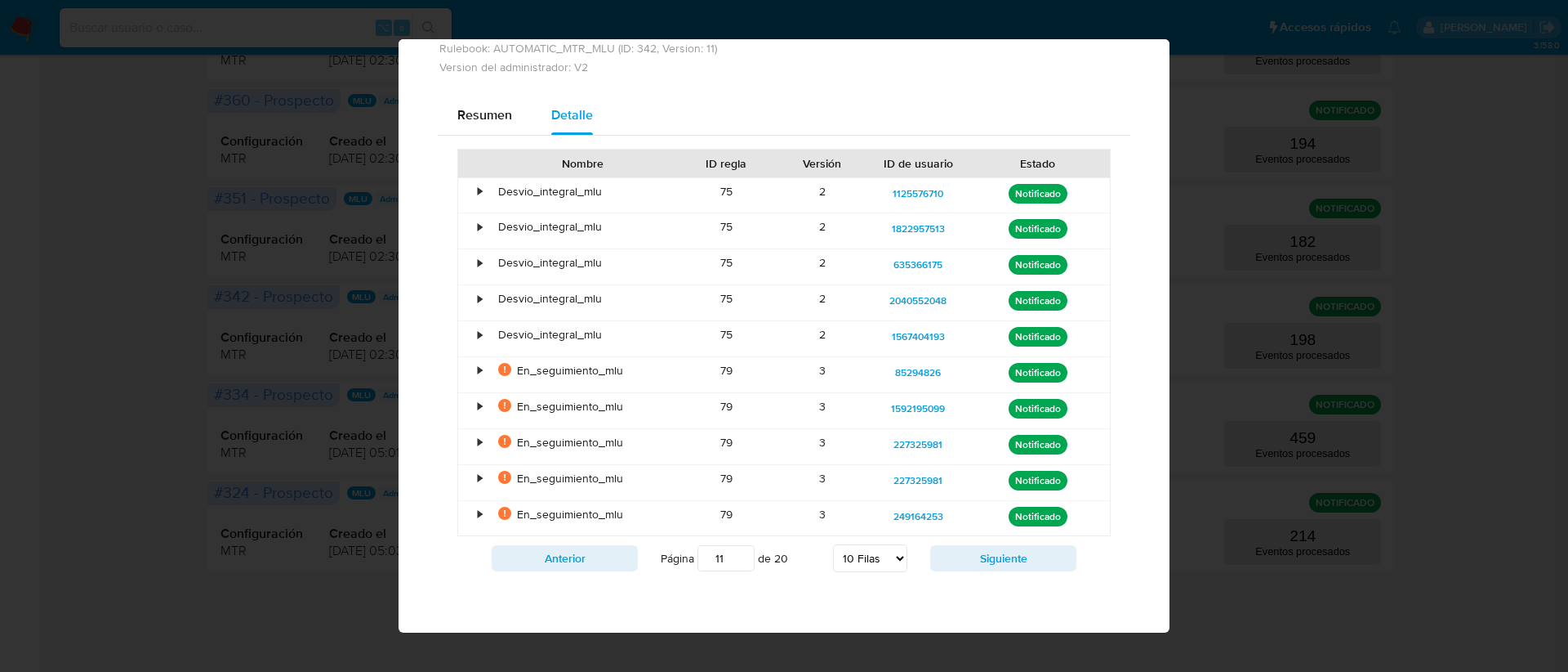
click at [966, 374] on div "Notificado" at bounding box center [1037, 375] width 144 height 35
click at [917, 375] on span "85294826" at bounding box center [918, 373] width 46 height 20
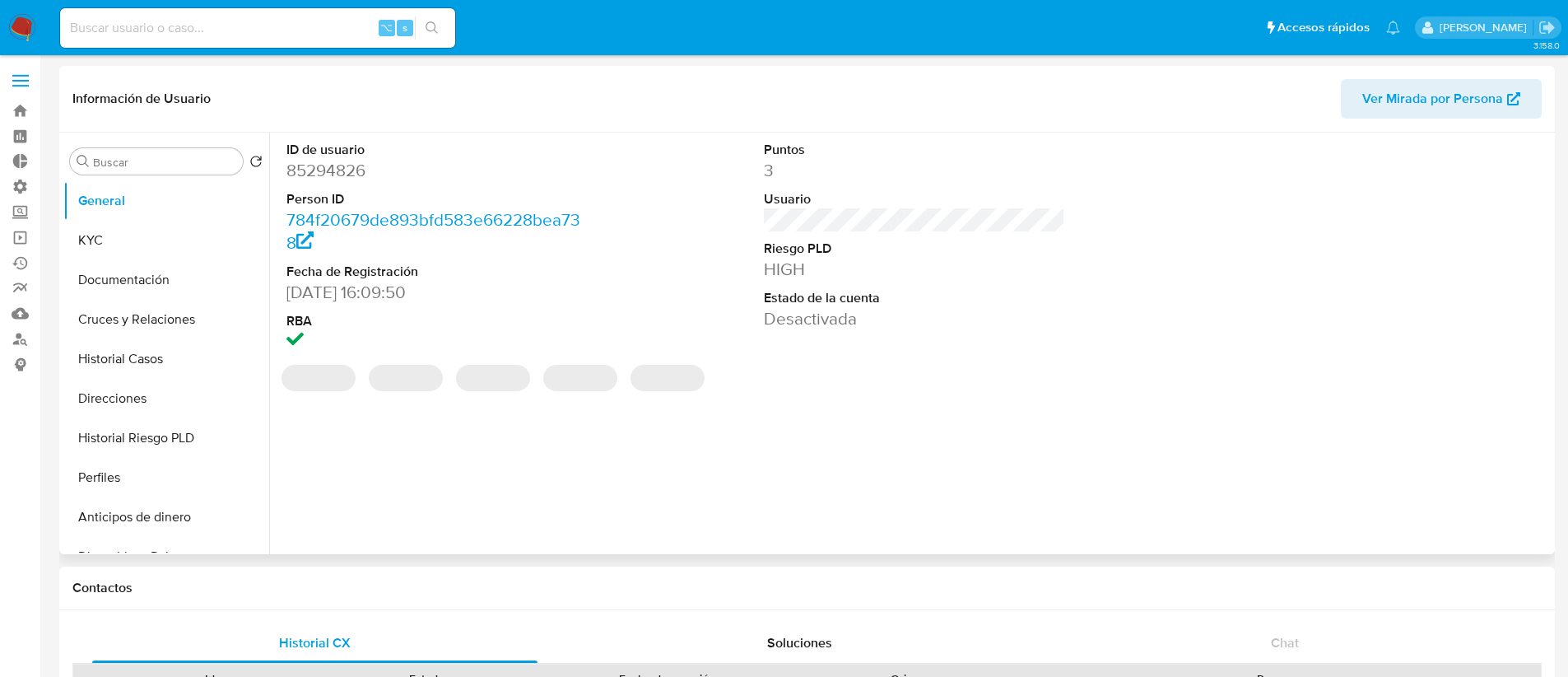
select select "10"
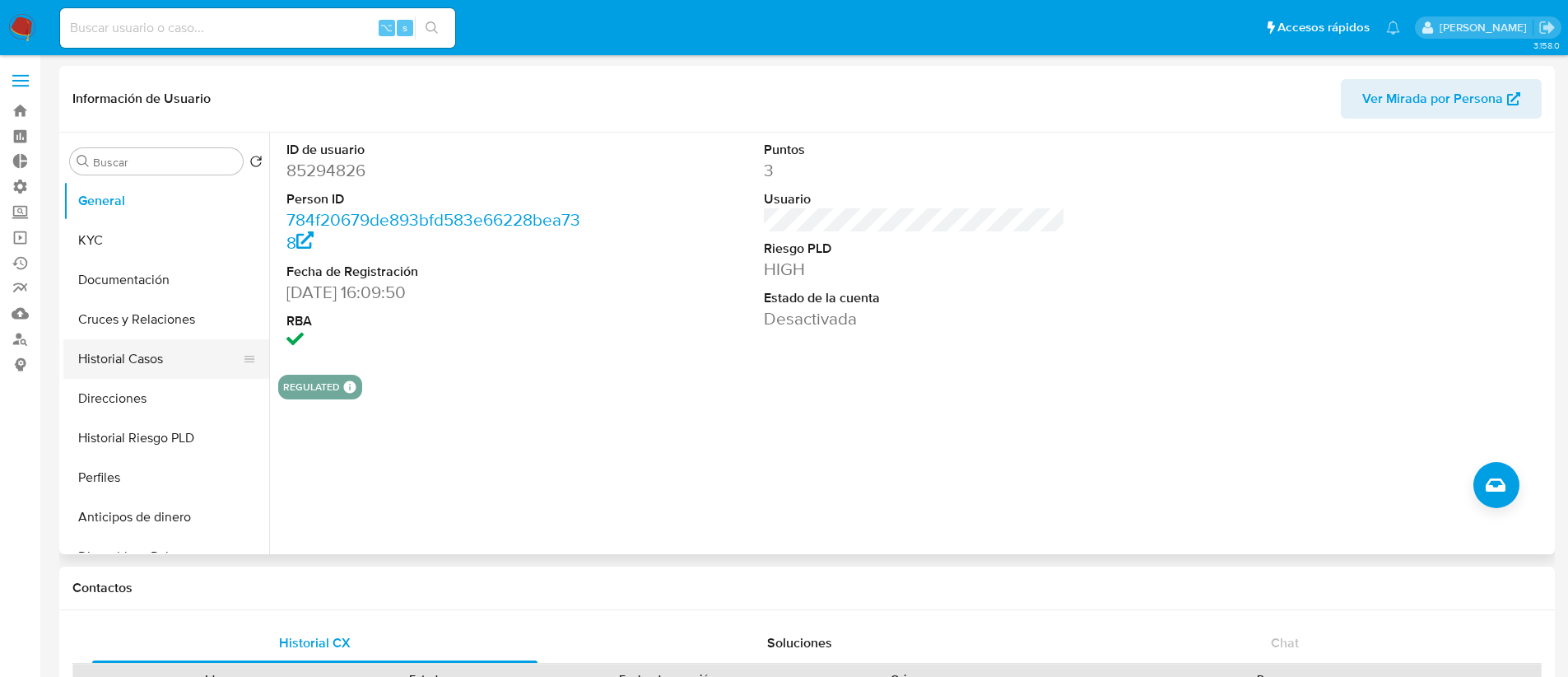
click at [150, 368] on button "Historial Casos" at bounding box center [159, 359] width 193 height 40
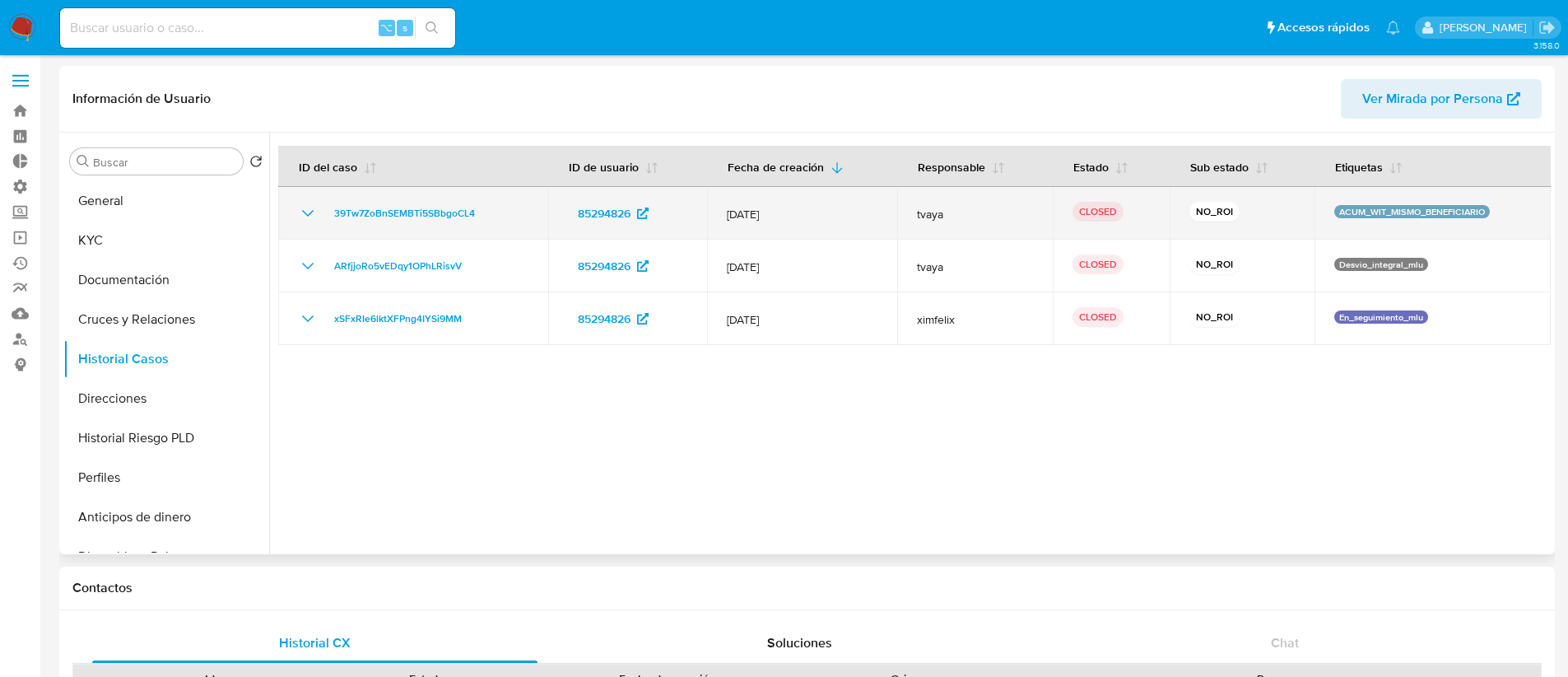
click at [302, 209] on icon "Mostrar/Ocultar" at bounding box center [308, 213] width 20 height 20
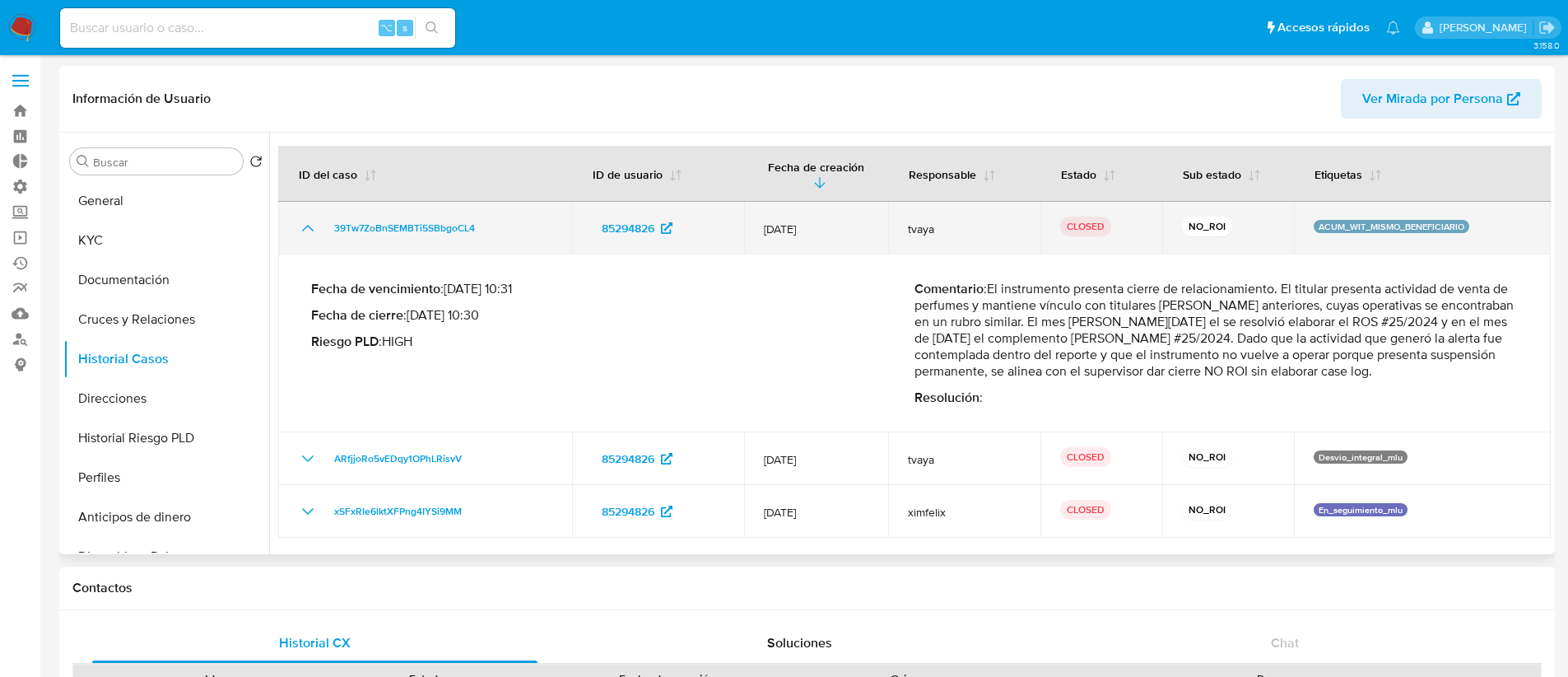
click at [302, 218] on icon "Mostrar/Ocultar" at bounding box center [308, 228] width 20 height 20
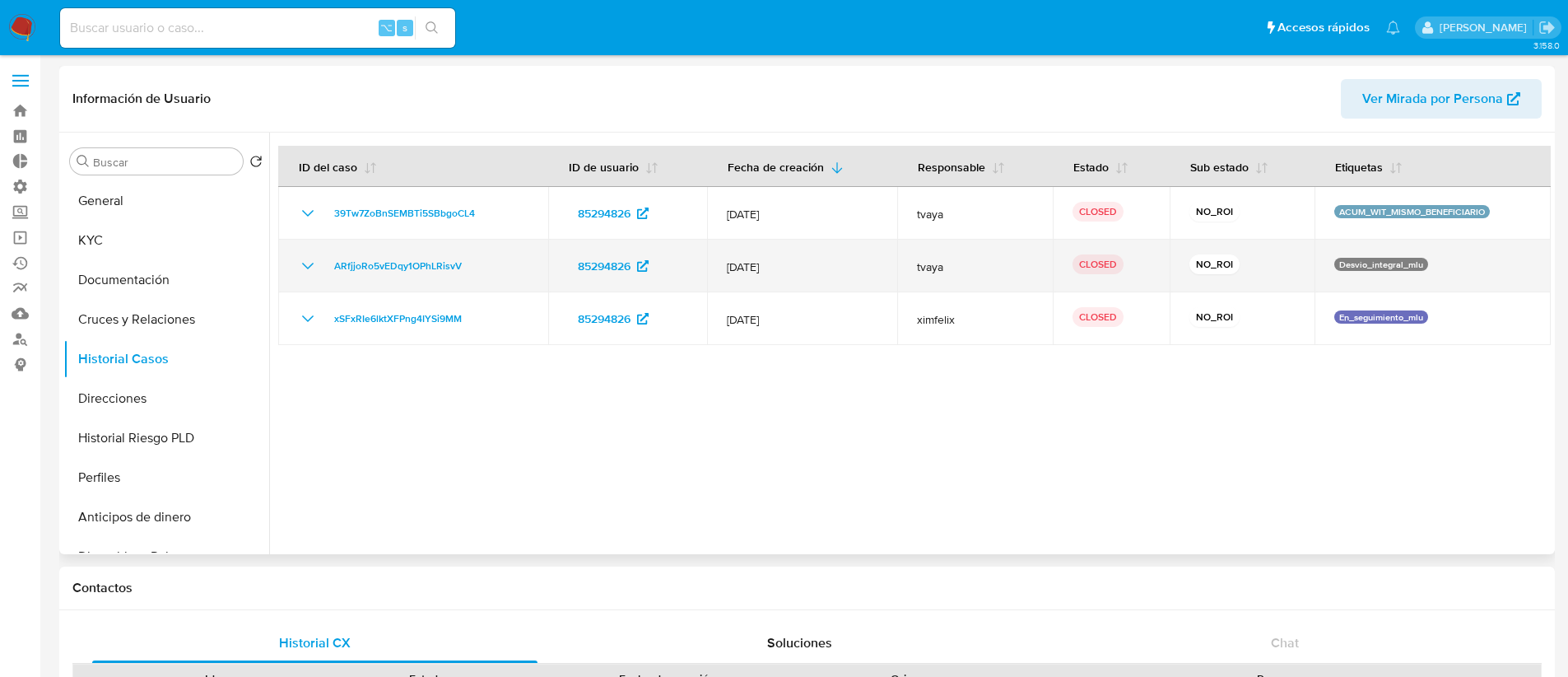
click at [307, 264] on icon "Mostrar/Ocultar" at bounding box center [308, 266] width 20 height 20
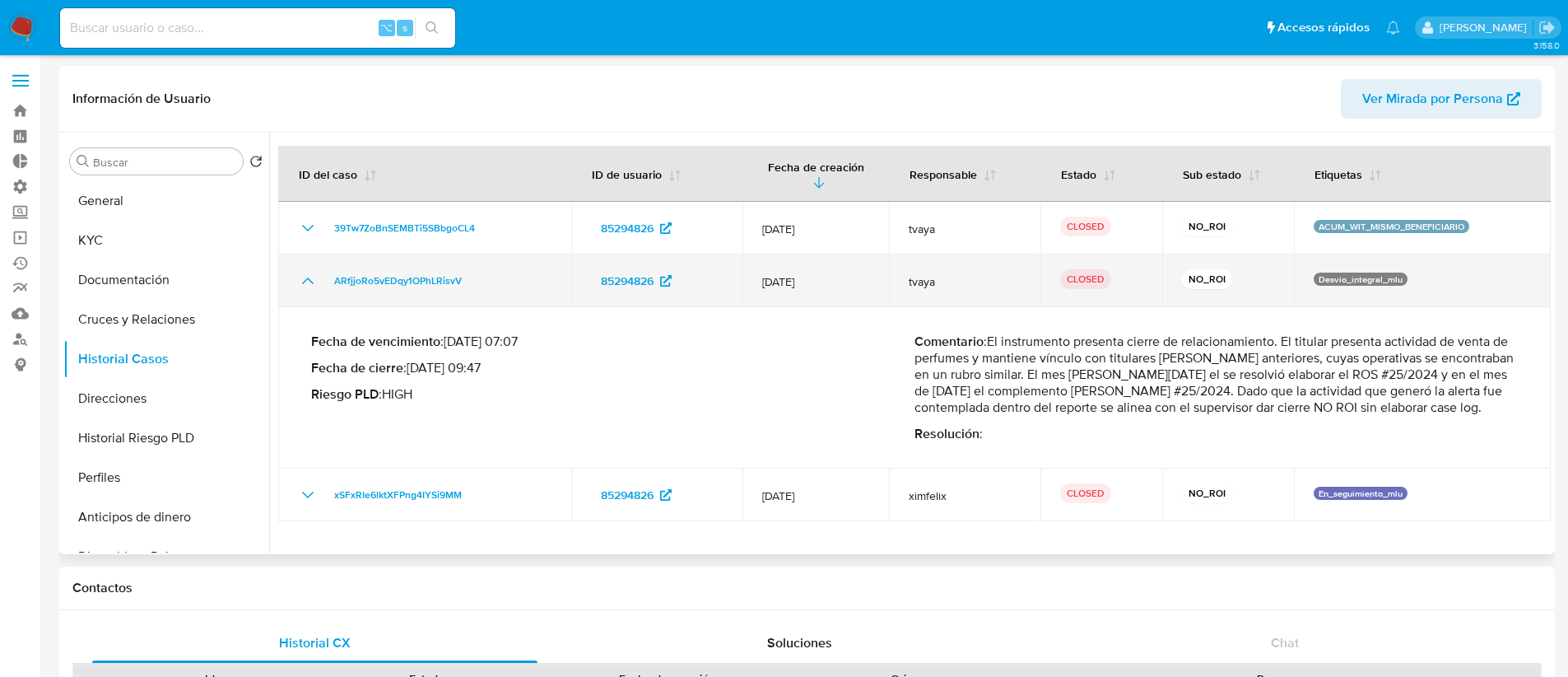
click at [305, 271] on icon "Mostrar/Ocultar" at bounding box center [308, 281] width 20 height 20
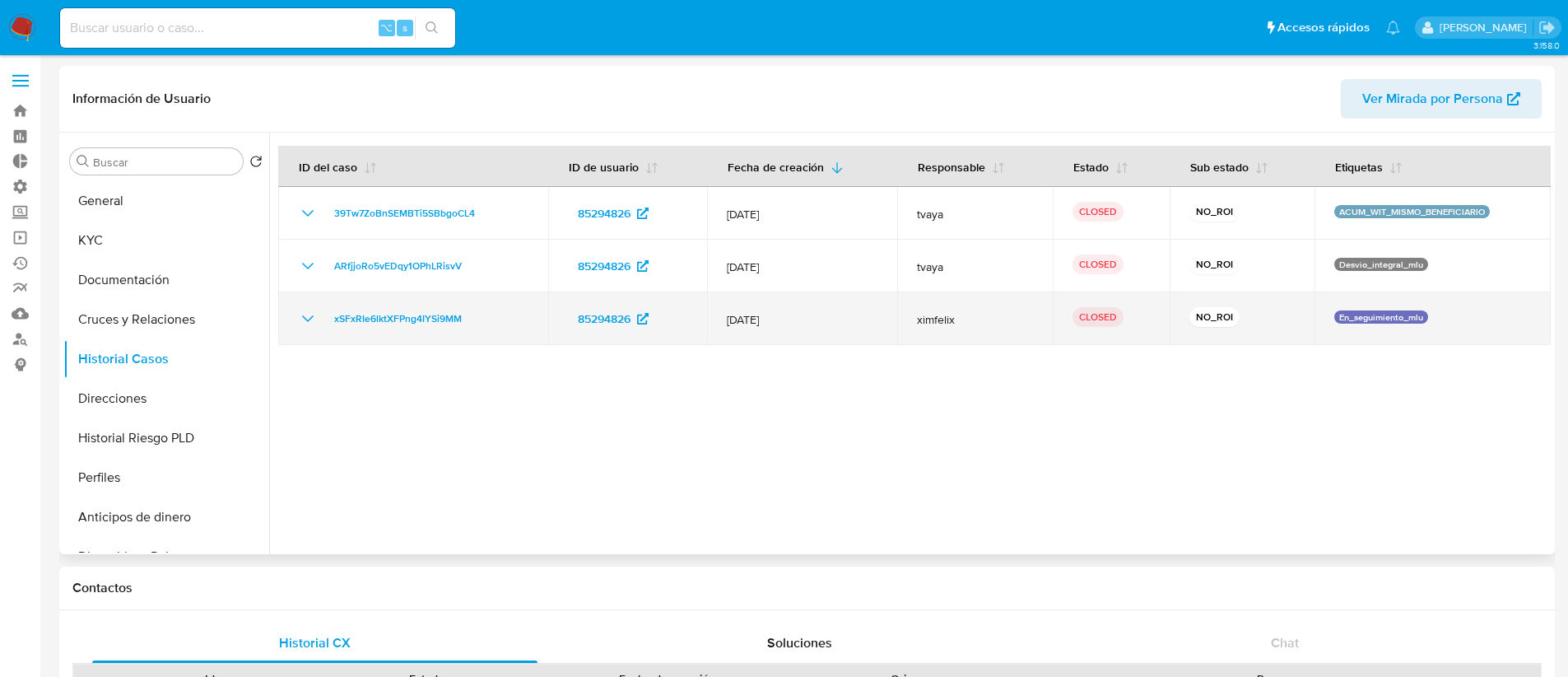
click at [313, 332] on td "xSFxRIe6lktXFPng4IYSi9MM" at bounding box center [413, 318] width 270 height 52
click at [304, 322] on icon "Mostrar/Ocultar" at bounding box center [308, 318] width 20 height 20
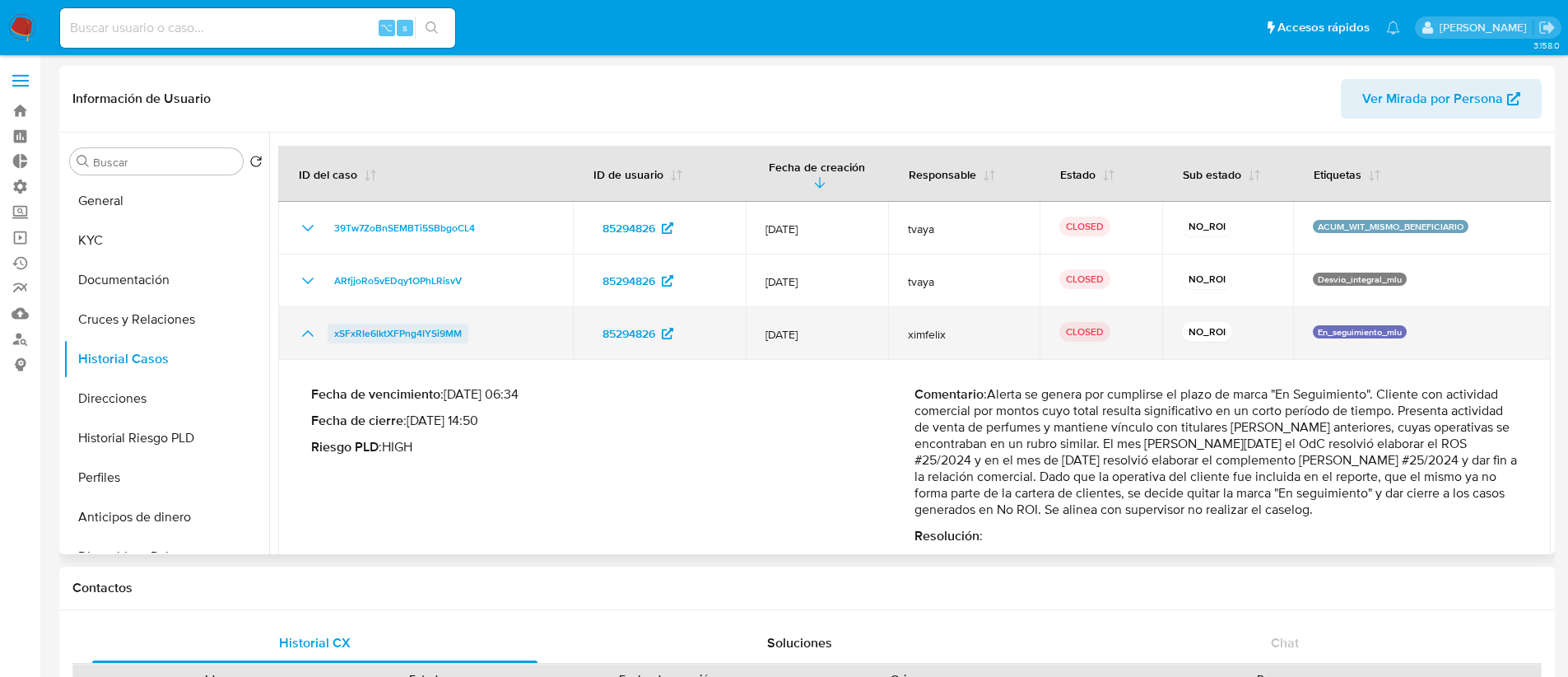
click at [403, 323] on span "xSFxRIe6lktXFPng4IYSi9MM" at bounding box center [397, 333] width 127 height 20
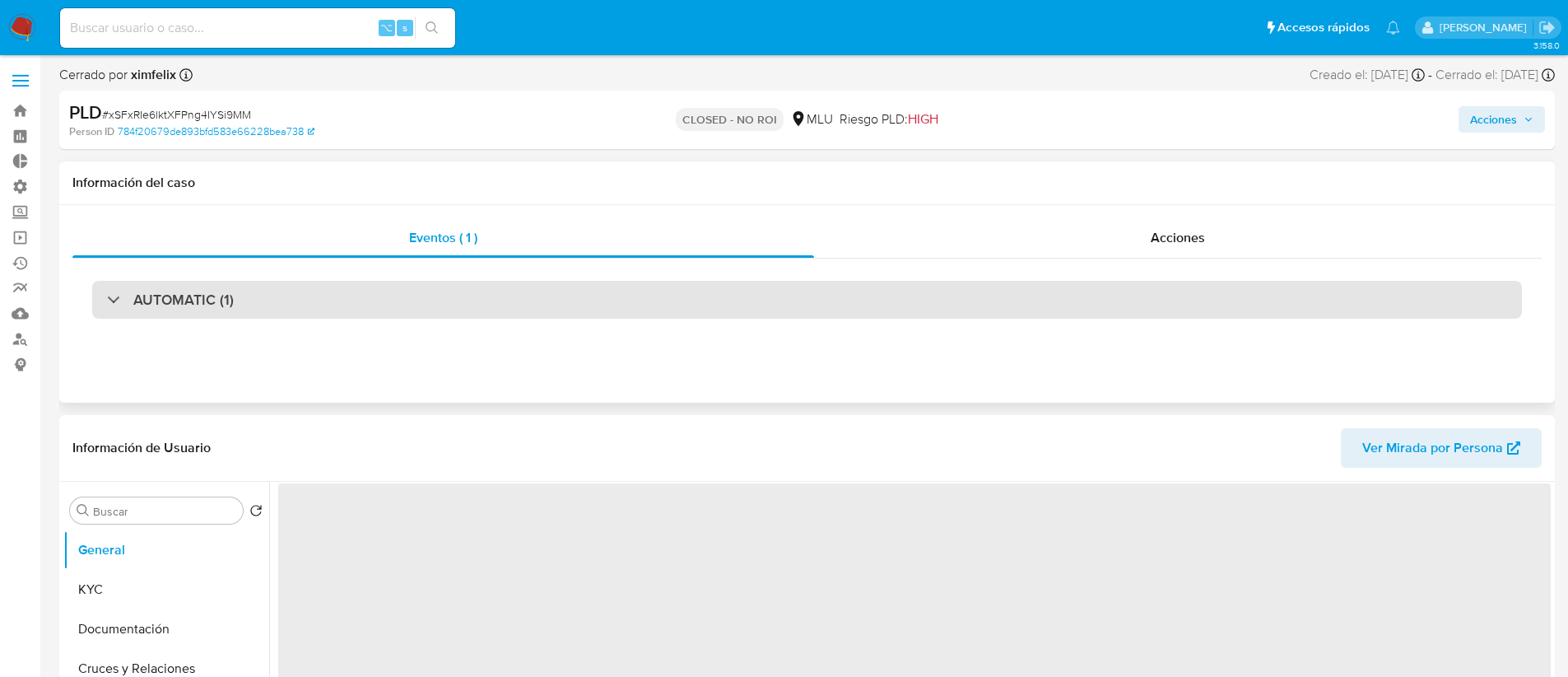
click at [289, 295] on div "AUTOMATIC (1)" at bounding box center [806, 299] width 1430 height 38
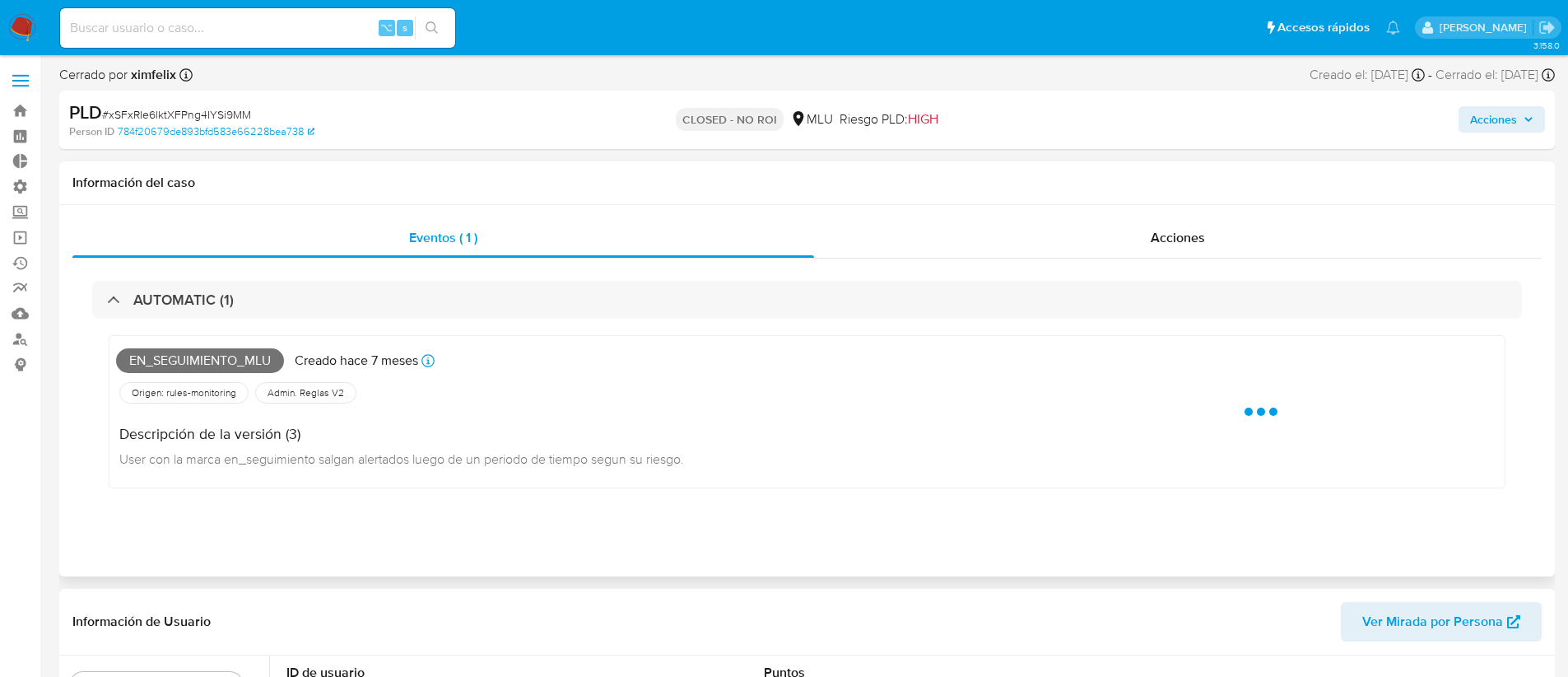
scroll to position [27, 0]
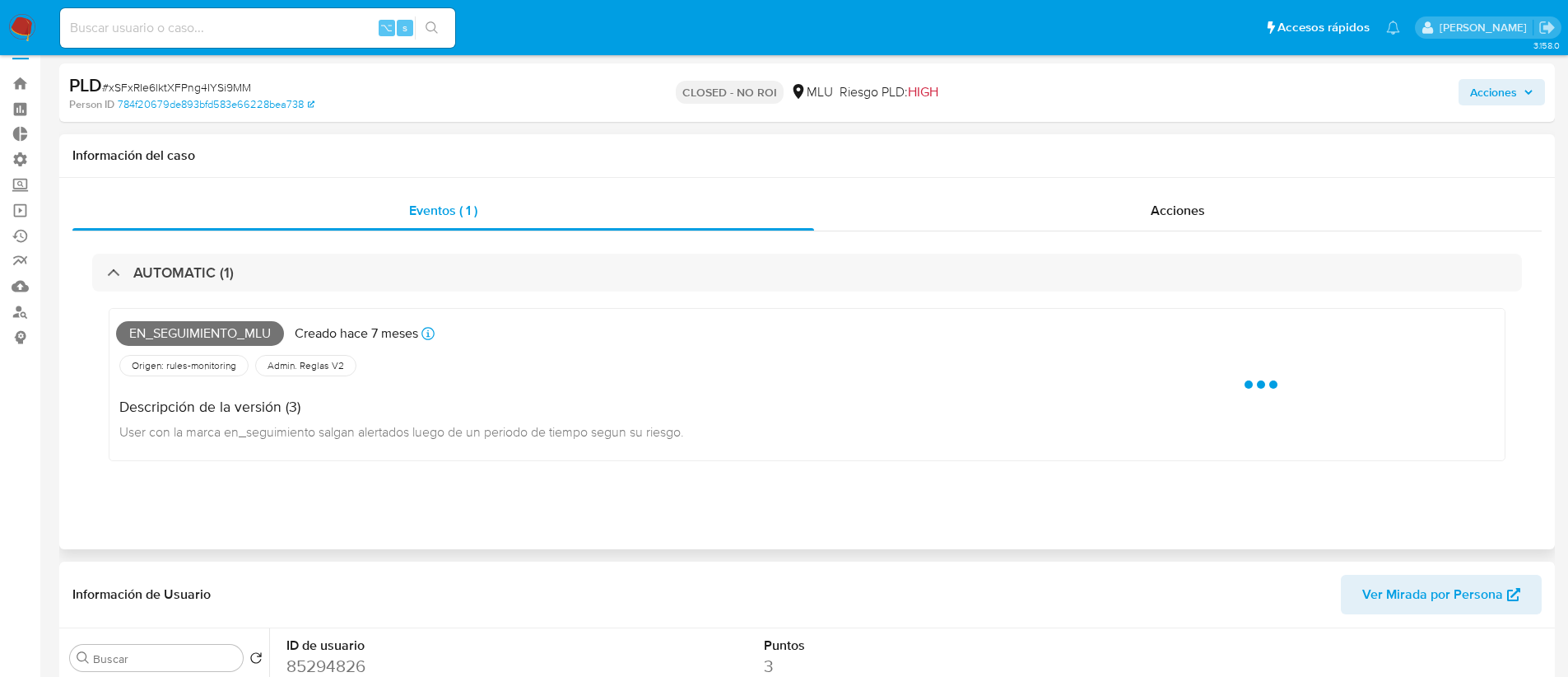
select select "10"
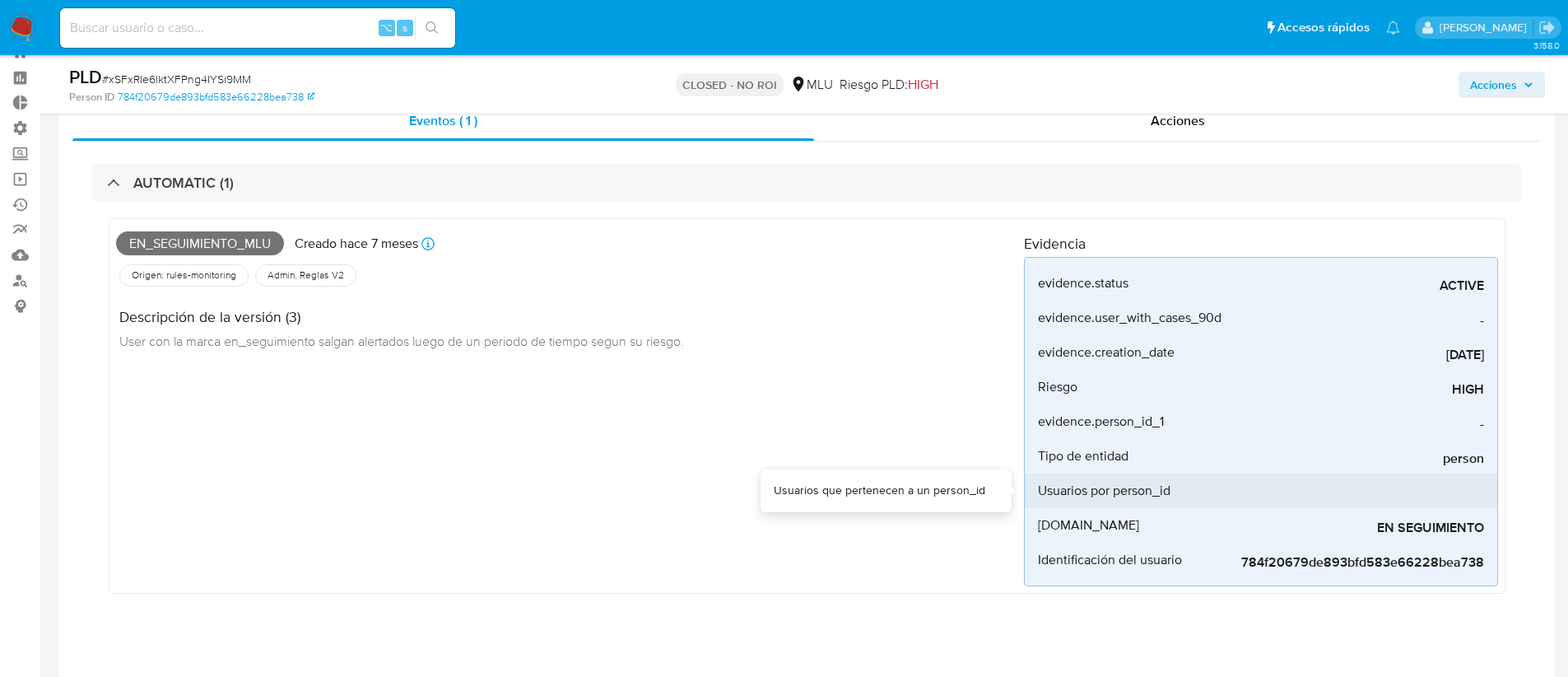
scroll to position [0, 0]
